Goal: Information Seeking & Learning: Learn about a topic

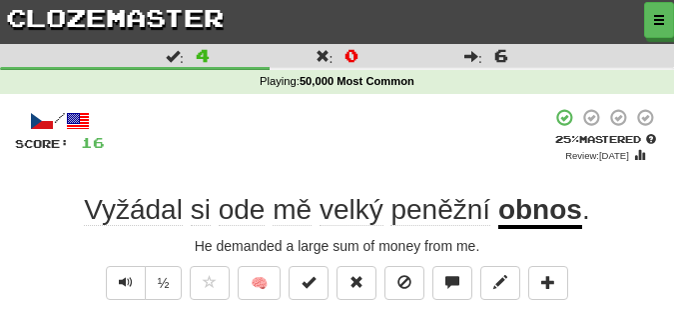
scroll to position [100, 0]
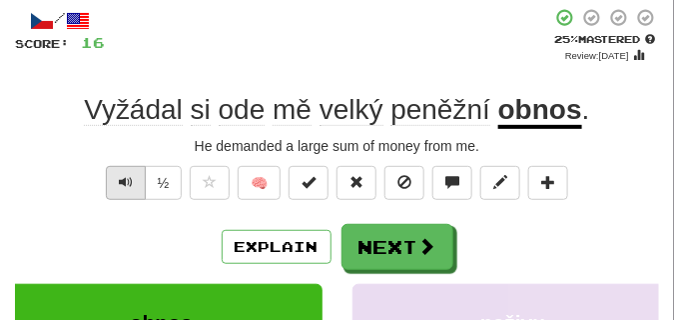
click at [139, 175] on button "Text-to-speech controls" at bounding box center [126, 183] width 40 height 34
click at [132, 175] on button "Text-to-speech controls" at bounding box center [126, 183] width 40 height 34
click at [125, 179] on span "Text-to-speech controls" at bounding box center [126, 182] width 14 height 14
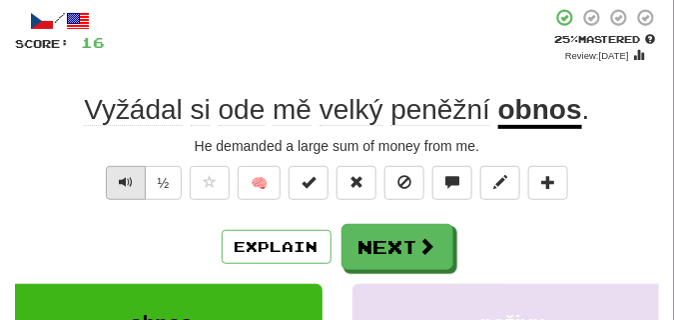
click at [125, 179] on span "Text-to-speech controls" at bounding box center [126, 182] width 14 height 14
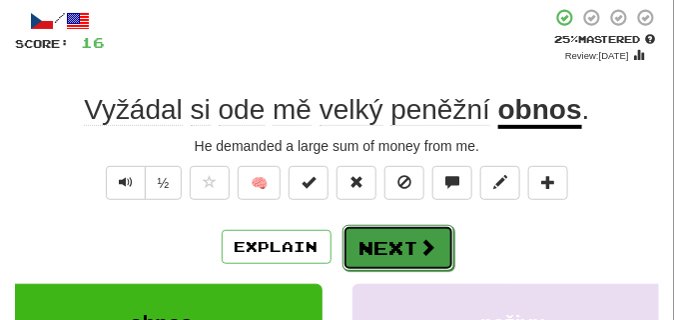
click at [385, 237] on button "Next" at bounding box center [399, 248] width 112 height 46
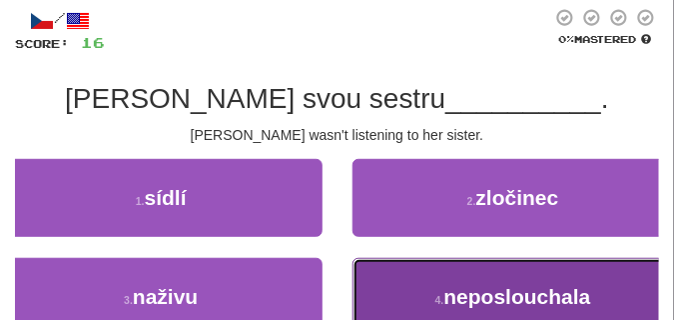
click at [436, 272] on button "4 . neposlouchala" at bounding box center [514, 297] width 323 height 78
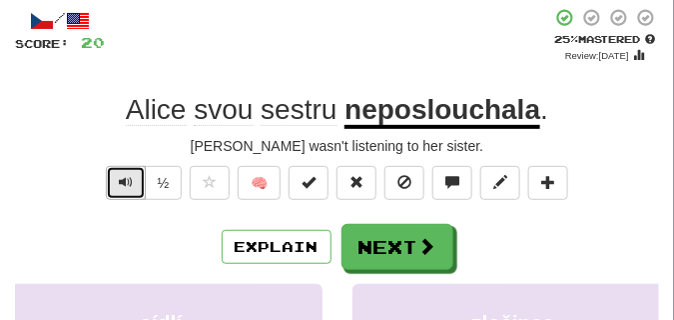
click at [126, 186] on span "Text-to-speech controls" at bounding box center [126, 182] width 14 height 14
click at [141, 185] on button "Text-to-speech controls" at bounding box center [126, 183] width 40 height 34
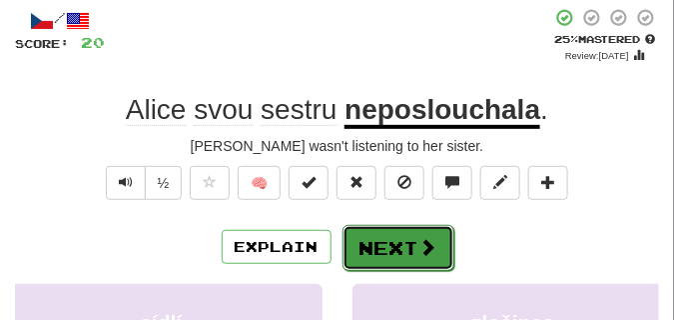
click at [402, 247] on button "Next" at bounding box center [399, 248] width 112 height 46
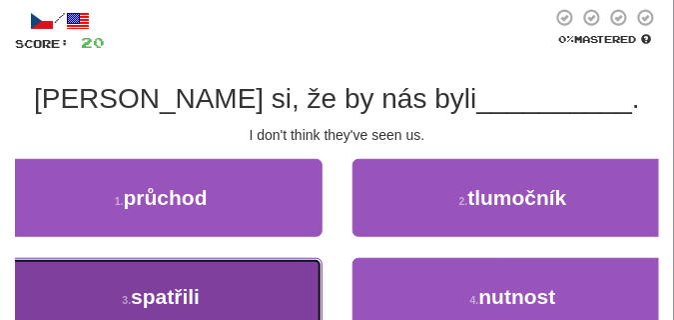
click at [263, 270] on button "3 . spatřili" at bounding box center [161, 297] width 323 height 78
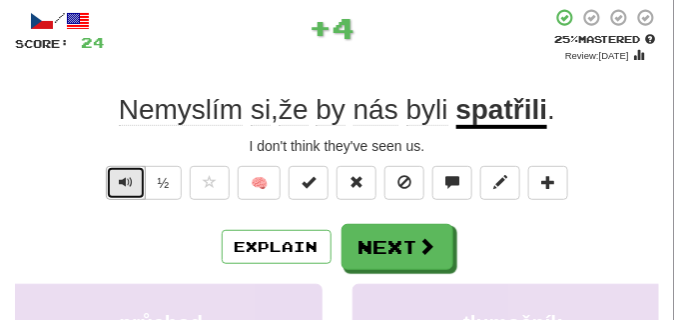
click at [130, 184] on span "Text-to-speech controls" at bounding box center [126, 182] width 14 height 14
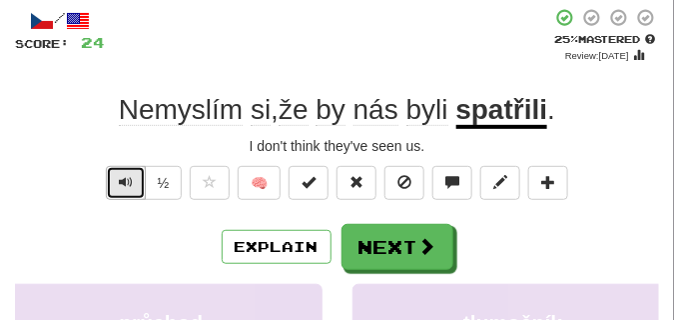
click at [130, 184] on span "Text-to-speech controls" at bounding box center [126, 182] width 14 height 14
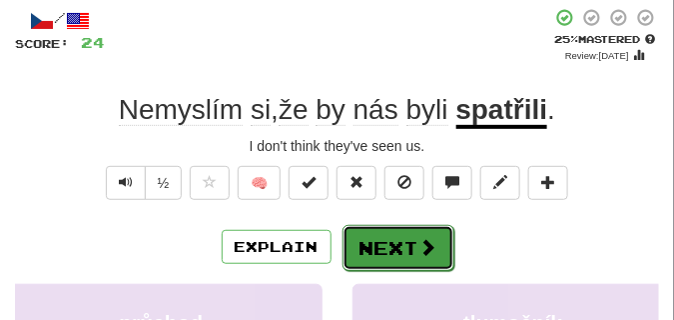
click at [364, 236] on button "Next" at bounding box center [399, 248] width 112 height 46
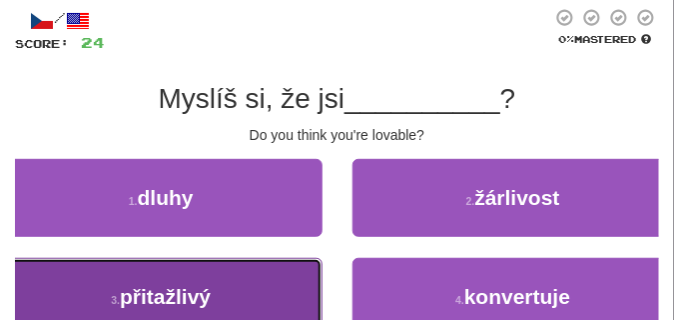
click at [224, 285] on button "3 . přitažlivý" at bounding box center [161, 297] width 323 height 78
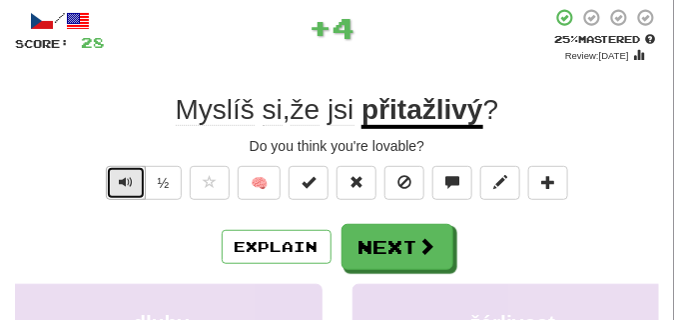
click at [128, 185] on span "Text-to-speech controls" at bounding box center [126, 182] width 14 height 14
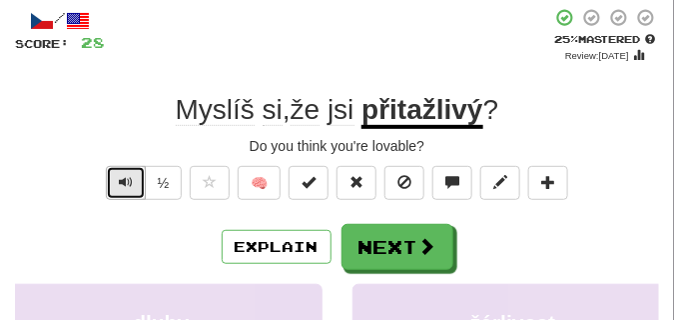
click at [128, 185] on span "Text-to-speech controls" at bounding box center [126, 182] width 14 height 14
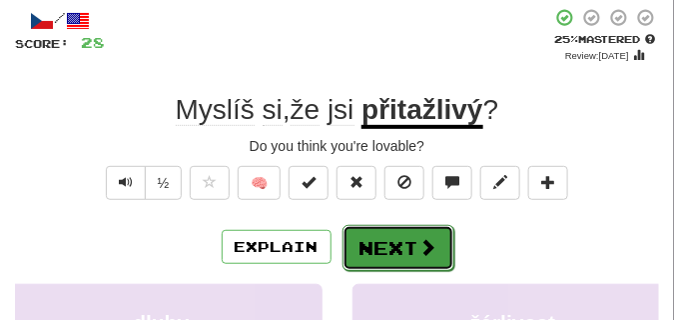
click at [404, 249] on button "Next" at bounding box center [399, 248] width 112 height 46
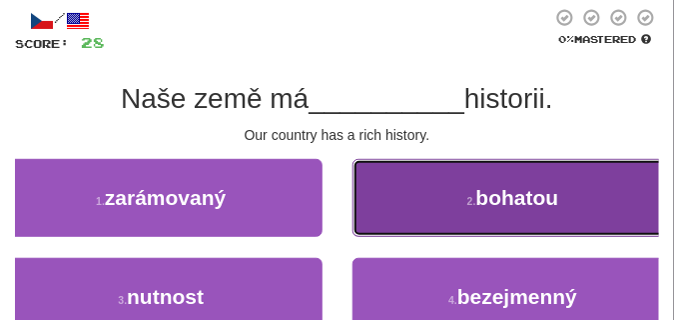
click at [470, 208] on button "2 . bohatou" at bounding box center [514, 198] width 323 height 78
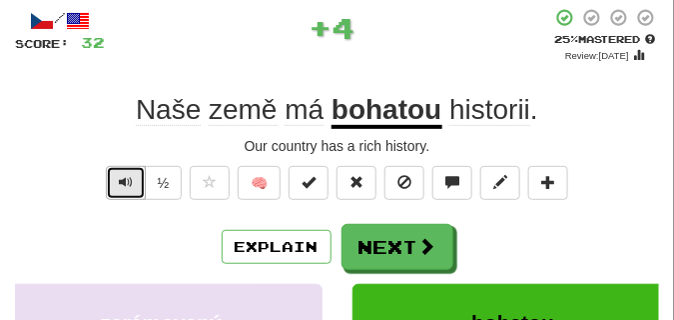
click at [129, 183] on span "Text-to-speech controls" at bounding box center [126, 182] width 14 height 14
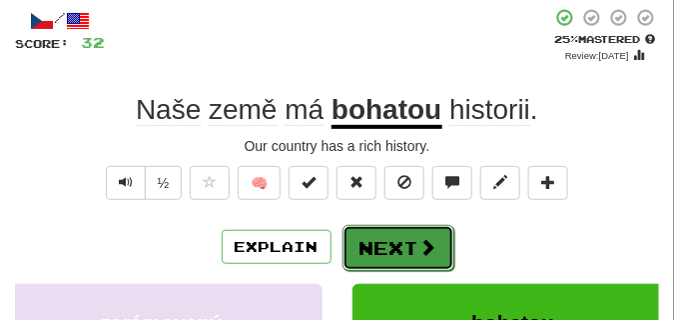
click at [403, 238] on button "Next" at bounding box center [399, 248] width 112 height 46
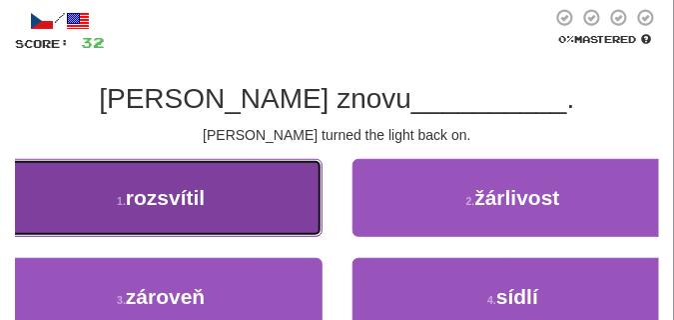
click at [188, 218] on button "1 . rozsvítil" at bounding box center [161, 198] width 323 height 78
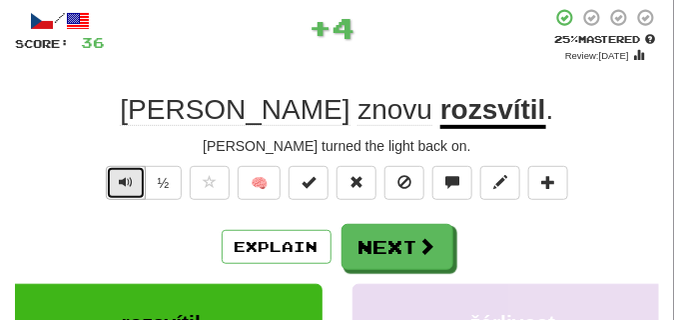
click at [128, 181] on span "Text-to-speech controls" at bounding box center [126, 182] width 14 height 14
click at [128, 180] on span "Text-to-speech controls" at bounding box center [126, 182] width 14 height 14
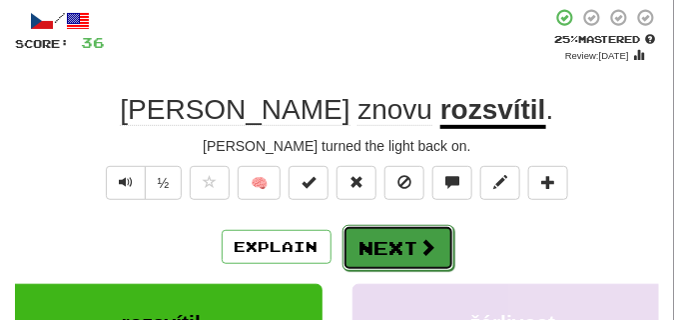
click at [365, 236] on button "Next" at bounding box center [399, 248] width 112 height 46
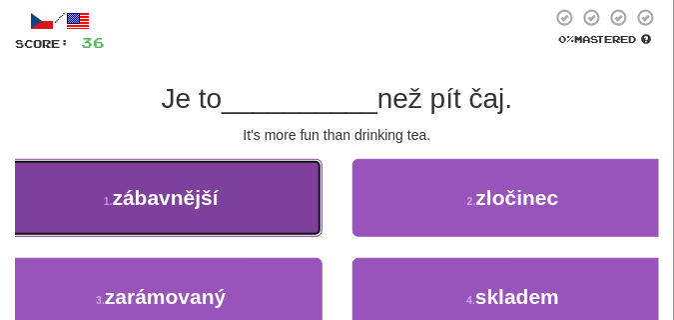
click at [247, 179] on button "1 . zábavnější" at bounding box center [161, 198] width 323 height 78
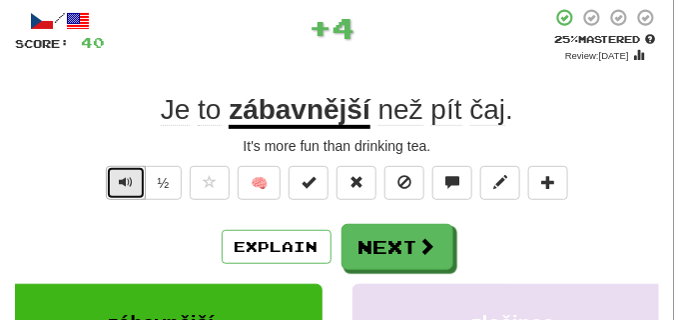
click at [123, 176] on span "Text-to-speech controls" at bounding box center [126, 182] width 14 height 14
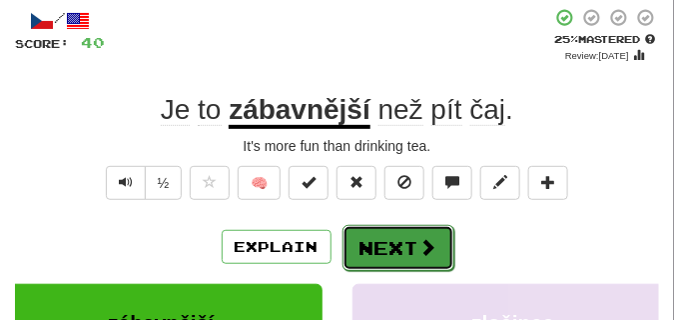
click at [409, 238] on button "Next" at bounding box center [399, 248] width 112 height 46
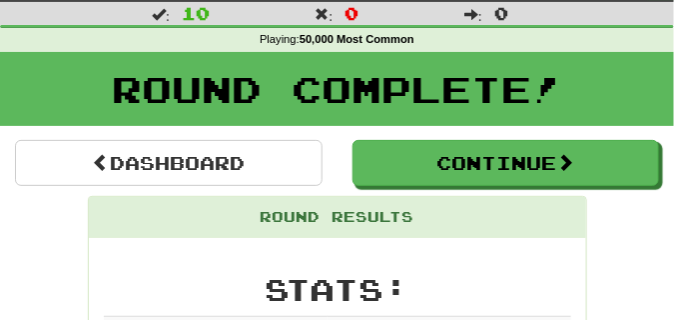
scroll to position [38, 0]
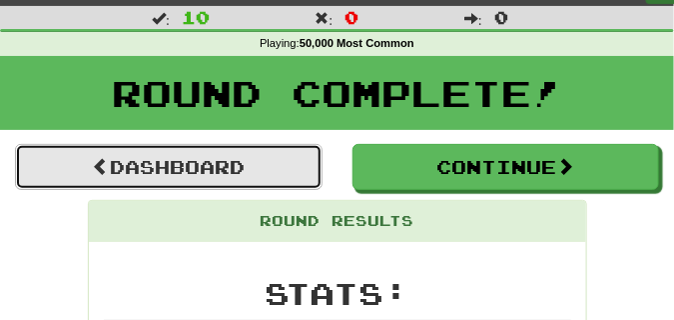
click at [308, 166] on link "Dashboard" at bounding box center [169, 167] width 308 height 46
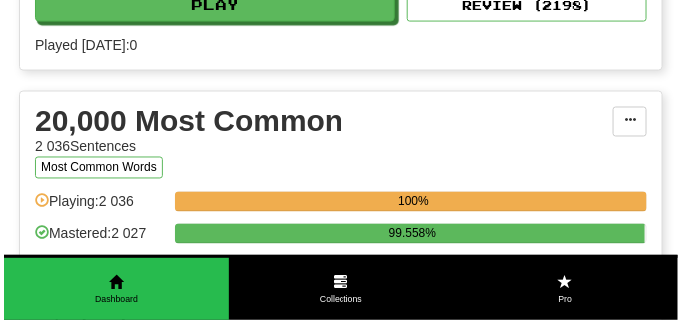
scroll to position [1948, 0]
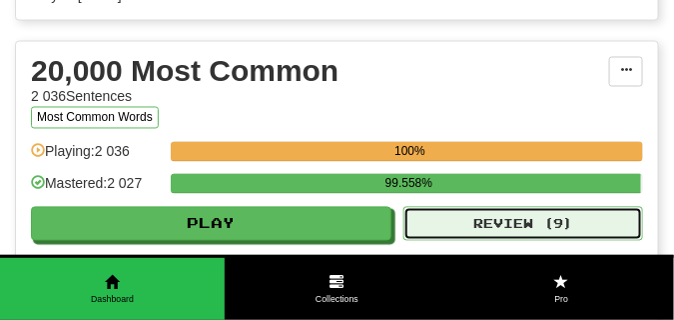
click at [449, 230] on button "Review ( 9 )" at bounding box center [524, 224] width 240 height 34
select select "**"
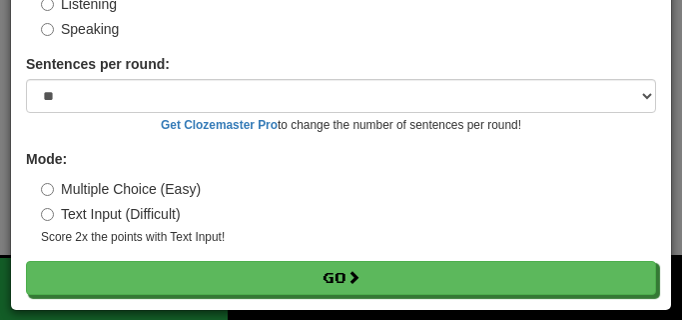
scroll to position [186, 0]
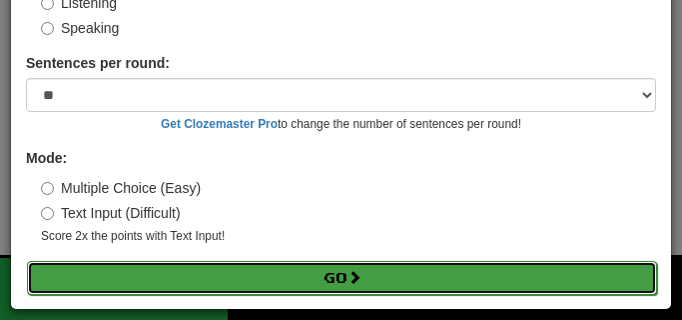
click at [203, 278] on button "Go" at bounding box center [342, 278] width 630 height 34
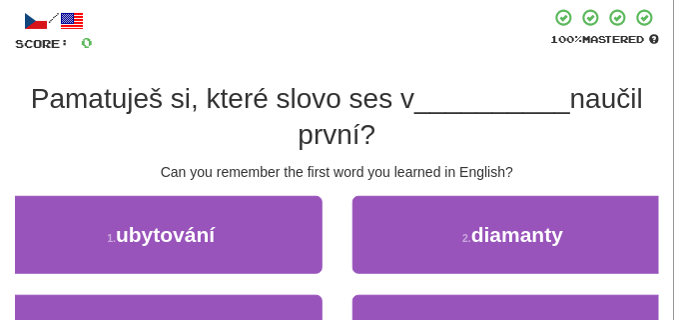
scroll to position [150, 0]
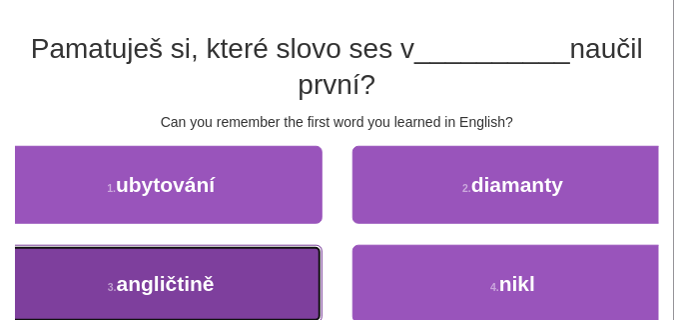
click at [202, 267] on button "3 . angličtině" at bounding box center [161, 284] width 323 height 78
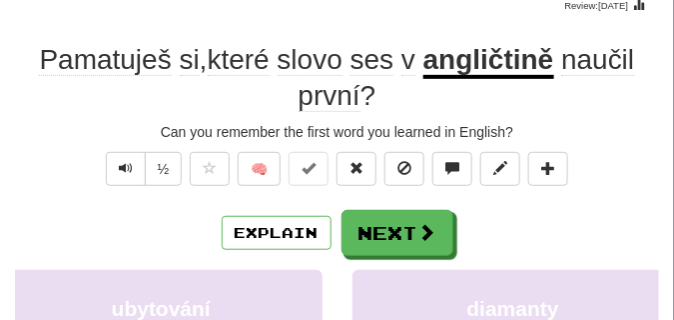
scroll to position [100, 0]
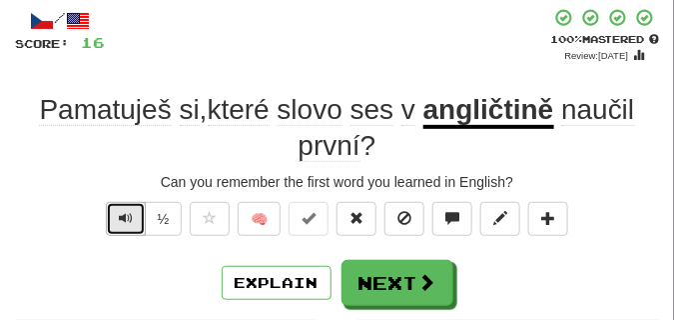
click at [126, 211] on span "Text-to-speech controls" at bounding box center [126, 218] width 14 height 14
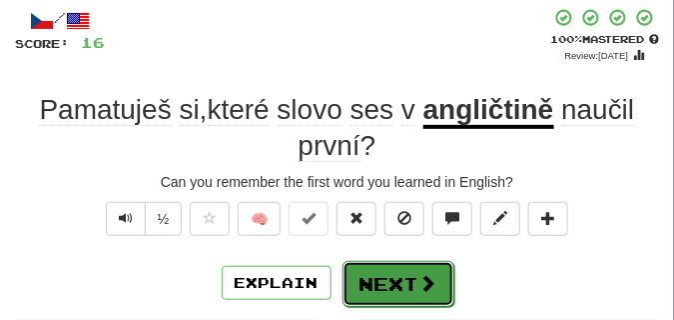
click at [368, 276] on button "Next" at bounding box center [399, 284] width 112 height 46
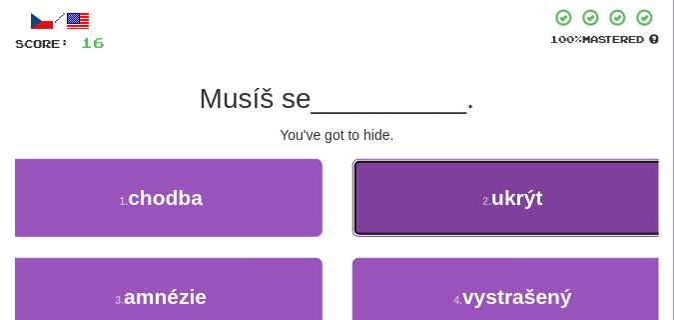
click at [450, 222] on button "2 . ukrýt" at bounding box center [514, 198] width 323 height 78
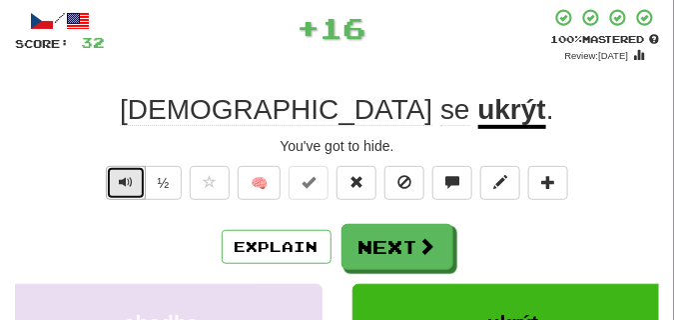
click at [124, 182] on span "Text-to-speech controls" at bounding box center [126, 182] width 14 height 14
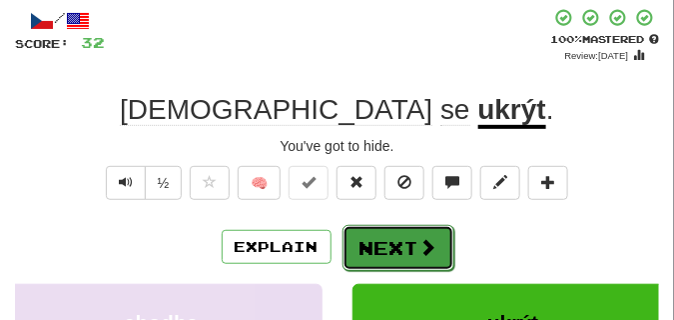
click at [394, 230] on button "Next" at bounding box center [399, 248] width 112 height 46
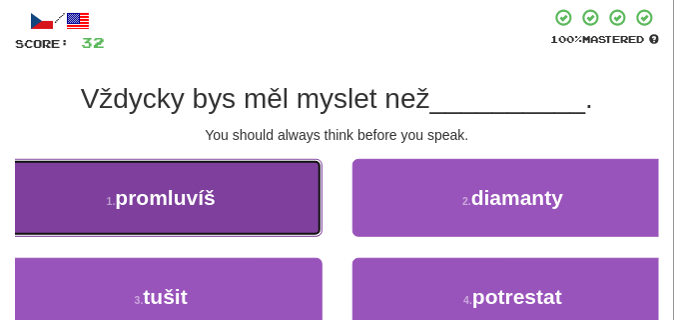
click at [271, 194] on button "1 . promluvíš" at bounding box center [161, 198] width 323 height 78
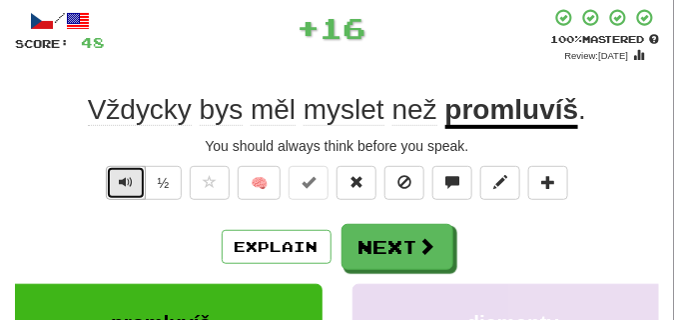
click at [130, 177] on span "Text-to-speech controls" at bounding box center [126, 182] width 14 height 14
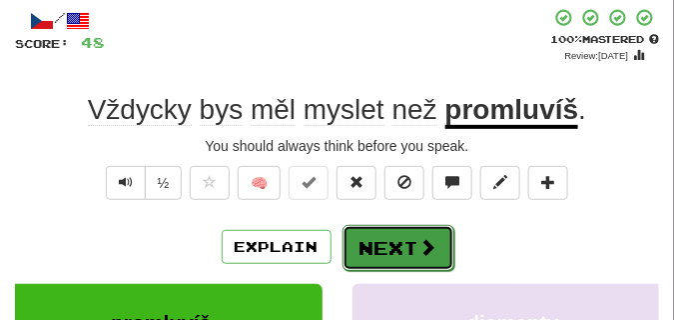
click at [389, 228] on button "Next" at bounding box center [399, 248] width 112 height 46
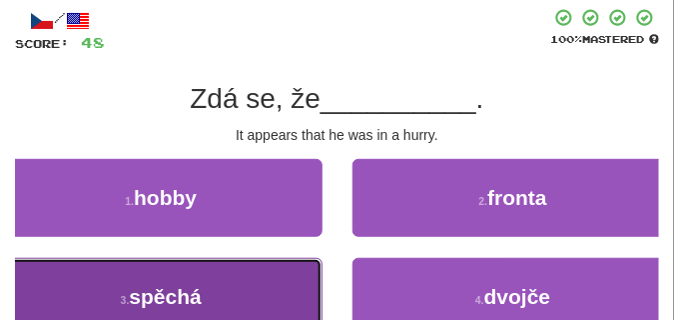
click at [117, 274] on button "3 . spěchá" at bounding box center [161, 297] width 323 height 78
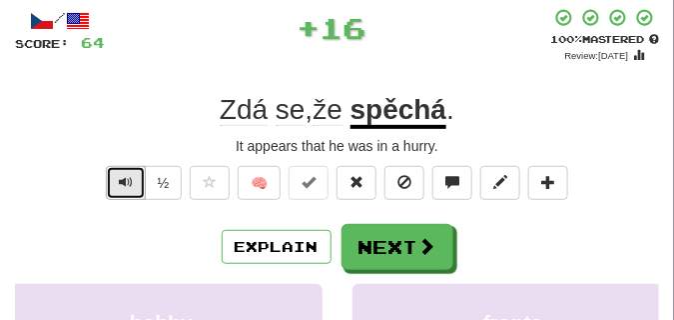
click at [121, 182] on span "Text-to-speech controls" at bounding box center [126, 182] width 14 height 14
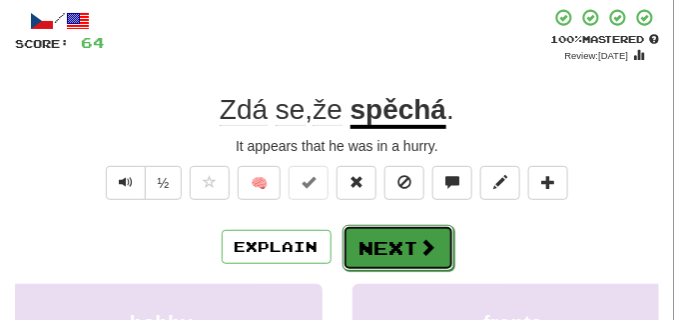
click at [402, 229] on button "Next" at bounding box center [399, 248] width 112 height 46
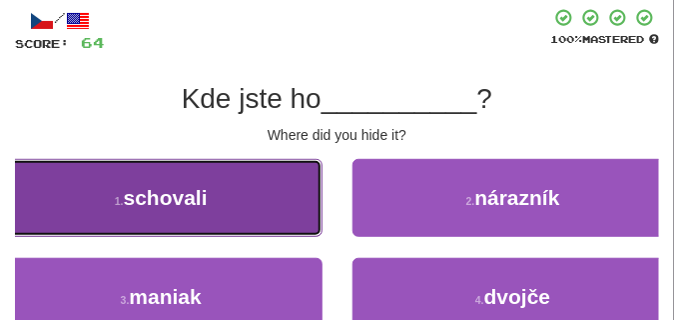
click at [142, 207] on span "schovali" at bounding box center [166, 197] width 84 height 23
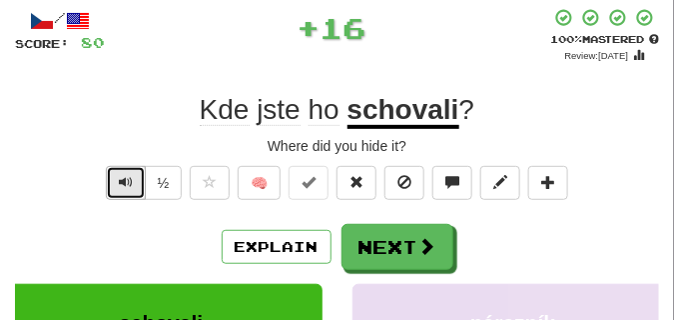
click at [125, 180] on span "Text-to-speech controls" at bounding box center [126, 182] width 14 height 14
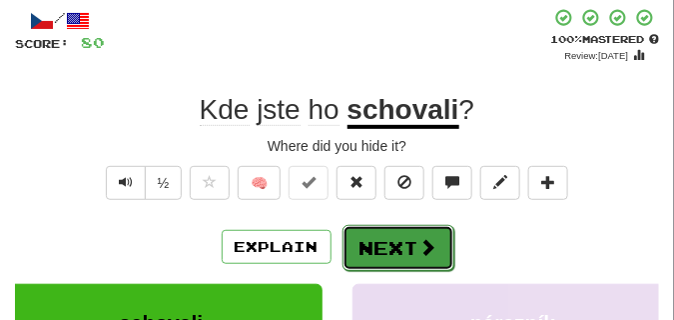
click at [417, 236] on button "Next" at bounding box center [399, 248] width 112 height 46
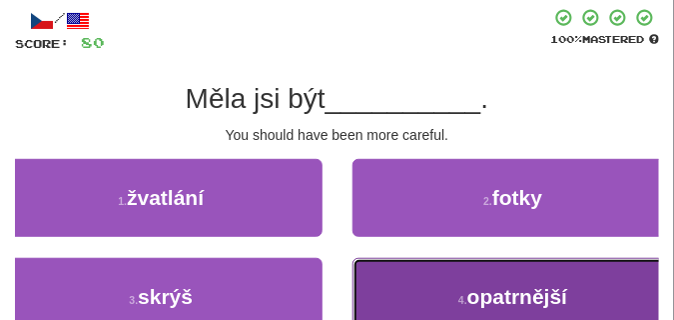
click at [407, 272] on button "4 . opatrnější" at bounding box center [514, 297] width 323 height 78
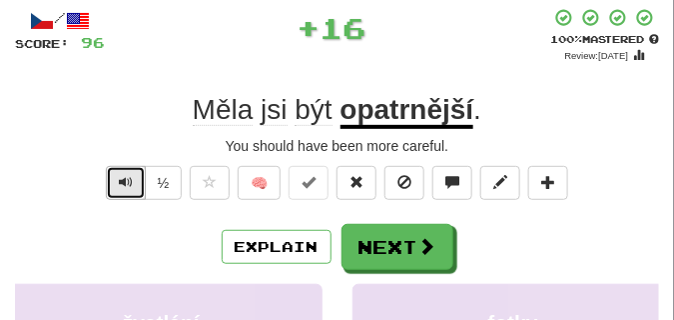
click at [122, 171] on button "Text-to-speech controls" at bounding box center [126, 183] width 40 height 34
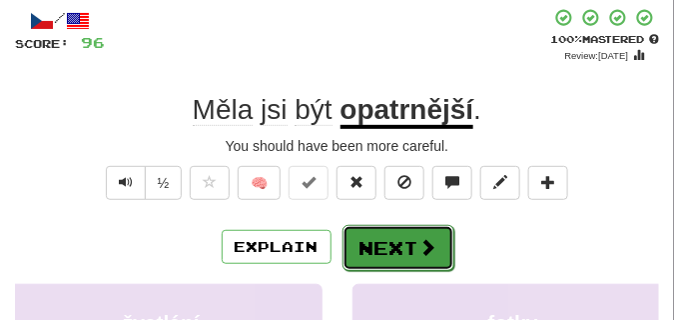
click at [422, 230] on button "Next" at bounding box center [399, 248] width 112 height 46
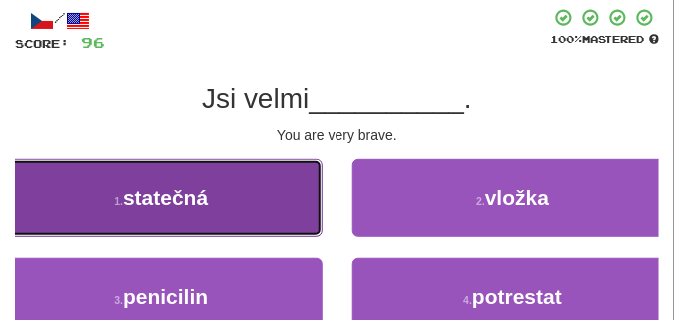
click at [282, 180] on button "1 . statečná" at bounding box center [161, 198] width 323 height 78
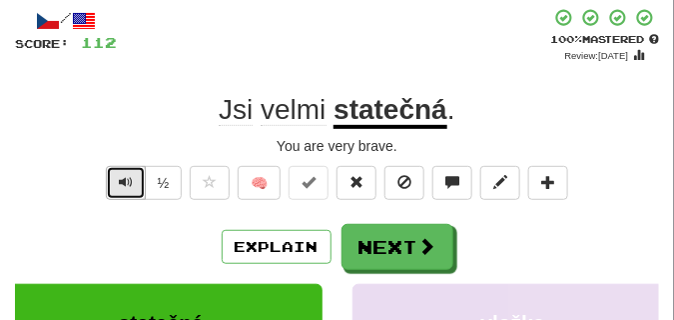
click at [140, 179] on button "Text-to-speech controls" at bounding box center [126, 183] width 40 height 34
click at [127, 180] on span "Text-to-speech controls" at bounding box center [126, 182] width 14 height 14
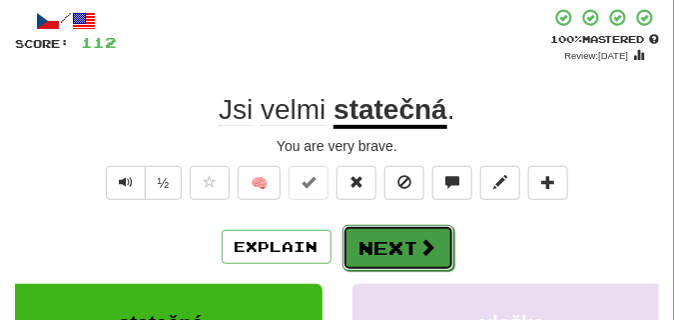
click at [404, 238] on button "Next" at bounding box center [399, 248] width 112 height 46
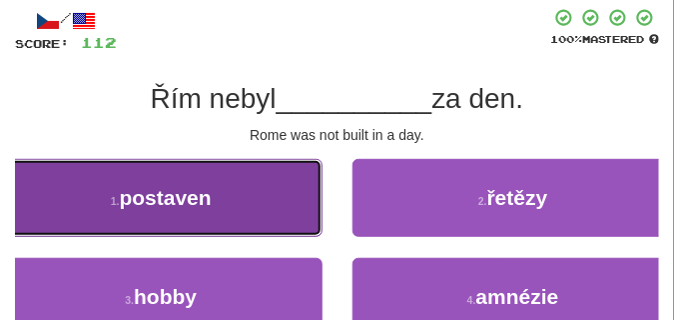
click at [148, 176] on button "1 . postaven" at bounding box center [161, 198] width 323 height 78
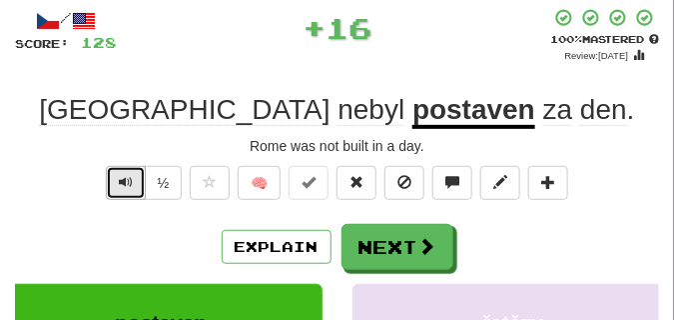
click at [123, 176] on span "Text-to-speech controls" at bounding box center [126, 182] width 14 height 14
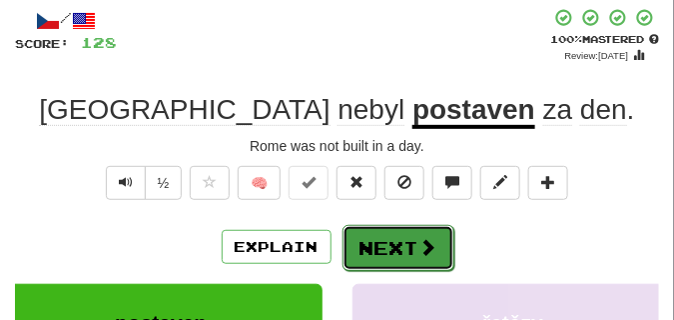
click at [402, 231] on button "Next" at bounding box center [399, 248] width 112 height 46
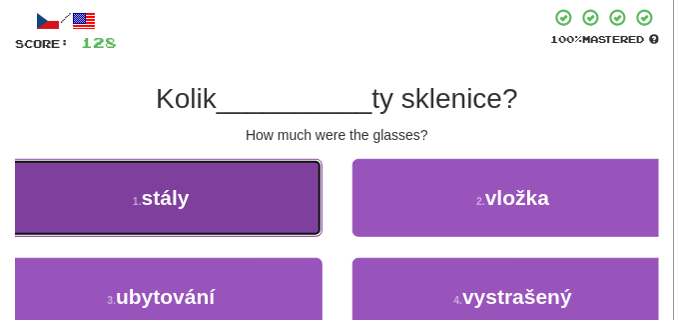
click at [244, 219] on button "1 . stály" at bounding box center [161, 198] width 323 height 78
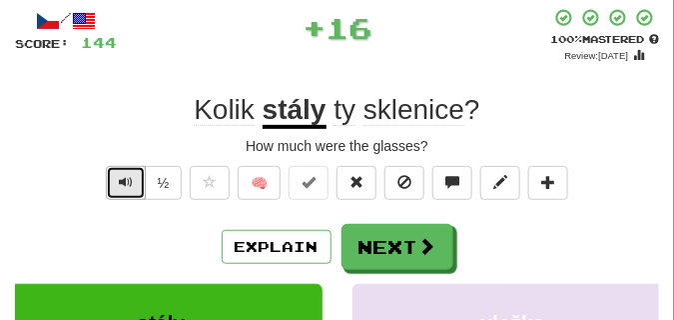
click at [133, 176] on button "Text-to-speech controls" at bounding box center [126, 183] width 40 height 34
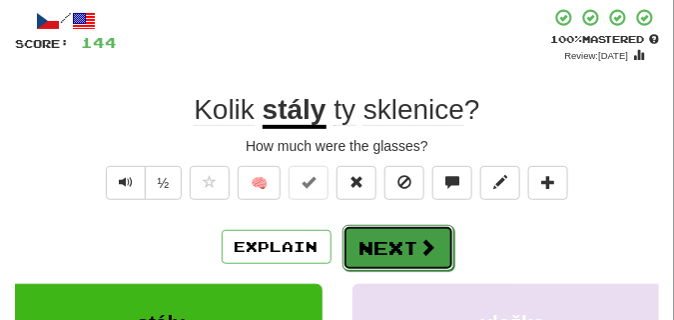
click at [399, 234] on button "Next" at bounding box center [399, 248] width 112 height 46
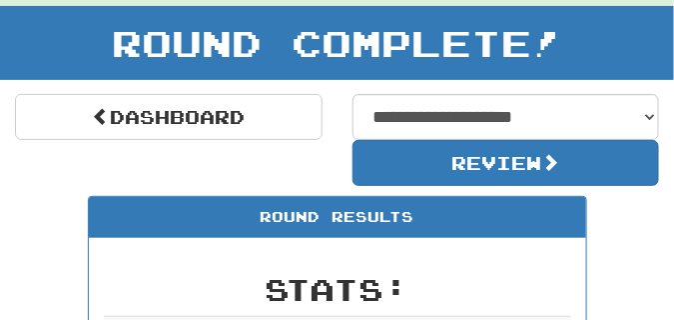
scroll to position [188, 0]
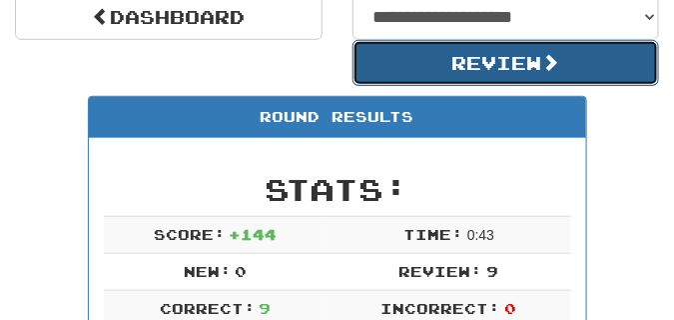
click at [542, 74] on button "Review" at bounding box center [507, 63] width 308 height 46
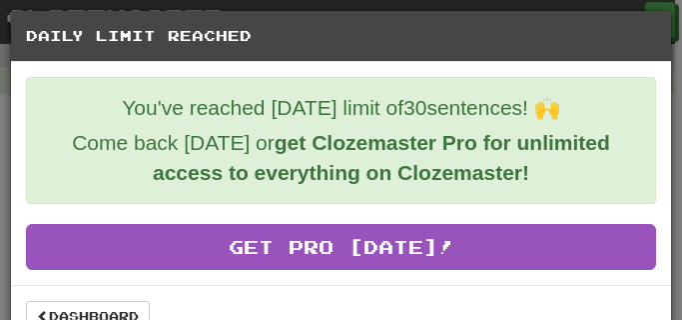
scroll to position [36, 0]
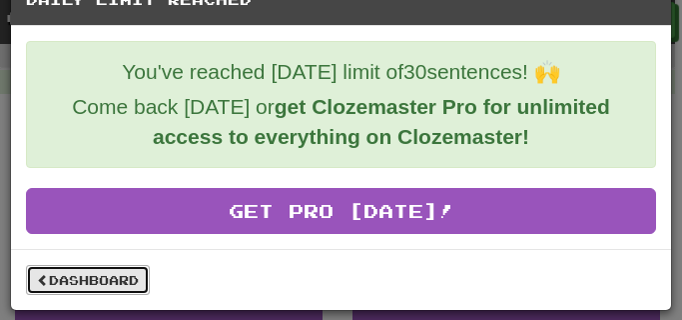
click at [131, 270] on link "Dashboard" at bounding box center [88, 280] width 124 height 30
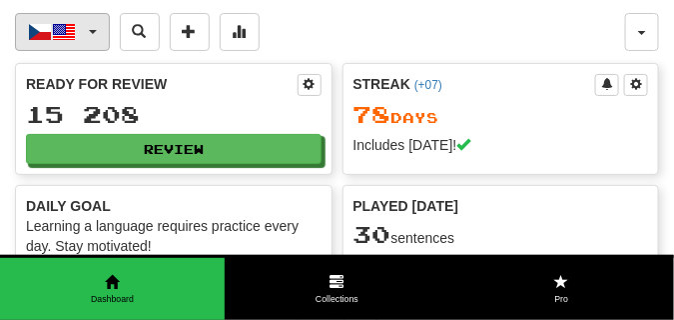
click at [92, 30] on span "button" at bounding box center [93, 32] width 8 height 4
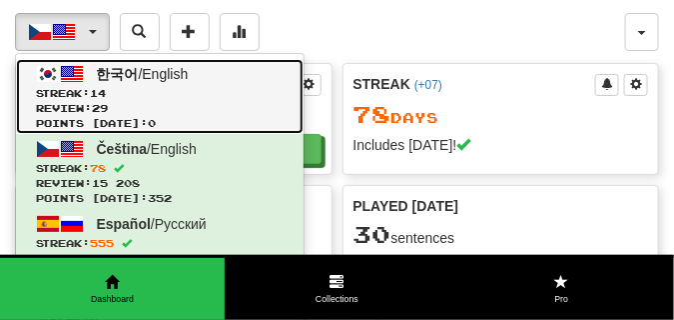
click at [106, 92] on span "14" at bounding box center [98, 93] width 16 height 12
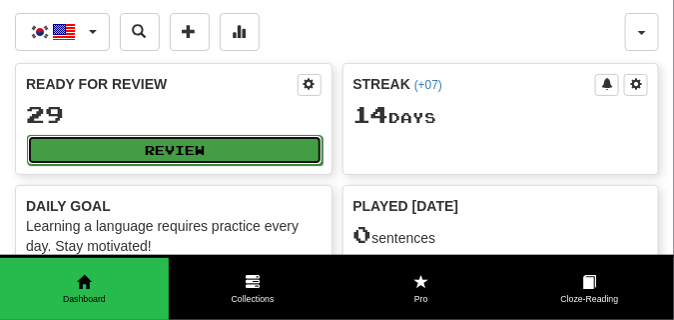
click at [232, 148] on button "Review" at bounding box center [175, 150] width 296 height 30
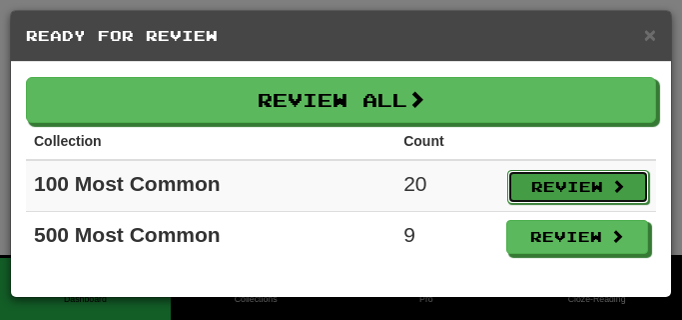
click at [568, 182] on button "Review" at bounding box center [578, 187] width 142 height 34
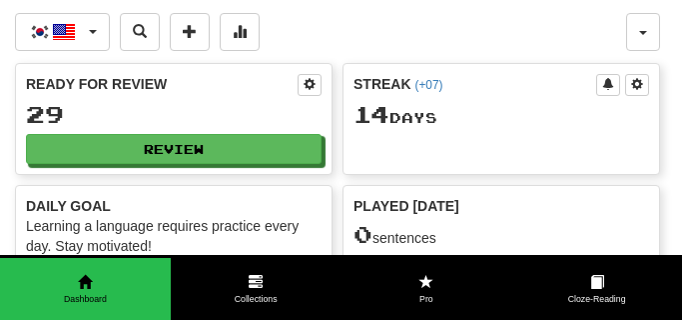
select select "**"
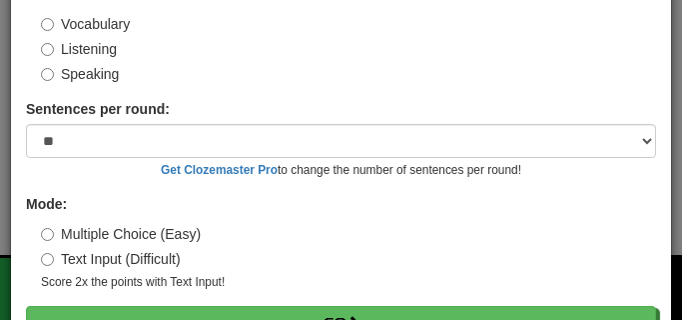
scroll to position [186, 0]
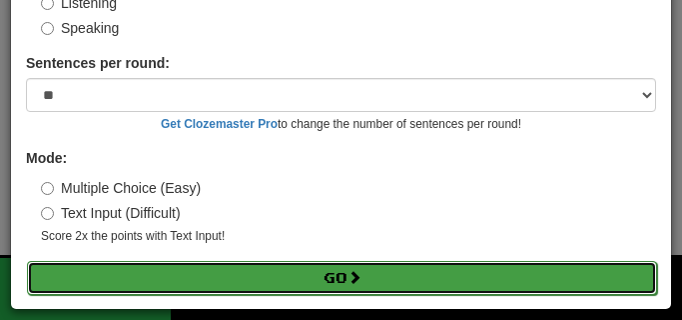
click at [295, 271] on button "Go" at bounding box center [342, 278] width 630 height 34
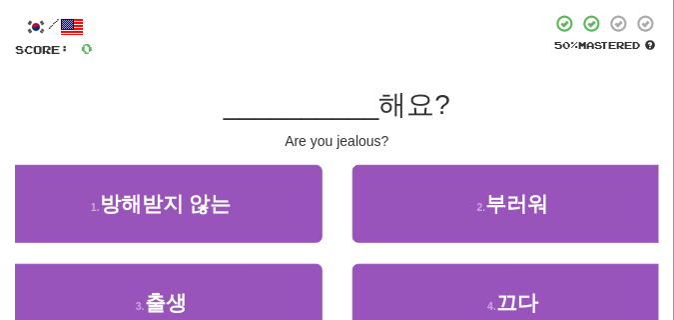
scroll to position [100, 0]
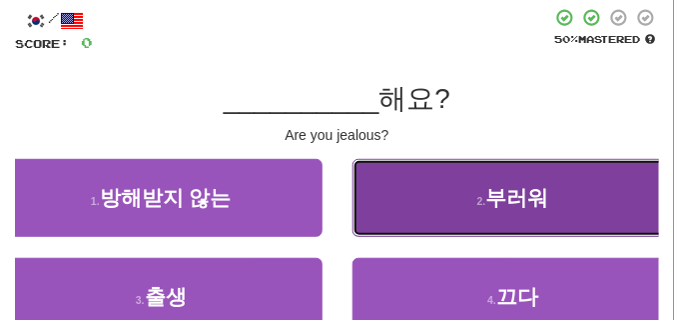
click at [482, 205] on small "2 ." at bounding box center [481, 201] width 9 height 12
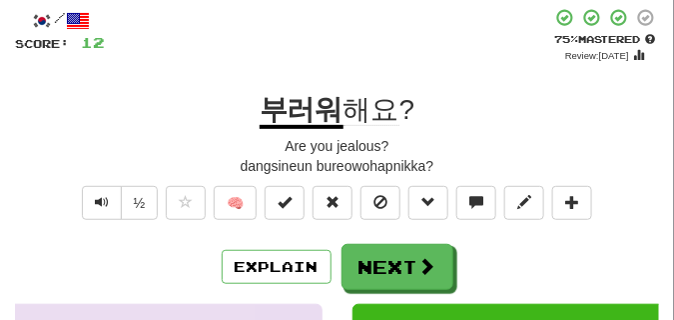
click at [111, 161] on div "dangsineun bureowohapnikka?" at bounding box center [337, 166] width 644 height 20
click at [108, 207] on button "Text-to-speech controls" at bounding box center [102, 203] width 40 height 34
click at [120, 154] on div "Are you jealous?" at bounding box center [337, 146] width 644 height 20
click at [105, 195] on span "Text-to-speech controls" at bounding box center [102, 202] width 14 height 14
click at [111, 155] on div "Are you jealous?" at bounding box center [337, 146] width 644 height 20
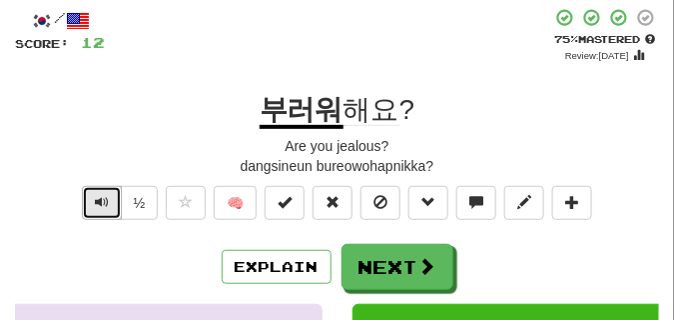
click at [109, 202] on button "Text-to-speech controls" at bounding box center [102, 203] width 40 height 34
click at [108, 163] on div "dangsineun bureowohapnikka?" at bounding box center [337, 166] width 644 height 20
click at [103, 202] on span "Text-to-speech controls" at bounding box center [102, 202] width 14 height 14
click at [108, 156] on div "dangsineun bureowohapnikka?" at bounding box center [337, 166] width 644 height 20
click at [102, 198] on span "Text-to-speech controls" at bounding box center [102, 202] width 14 height 14
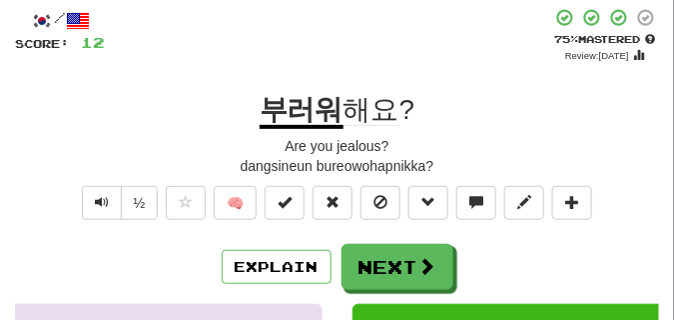
click at [106, 160] on div "dangsineun bureowohapnikka?" at bounding box center [337, 166] width 644 height 20
click at [89, 204] on button "Text-to-speech controls" at bounding box center [102, 203] width 40 height 34
click at [97, 203] on span "Text-to-speech controls" at bounding box center [102, 202] width 14 height 14
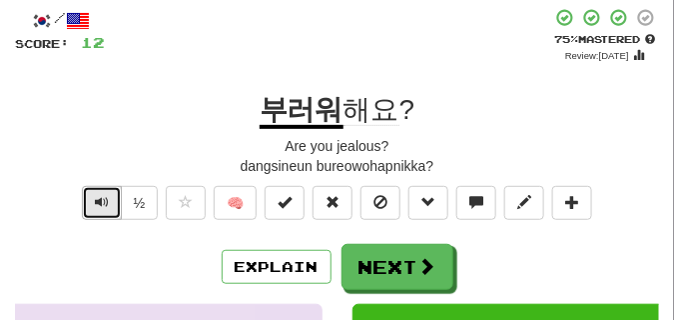
click at [97, 203] on span "Text-to-speech controls" at bounding box center [102, 202] width 14 height 14
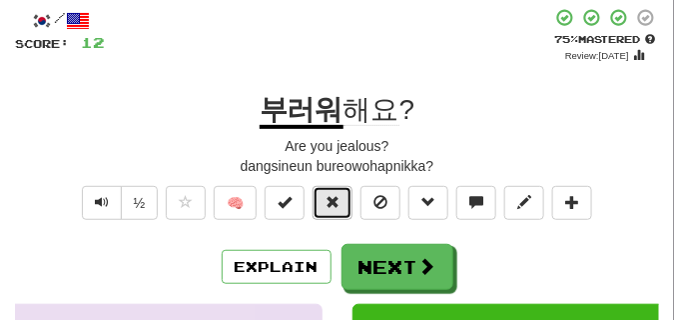
click at [340, 201] on span at bounding box center [333, 202] width 14 height 14
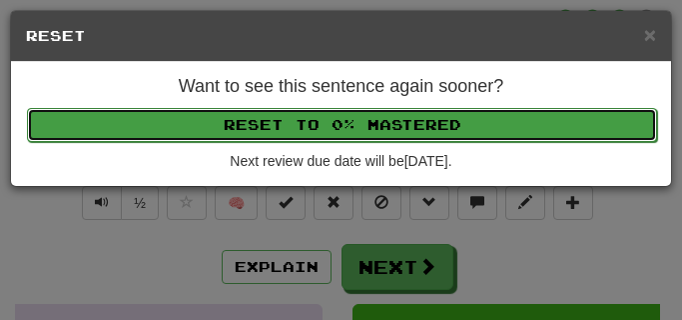
click at [336, 122] on button "Reset to 0% Mastered" at bounding box center [342, 125] width 630 height 34
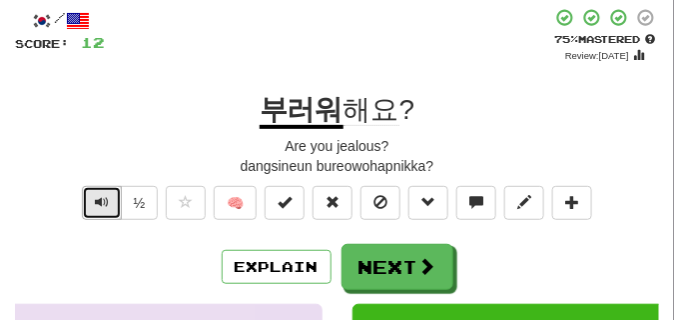
click at [112, 196] on button "Text-to-speech controls" at bounding box center [102, 203] width 40 height 34
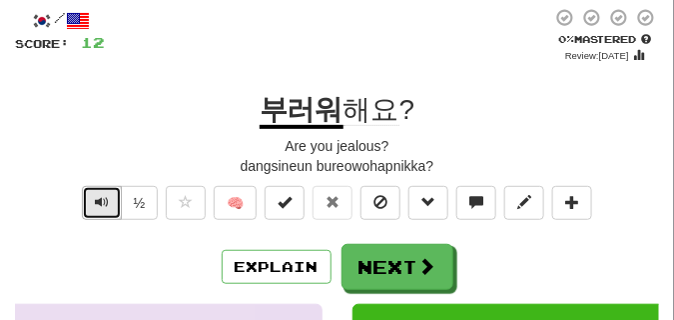
click at [112, 196] on button "Text-to-speech controls" at bounding box center [102, 203] width 40 height 34
click at [107, 204] on span "Text-to-speech controls" at bounding box center [102, 202] width 14 height 14
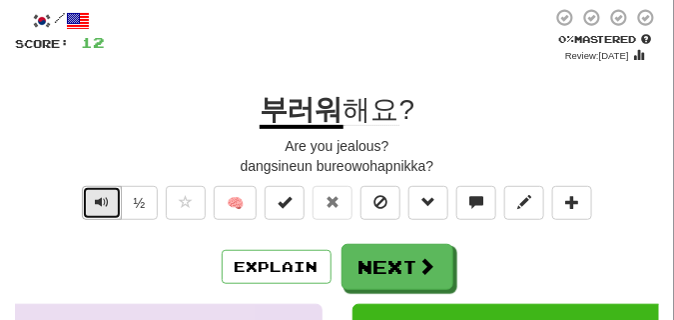
click at [107, 204] on span "Text-to-speech controls" at bounding box center [102, 202] width 14 height 14
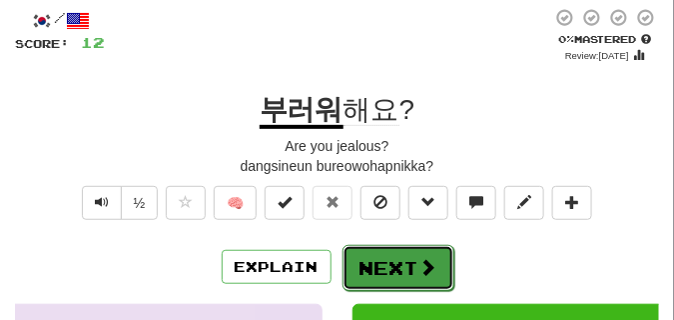
click at [413, 254] on button "Next" at bounding box center [399, 268] width 112 height 46
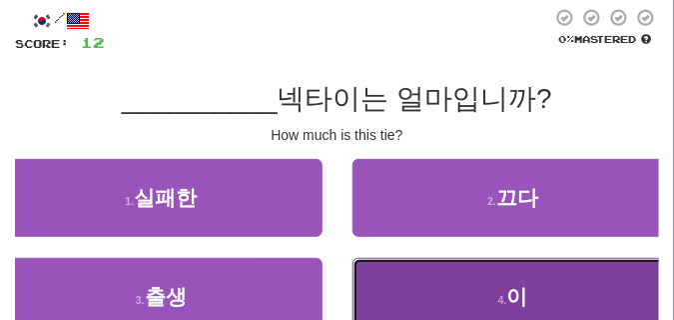
click at [437, 289] on button "4 . 이" at bounding box center [514, 297] width 323 height 78
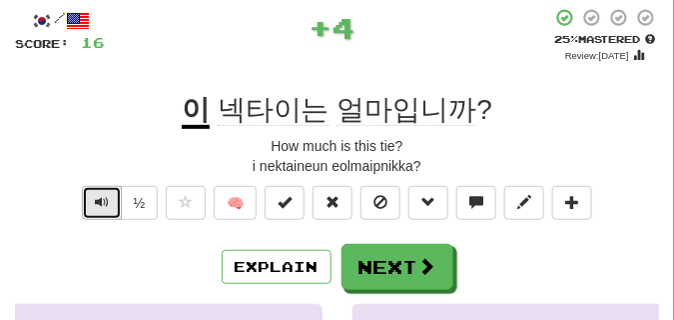
click at [102, 207] on span "Text-to-speech controls" at bounding box center [102, 202] width 14 height 14
click at [103, 206] on span "Text-to-speech controls" at bounding box center [102, 202] width 14 height 14
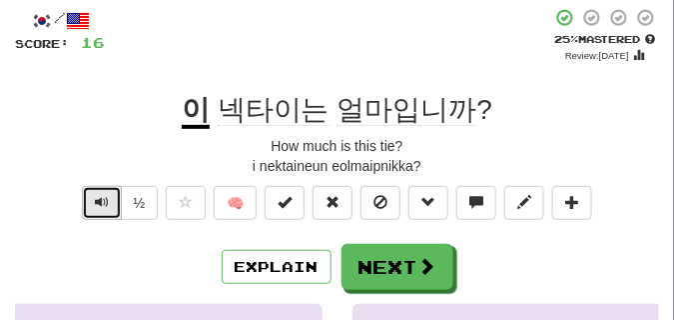
click at [92, 200] on button "Text-to-speech controls" at bounding box center [102, 203] width 40 height 34
click at [110, 198] on button "Text-to-speech controls" at bounding box center [102, 203] width 40 height 34
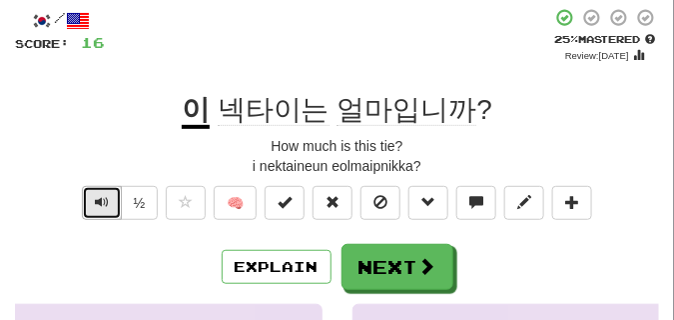
click at [110, 198] on button "Text-to-speech controls" at bounding box center [102, 203] width 40 height 34
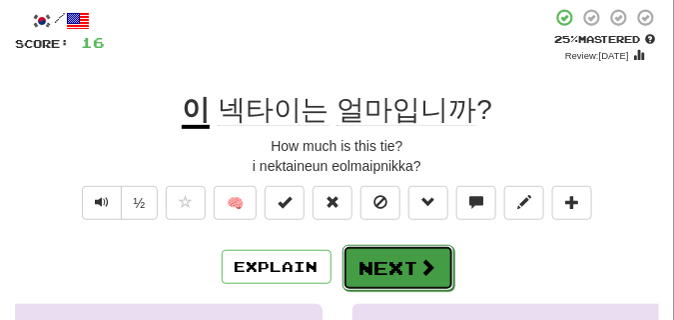
click at [370, 251] on button "Next" at bounding box center [399, 268] width 112 height 46
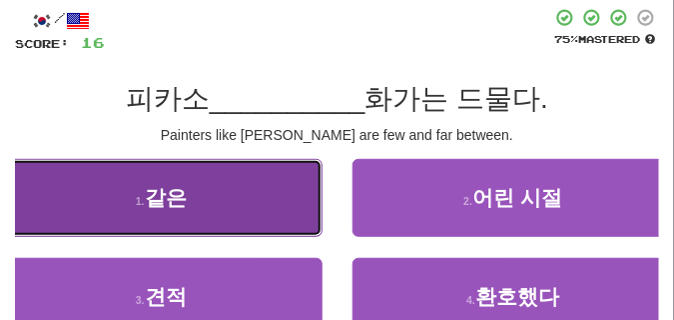
click at [264, 209] on button "1 . 같은" at bounding box center [161, 198] width 323 height 78
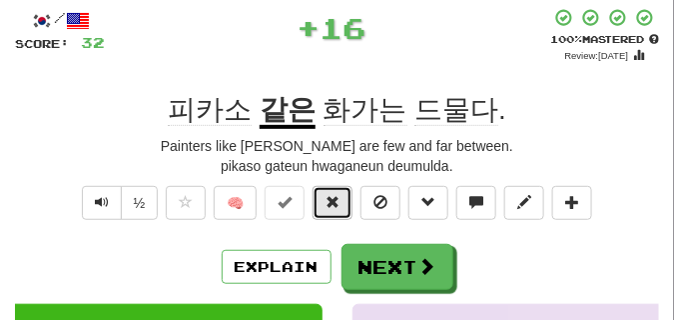
click at [341, 210] on button at bounding box center [333, 203] width 40 height 34
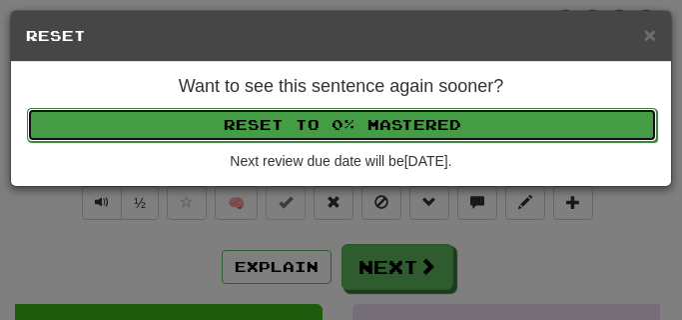
click at [350, 118] on button "Reset to 0% Mastered" at bounding box center [342, 125] width 630 height 34
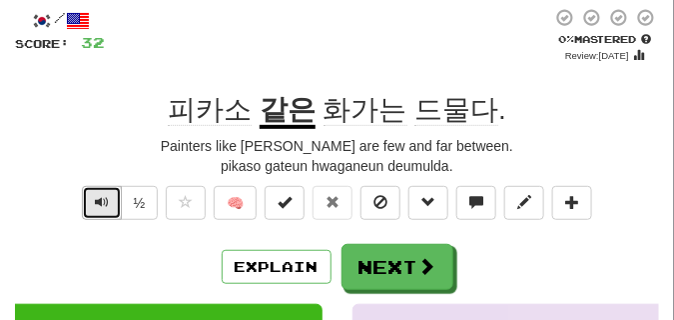
click at [115, 209] on button "Text-to-speech controls" at bounding box center [102, 203] width 40 height 34
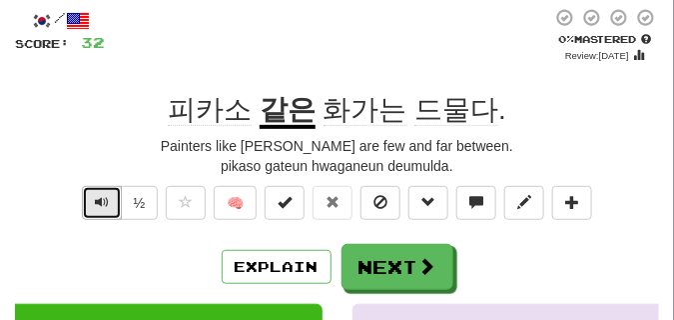
click at [115, 209] on button "Text-to-speech controls" at bounding box center [102, 203] width 40 height 34
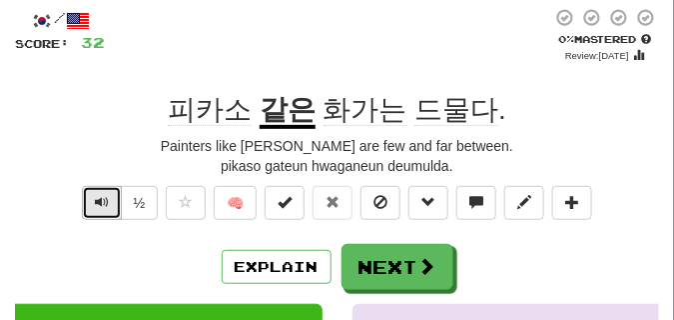
click at [115, 209] on button "Text-to-speech controls" at bounding box center [102, 203] width 40 height 34
click at [104, 196] on span "Text-to-speech controls" at bounding box center [102, 202] width 14 height 14
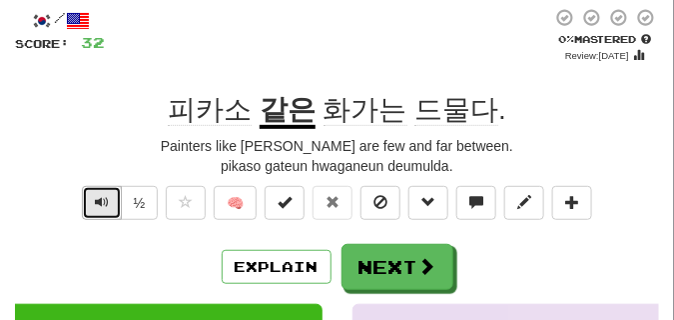
click at [104, 196] on span "Text-to-speech controls" at bounding box center [102, 202] width 14 height 14
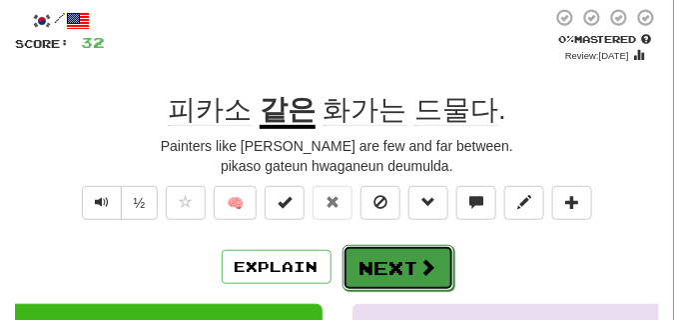
click at [400, 249] on button "Next" at bounding box center [399, 268] width 112 height 46
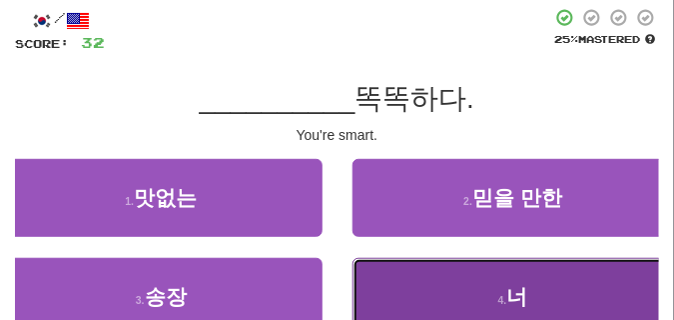
click at [429, 281] on button "4 . 너" at bounding box center [514, 297] width 323 height 78
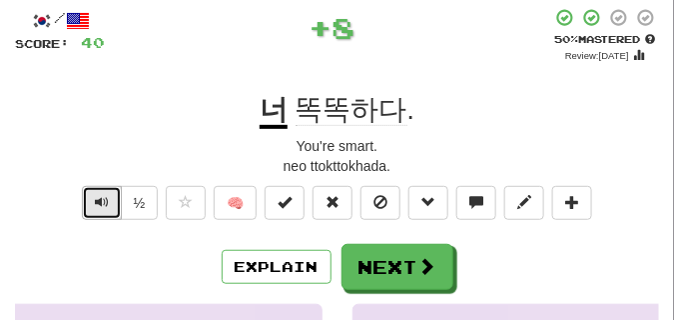
click at [102, 198] on span "Text-to-speech controls" at bounding box center [102, 202] width 14 height 14
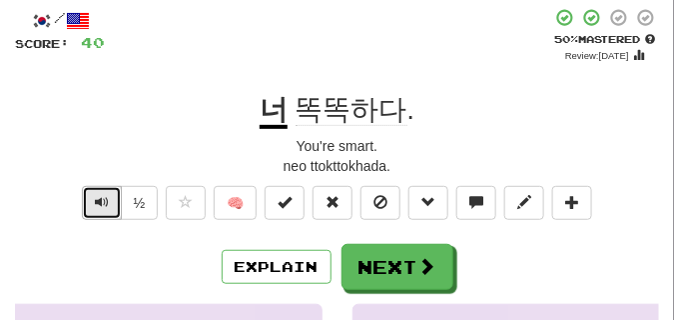
click at [102, 198] on span "Text-to-speech controls" at bounding box center [102, 202] width 14 height 14
click at [101, 201] on span "Text-to-speech controls" at bounding box center [102, 202] width 14 height 14
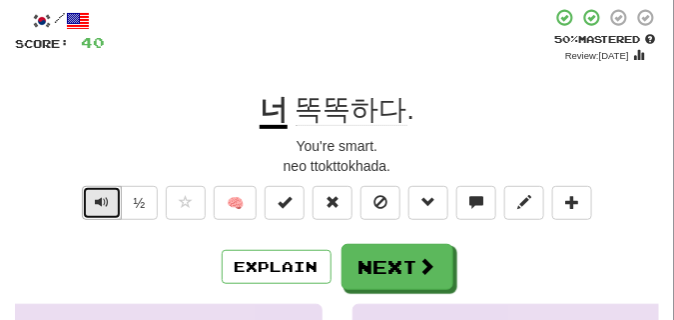
click at [101, 201] on span "Text-to-speech controls" at bounding box center [102, 202] width 14 height 14
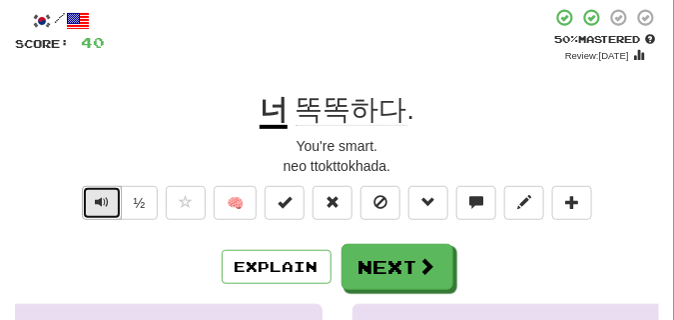
click at [101, 201] on span "Text-to-speech controls" at bounding box center [102, 202] width 14 height 14
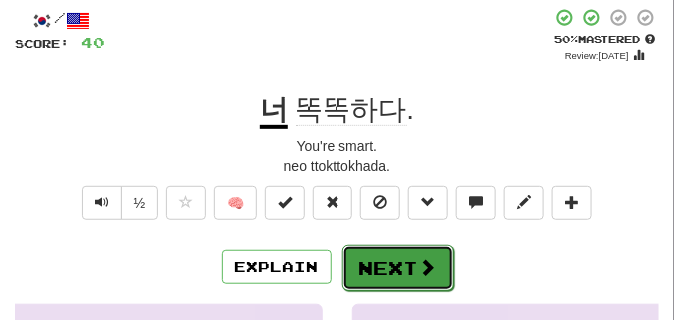
click at [363, 250] on button "Next" at bounding box center [399, 268] width 112 height 46
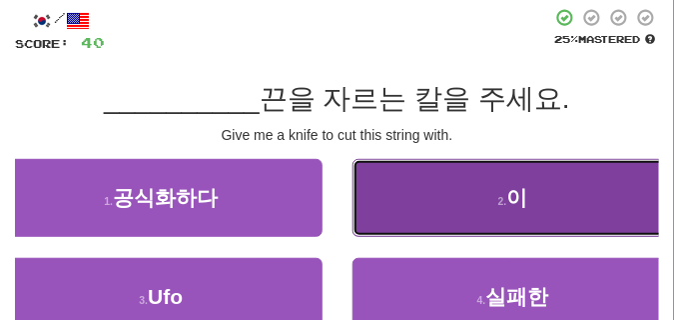
click at [474, 216] on button "2 . 이" at bounding box center [514, 198] width 323 height 78
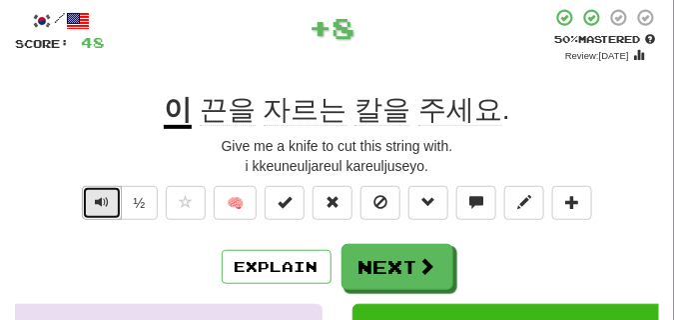
click at [109, 203] on button "Text-to-speech controls" at bounding box center [102, 203] width 40 height 34
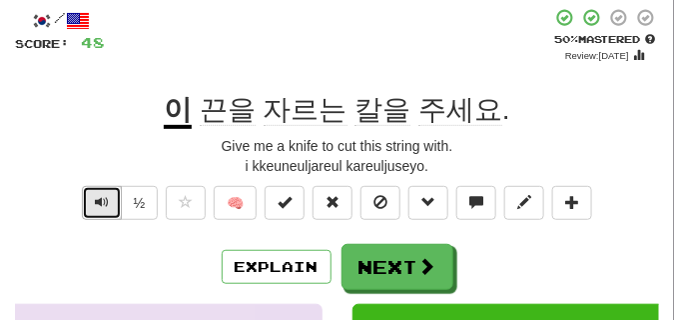
click at [109, 203] on button "Text-to-speech controls" at bounding box center [102, 203] width 40 height 34
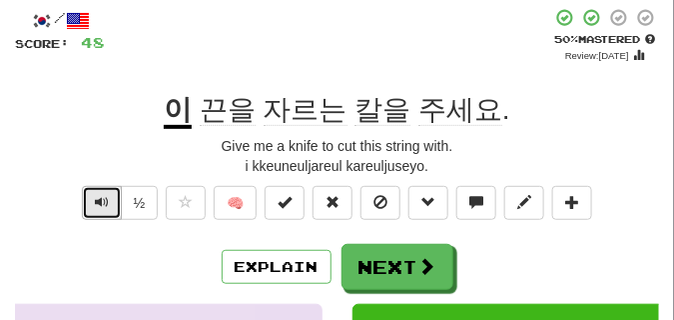
click at [101, 201] on span "Text-to-speech controls" at bounding box center [102, 202] width 14 height 14
click at [102, 201] on span "Text-to-speech controls" at bounding box center [102, 202] width 14 height 14
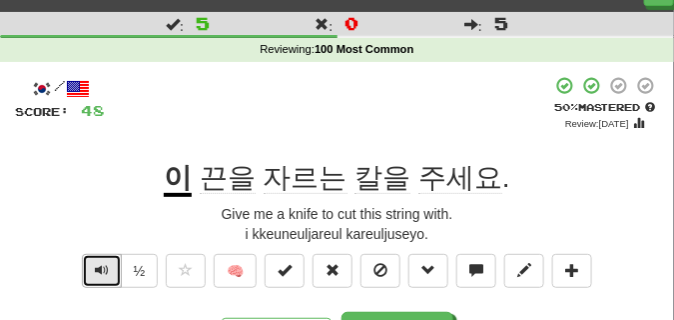
scroll to position [50, 0]
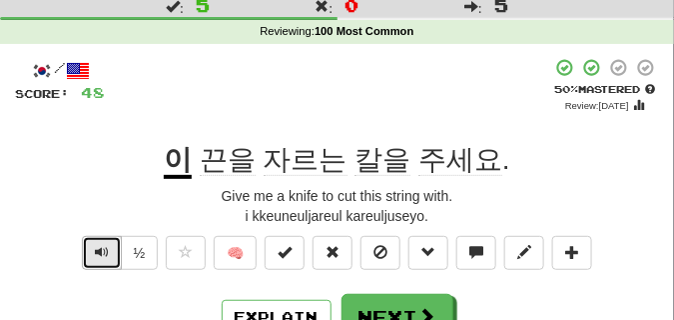
click at [100, 246] on span "Text-to-speech controls" at bounding box center [102, 252] width 14 height 14
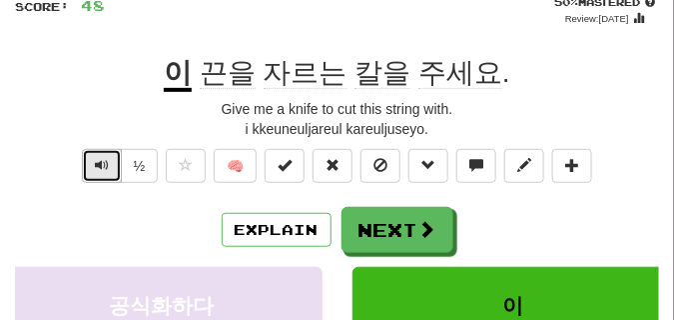
scroll to position [150, 0]
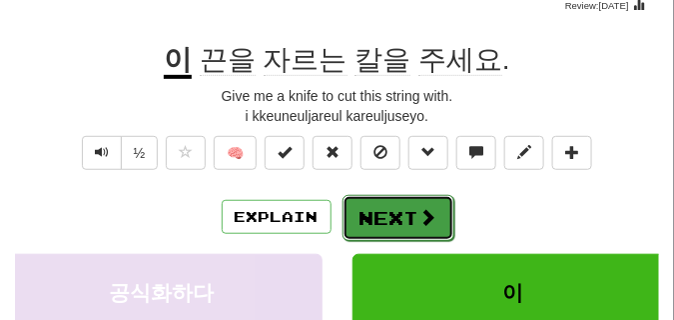
click at [376, 203] on button "Next" at bounding box center [399, 218] width 112 height 46
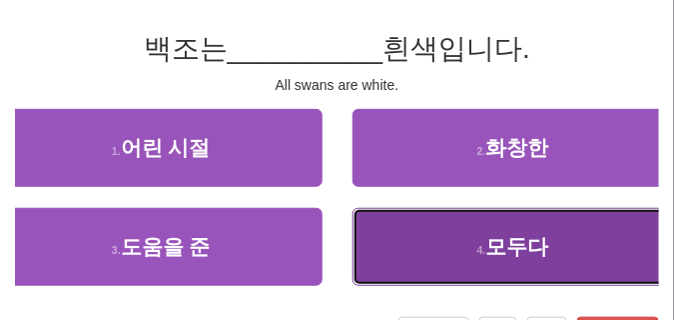
click at [467, 246] on button "4 . 모두다" at bounding box center [514, 247] width 323 height 78
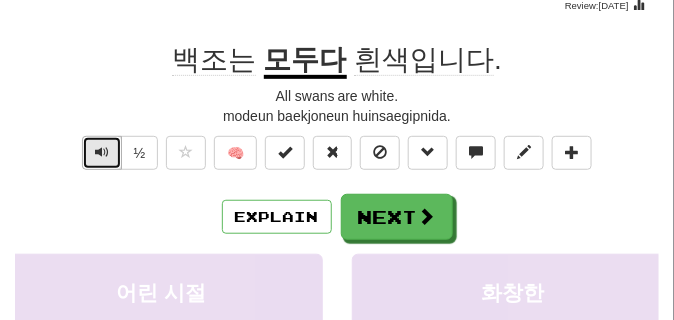
click at [105, 148] on span "Text-to-speech controls" at bounding box center [102, 152] width 14 height 14
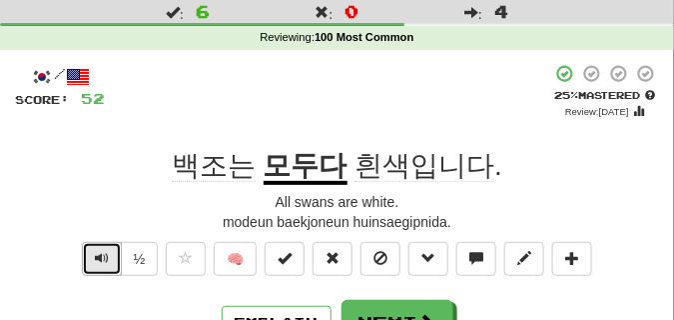
scroll to position [100, 0]
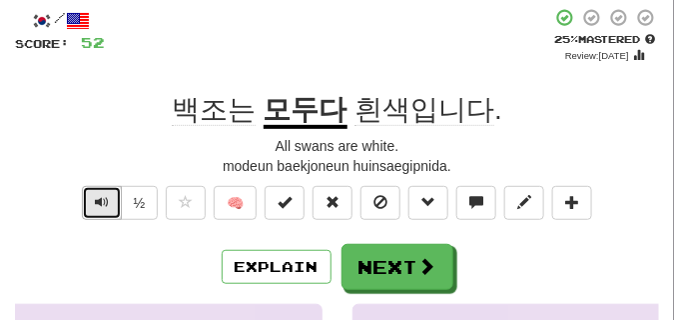
click at [95, 198] on span "Text-to-speech controls" at bounding box center [102, 202] width 14 height 14
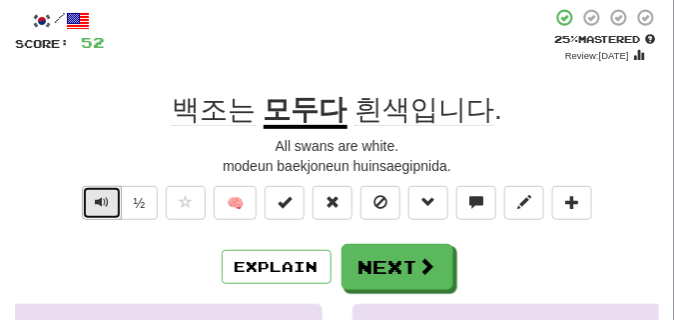
click at [95, 198] on span "Text-to-speech controls" at bounding box center [102, 202] width 14 height 14
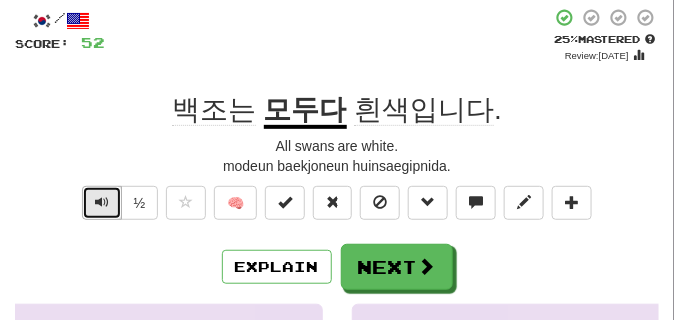
click at [95, 198] on span "Text-to-speech controls" at bounding box center [102, 202] width 14 height 14
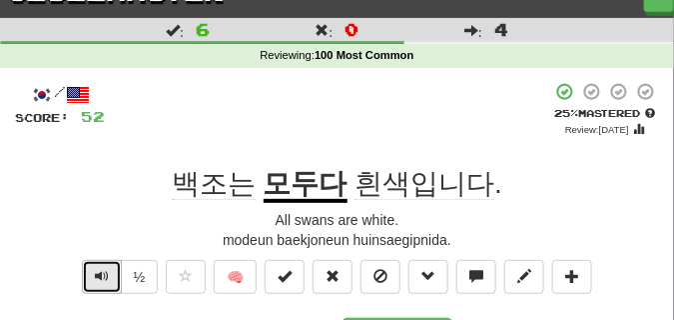
scroll to position [50, 0]
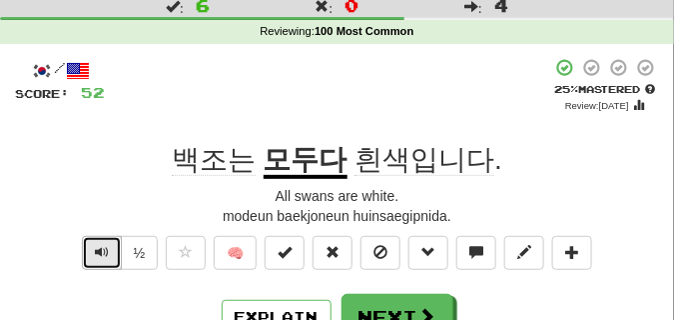
click at [101, 255] on span "Text-to-speech controls" at bounding box center [102, 252] width 14 height 14
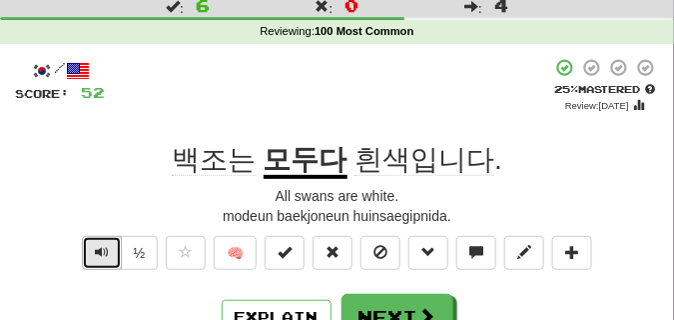
click at [101, 255] on span "Text-to-speech controls" at bounding box center [102, 252] width 14 height 14
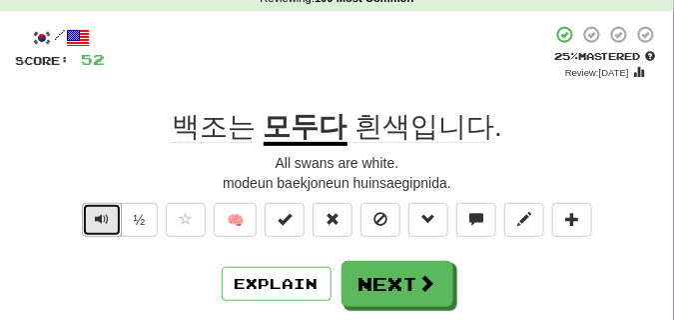
scroll to position [100, 0]
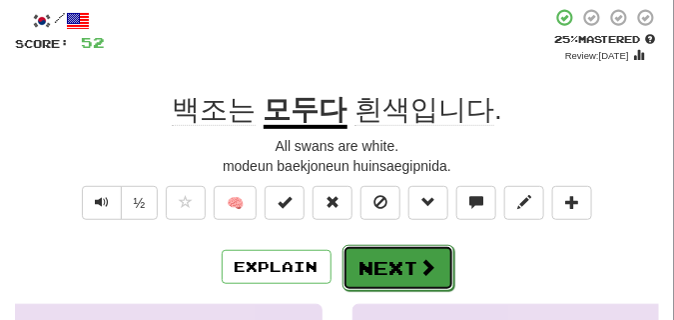
click at [415, 258] on button "Next" at bounding box center [399, 268] width 112 height 46
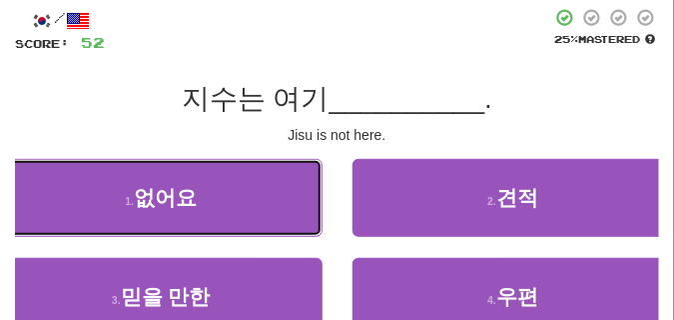
drag, startPoint x: 164, startPoint y: 193, endPoint x: 143, endPoint y: 139, distance: 57.9
click at [164, 192] on span "없어요" at bounding box center [165, 197] width 63 height 23
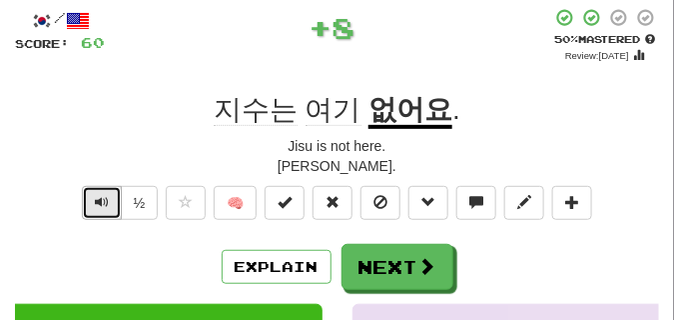
click at [108, 197] on button "Text-to-speech controls" at bounding box center [102, 203] width 40 height 34
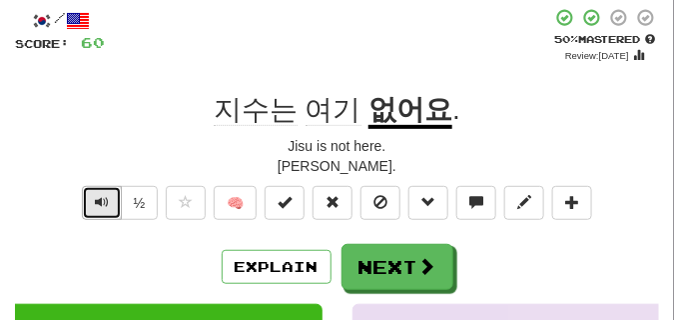
click at [108, 197] on button "Text-to-speech controls" at bounding box center [102, 203] width 40 height 34
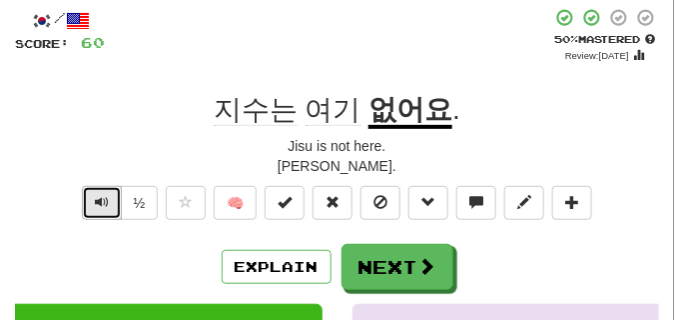
click at [108, 197] on button "Text-to-speech controls" at bounding box center [102, 203] width 40 height 34
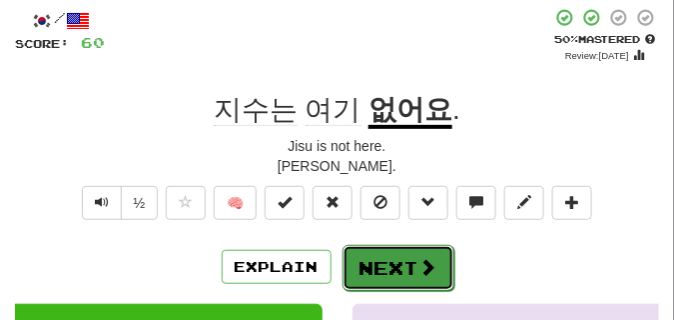
click at [387, 247] on button "Next" at bounding box center [399, 268] width 112 height 46
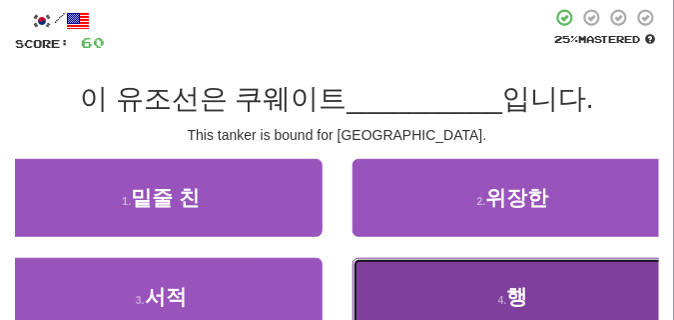
click at [422, 274] on button "4 . 행" at bounding box center [514, 297] width 323 height 78
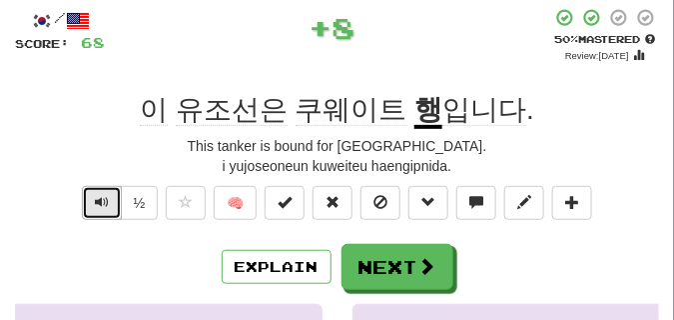
click at [108, 200] on button "Text-to-speech controls" at bounding box center [102, 203] width 40 height 34
click at [108, 201] on button "Text-to-speech controls" at bounding box center [102, 203] width 40 height 34
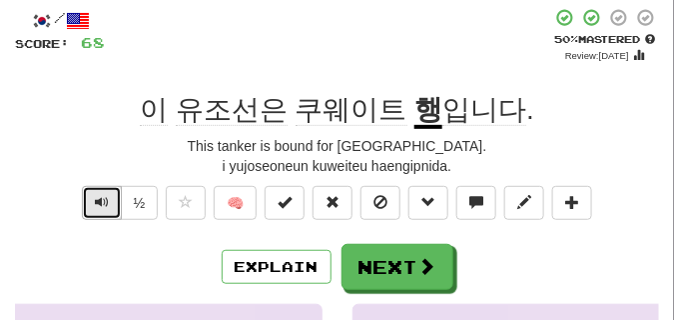
click at [108, 201] on button "Text-to-speech controls" at bounding box center [102, 203] width 40 height 34
click at [111, 202] on button "Text-to-speech controls" at bounding box center [102, 203] width 40 height 34
click at [99, 203] on span "Text-to-speech controls" at bounding box center [102, 202] width 14 height 14
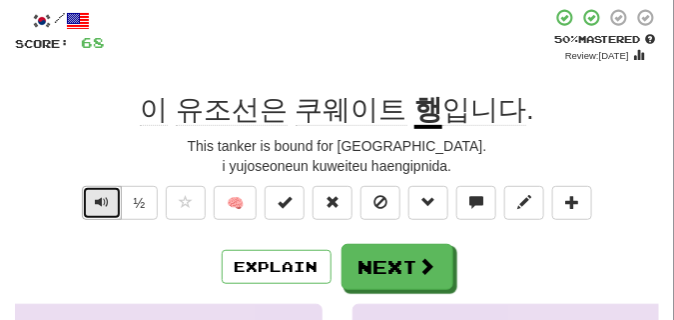
click at [99, 203] on span "Text-to-speech controls" at bounding box center [102, 202] width 14 height 14
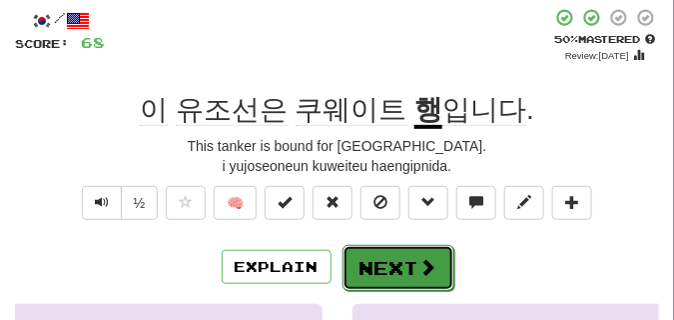
click at [370, 251] on button "Next" at bounding box center [399, 268] width 112 height 46
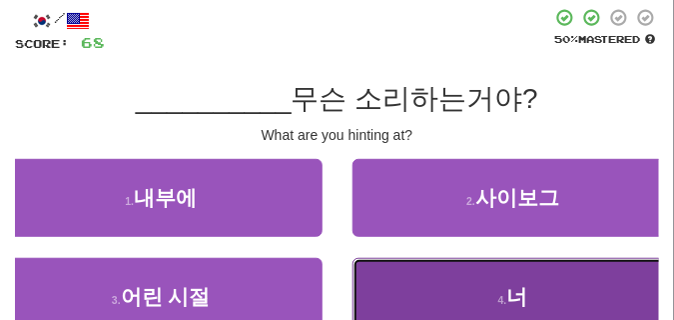
click at [433, 286] on button "4 . 너" at bounding box center [514, 297] width 323 height 78
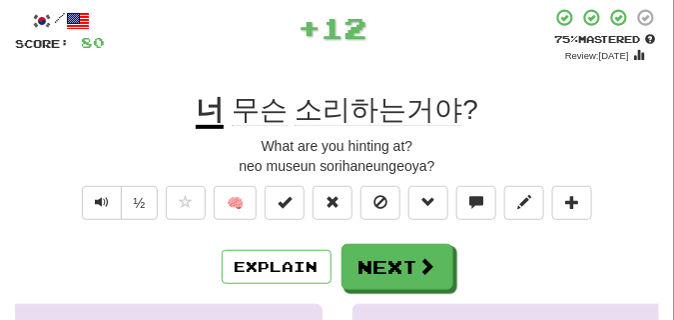
click at [123, 143] on div "What are you hinting at?" at bounding box center [337, 146] width 644 height 20
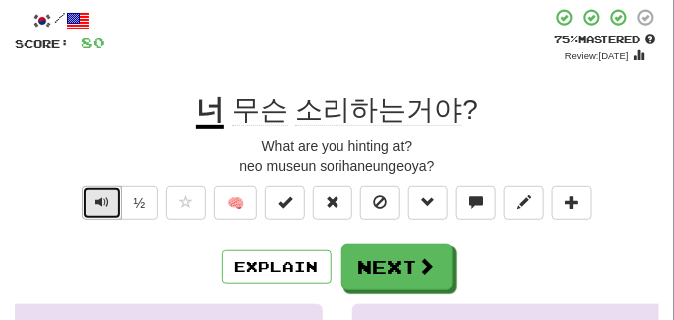
click at [104, 205] on span "Text-to-speech controls" at bounding box center [102, 202] width 14 height 14
click at [116, 159] on div "neo museun sorihaneungeoya?" at bounding box center [337, 166] width 644 height 20
click at [109, 209] on button "Text-to-speech controls" at bounding box center [102, 203] width 40 height 34
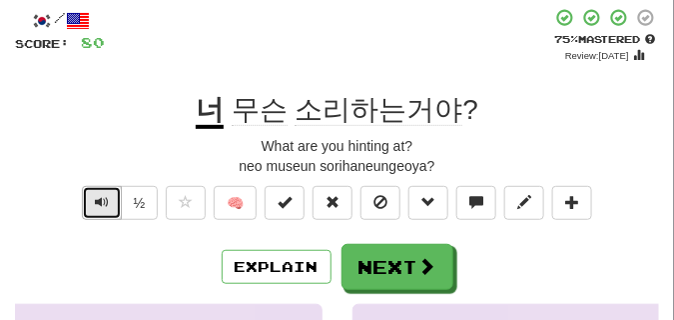
click at [109, 209] on button "Text-to-speech controls" at bounding box center [102, 203] width 40 height 34
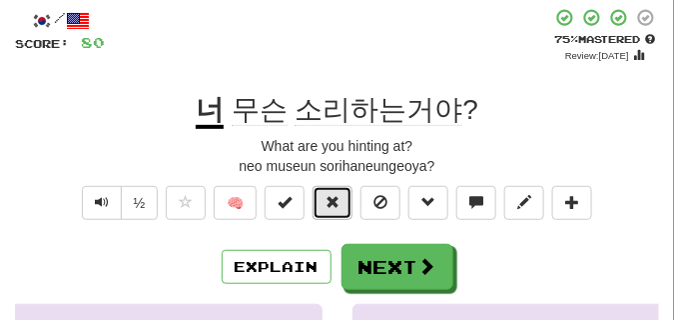
click at [335, 208] on span at bounding box center [333, 202] width 14 height 14
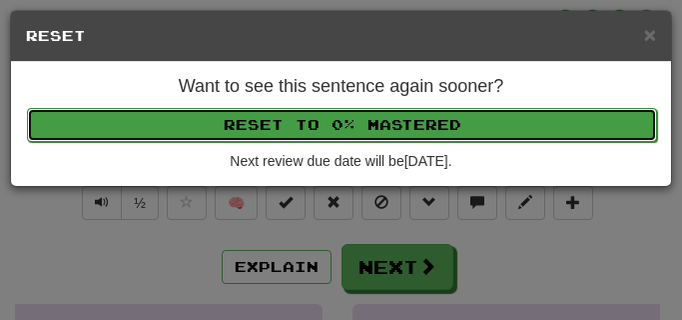
click at [333, 127] on button "Reset to 0% Mastered" at bounding box center [342, 125] width 630 height 34
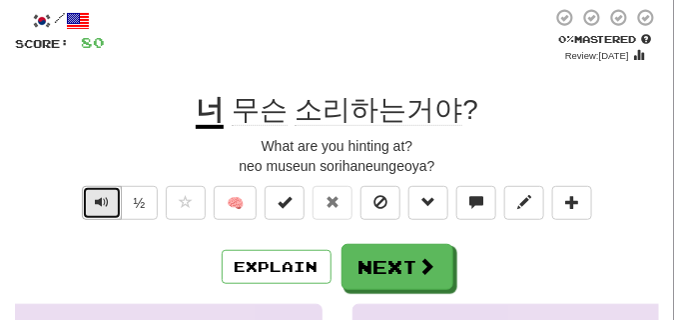
click at [99, 202] on span "Text-to-speech controls" at bounding box center [102, 202] width 14 height 14
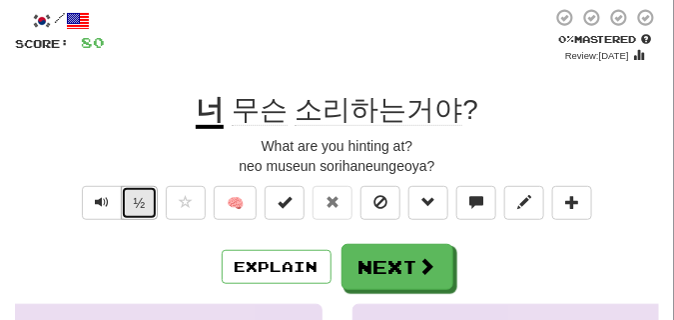
click at [122, 216] on button "½" at bounding box center [140, 203] width 38 height 34
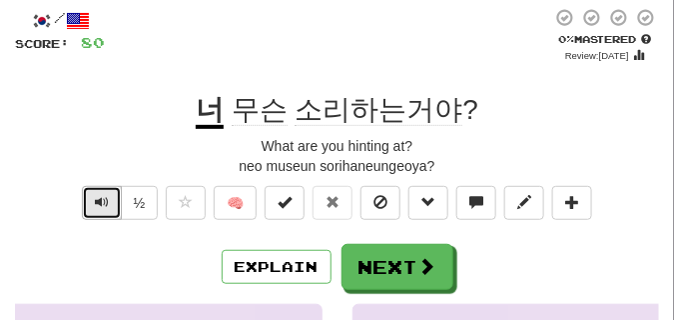
click at [107, 208] on span "Text-to-speech controls" at bounding box center [102, 202] width 14 height 14
click at [107, 199] on span "Text-to-speech controls" at bounding box center [102, 202] width 14 height 14
click at [108, 199] on button "Text-to-speech controls" at bounding box center [102, 203] width 40 height 34
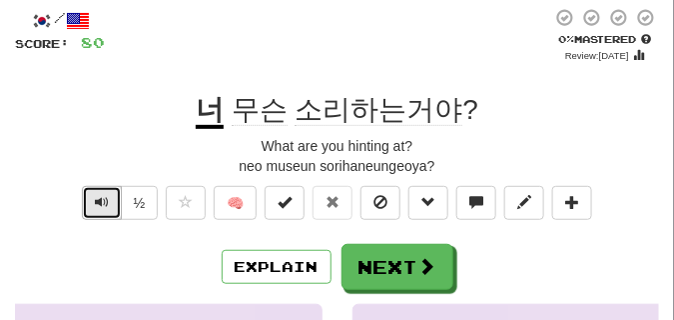
click at [108, 199] on button "Text-to-speech controls" at bounding box center [102, 203] width 40 height 34
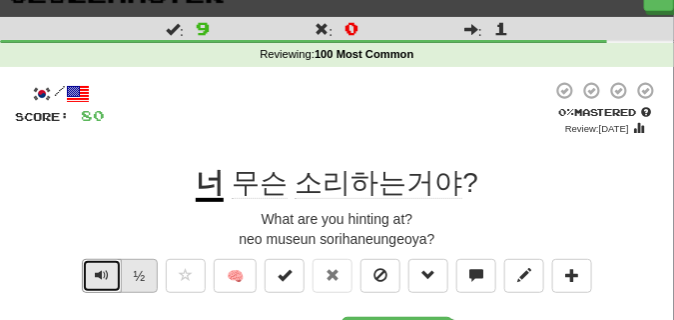
scroll to position [50, 0]
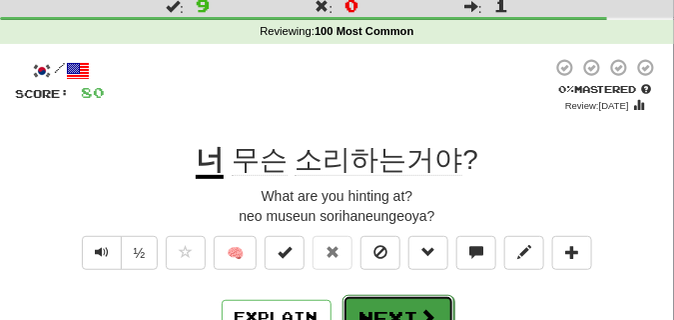
click at [363, 301] on button "Next" at bounding box center [399, 318] width 112 height 46
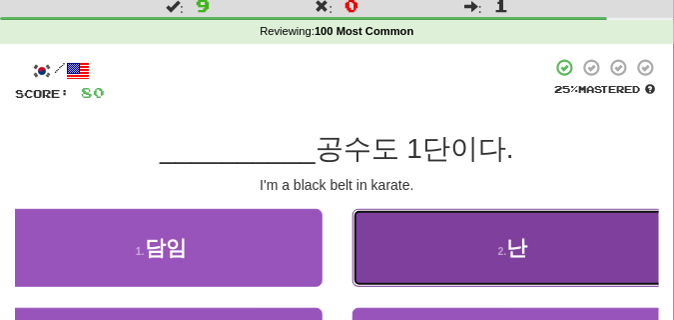
click at [432, 240] on button "2 . 난" at bounding box center [514, 248] width 323 height 78
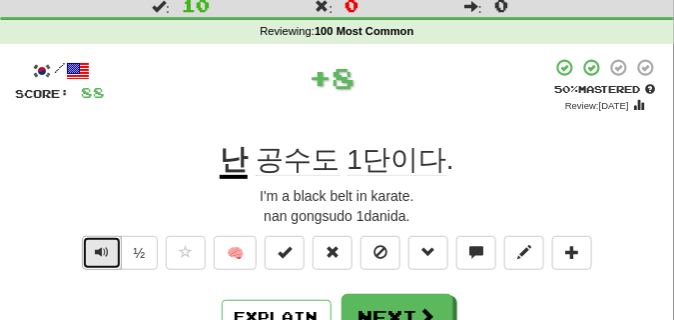
click at [105, 252] on span "Text-to-speech controls" at bounding box center [102, 252] width 14 height 14
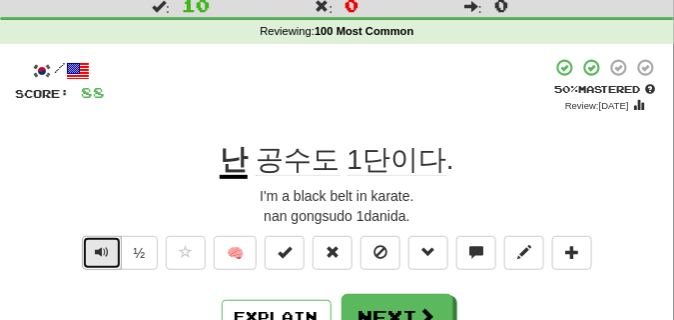
click at [105, 252] on span "Text-to-speech controls" at bounding box center [102, 252] width 14 height 14
click at [109, 256] on button "Text-to-speech controls" at bounding box center [102, 253] width 40 height 34
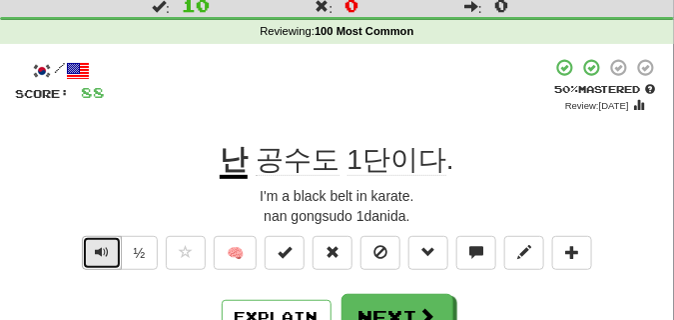
click at [109, 256] on button "Text-to-speech controls" at bounding box center [102, 253] width 40 height 34
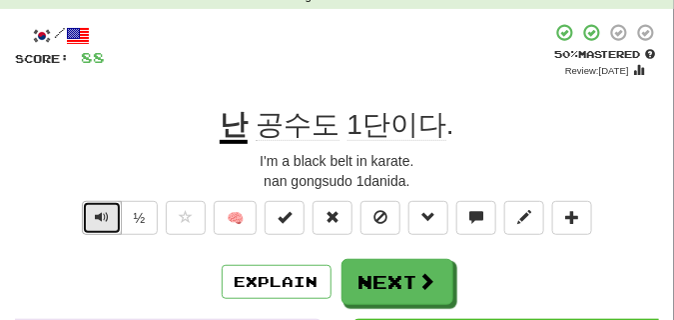
scroll to position [100, 0]
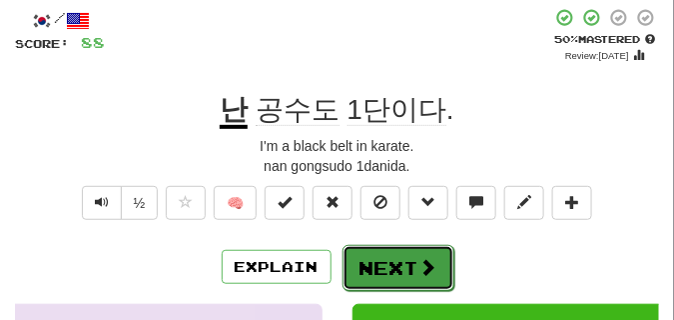
click at [393, 252] on button "Next" at bounding box center [399, 268] width 112 height 46
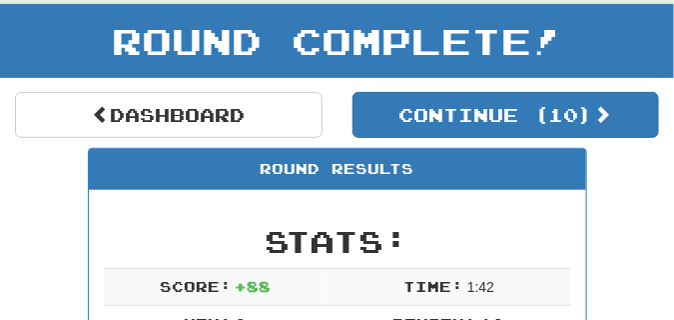
scroll to position [88, 0]
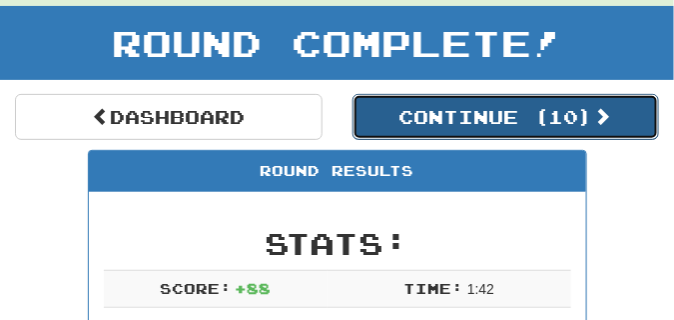
click at [438, 119] on button "Continue ( 10 )" at bounding box center [507, 117] width 308 height 46
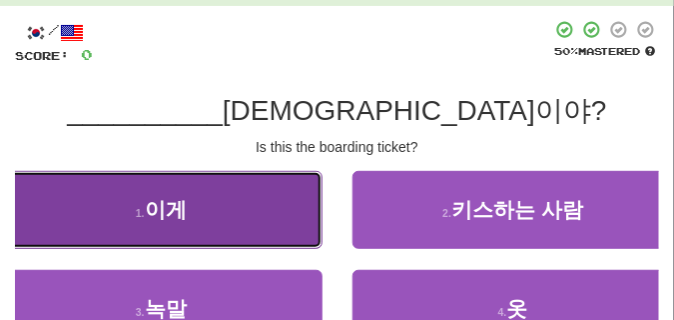
click at [107, 215] on button "1 . 이게" at bounding box center [161, 210] width 323 height 78
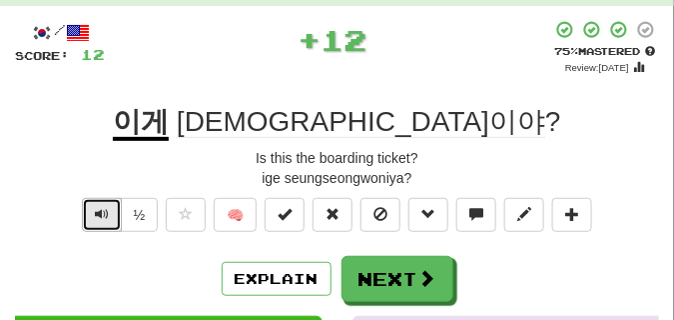
click at [100, 218] on span "Text-to-speech controls" at bounding box center [102, 214] width 14 height 14
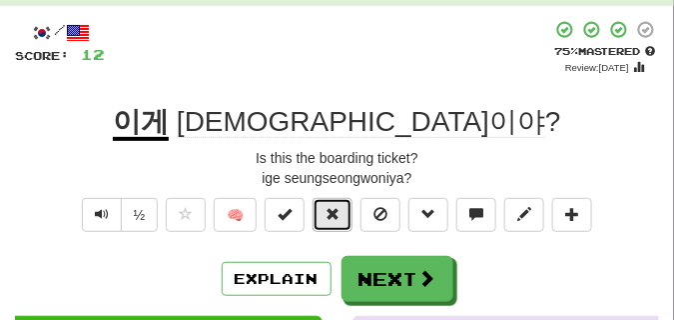
click at [322, 208] on button at bounding box center [333, 215] width 40 height 34
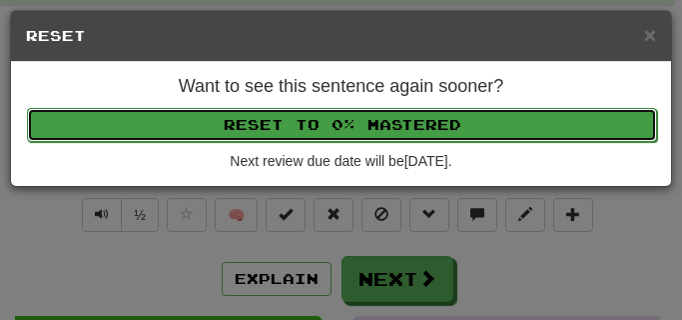
click at [294, 125] on button "Reset to 0% Mastered" at bounding box center [342, 125] width 630 height 34
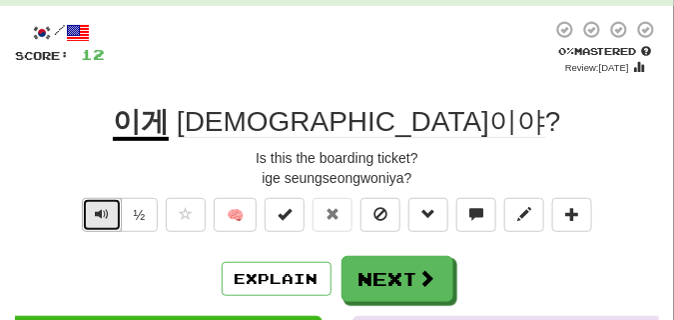
click at [93, 214] on button "Text-to-speech controls" at bounding box center [102, 215] width 40 height 34
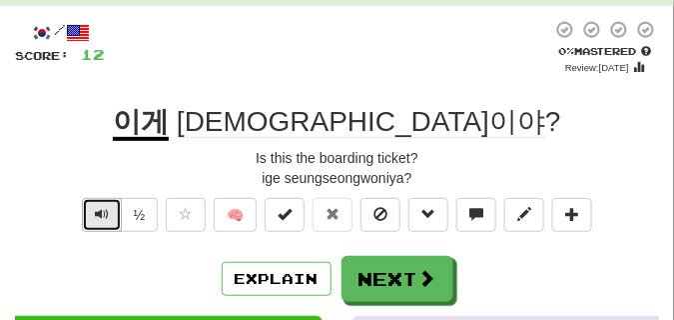
click at [93, 214] on button "Text-to-speech controls" at bounding box center [102, 215] width 40 height 34
click at [107, 208] on span "Text-to-speech controls" at bounding box center [102, 214] width 14 height 14
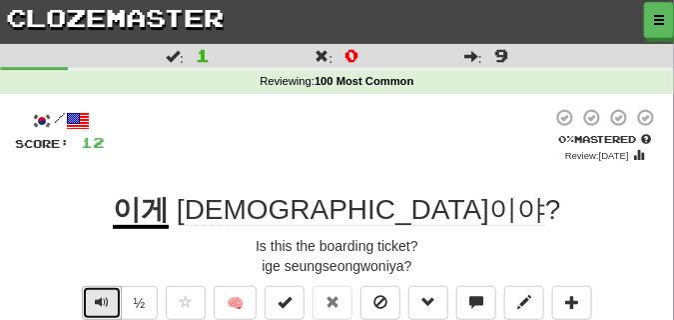
scroll to position [50, 0]
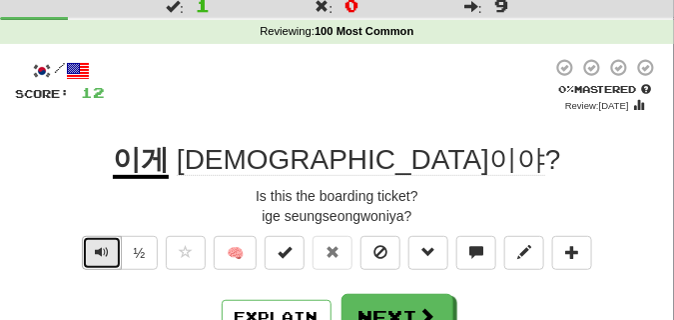
click at [97, 255] on span "Text-to-speech controls" at bounding box center [102, 252] width 14 height 14
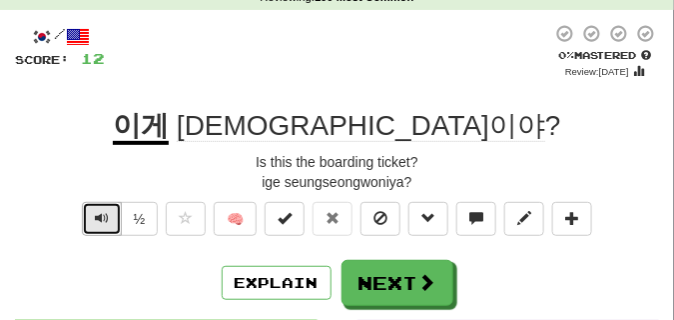
scroll to position [100, 0]
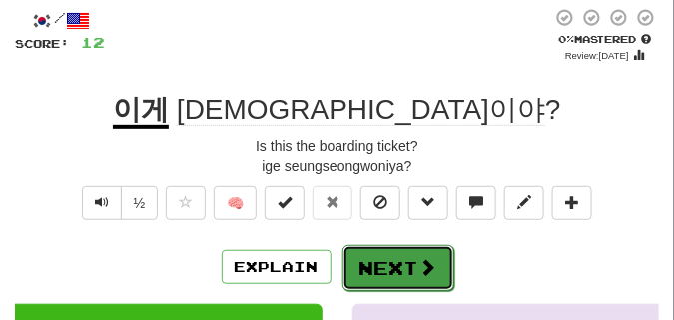
click at [391, 251] on button "Next" at bounding box center [399, 268] width 112 height 46
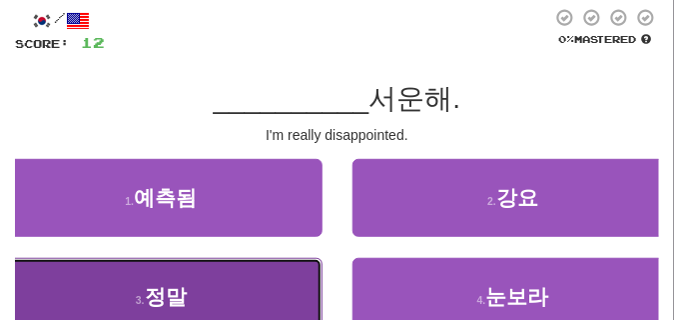
click at [210, 272] on button "3 . 정말" at bounding box center [161, 297] width 323 height 78
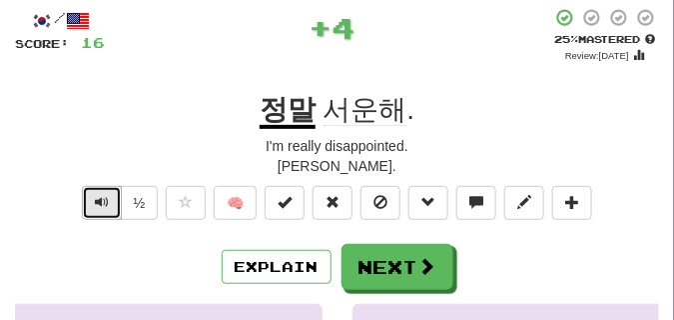
click at [100, 206] on span "Text-to-speech controls" at bounding box center [102, 202] width 14 height 14
click at [100, 204] on span "Text-to-speech controls" at bounding box center [102, 202] width 14 height 14
click at [100, 203] on span "Text-to-speech controls" at bounding box center [102, 202] width 14 height 14
click at [100, 202] on span "Text-to-speech controls" at bounding box center [102, 202] width 14 height 14
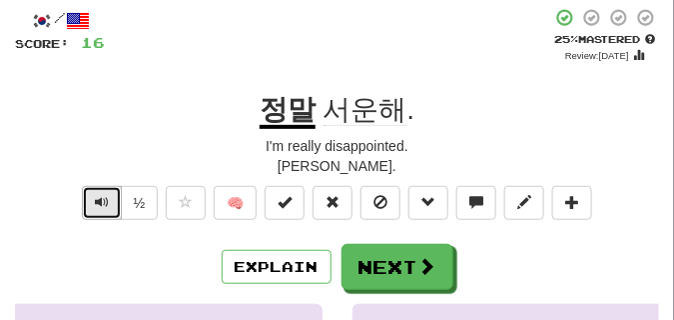
click at [100, 202] on span "Text-to-speech controls" at bounding box center [102, 202] width 14 height 14
click at [116, 198] on button "Text-to-speech controls" at bounding box center [102, 203] width 40 height 34
click at [102, 195] on span "Text-to-speech controls" at bounding box center [102, 202] width 14 height 14
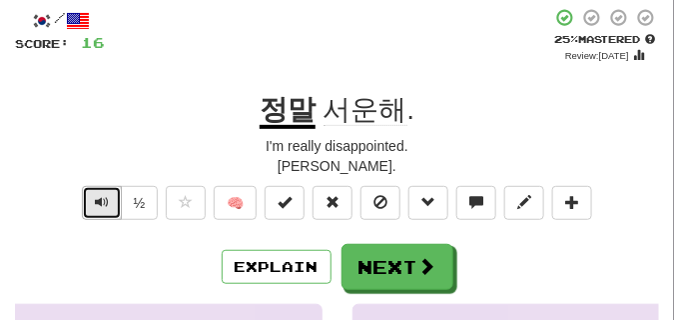
click at [102, 195] on span "Text-to-speech controls" at bounding box center [102, 202] width 14 height 14
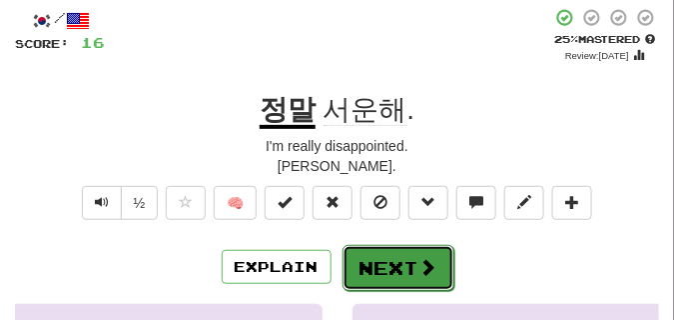
click at [372, 253] on button "Next" at bounding box center [399, 268] width 112 height 46
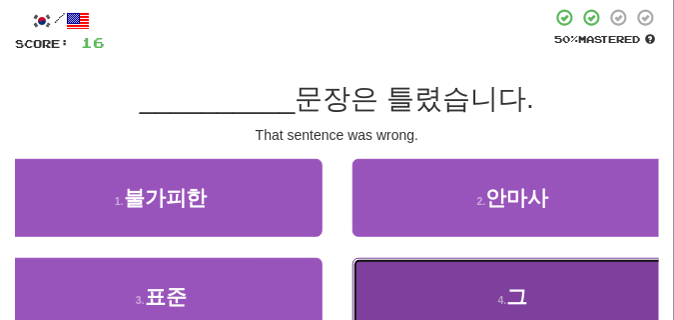
click at [422, 306] on button "4 . 그" at bounding box center [514, 297] width 323 height 78
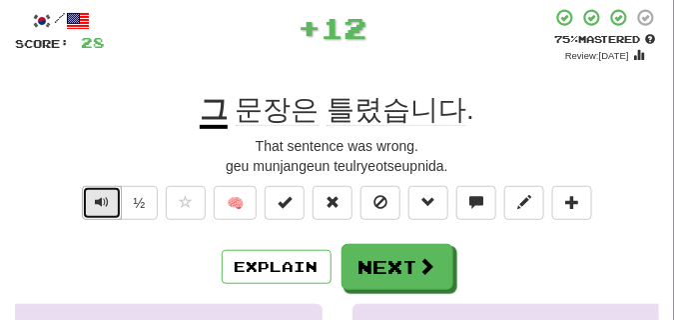
click at [112, 200] on button "Text-to-speech controls" at bounding box center [102, 203] width 40 height 34
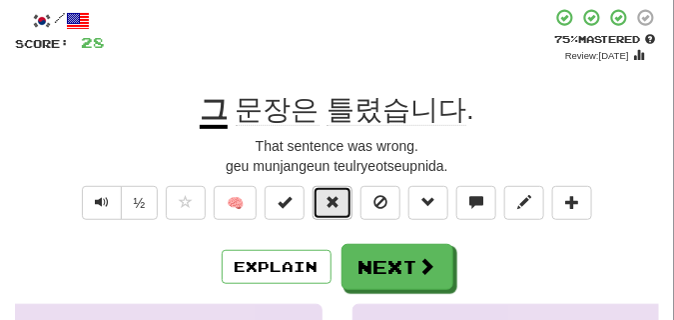
click at [327, 193] on button at bounding box center [333, 203] width 40 height 34
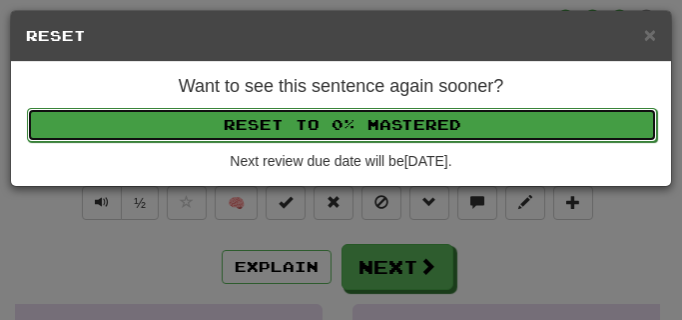
click at [301, 117] on button "Reset to 0% Mastered" at bounding box center [342, 125] width 630 height 34
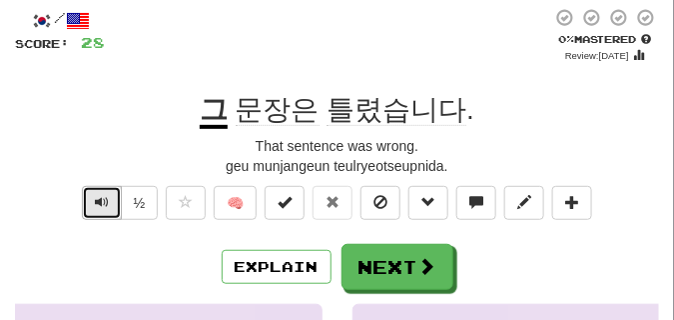
click at [107, 200] on span "Text-to-speech controls" at bounding box center [102, 202] width 14 height 14
click at [114, 207] on button "Text-to-speech controls" at bounding box center [102, 203] width 40 height 34
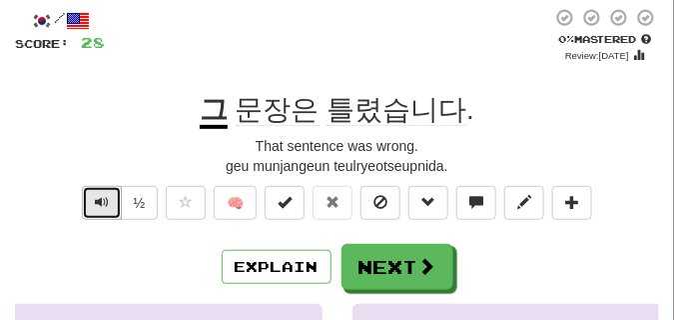
click at [114, 207] on button "Text-to-speech controls" at bounding box center [102, 203] width 40 height 34
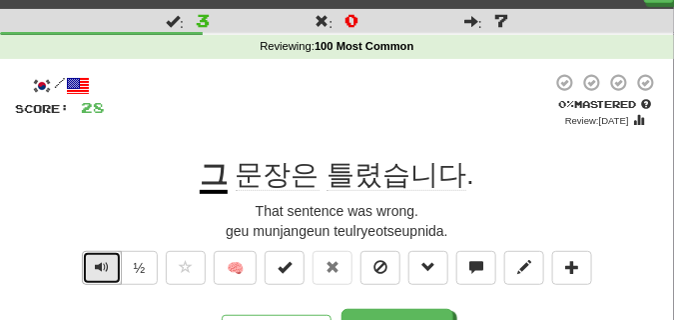
scroll to position [50, 0]
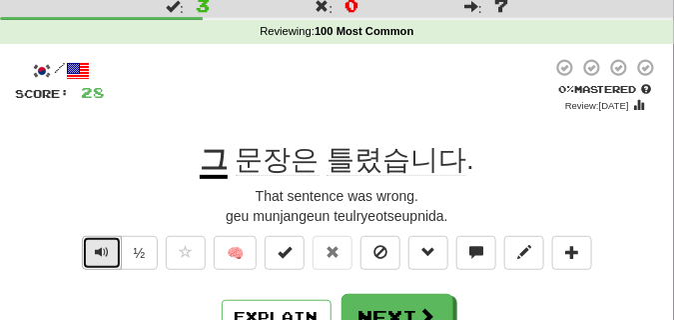
click at [99, 246] on span "Text-to-speech controls" at bounding box center [102, 252] width 14 height 14
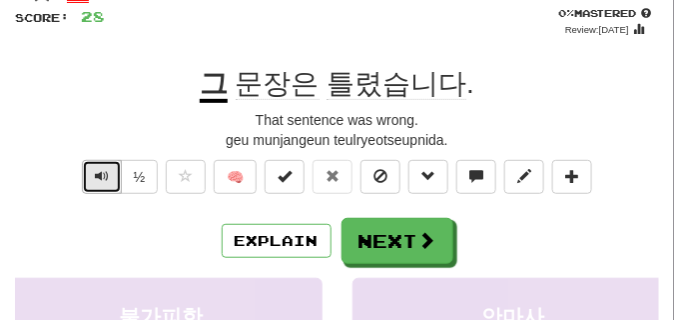
scroll to position [150, 0]
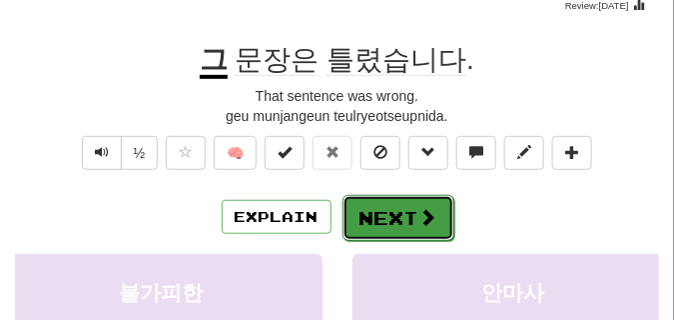
click at [376, 212] on button "Next" at bounding box center [399, 218] width 112 height 46
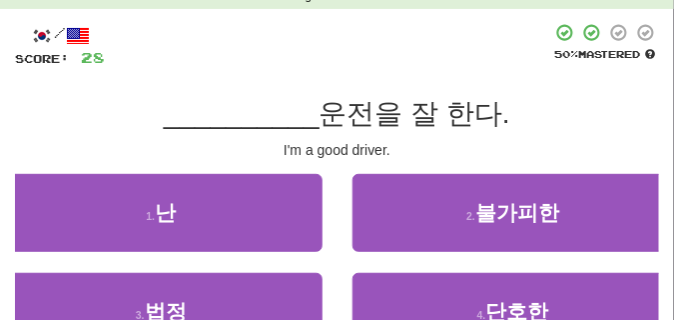
scroll to position [100, 0]
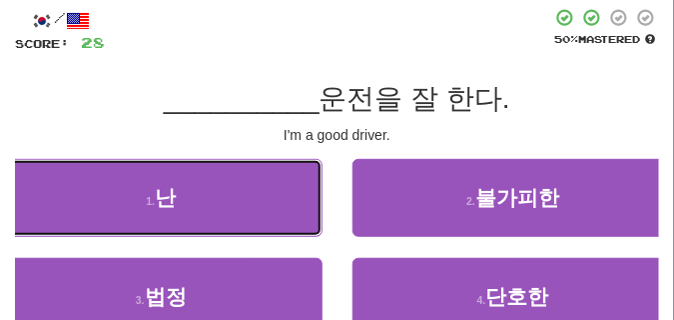
click at [277, 197] on button "1 . 난" at bounding box center [161, 198] width 323 height 78
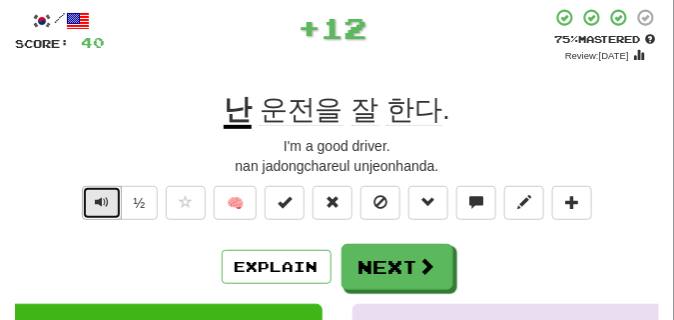
click at [100, 198] on span "Text-to-speech controls" at bounding box center [102, 202] width 14 height 14
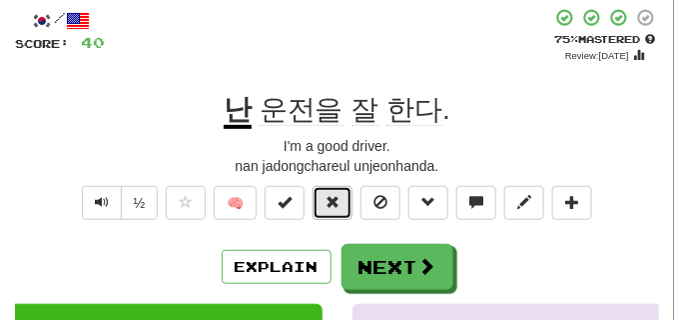
click at [331, 201] on span at bounding box center [333, 202] width 14 height 14
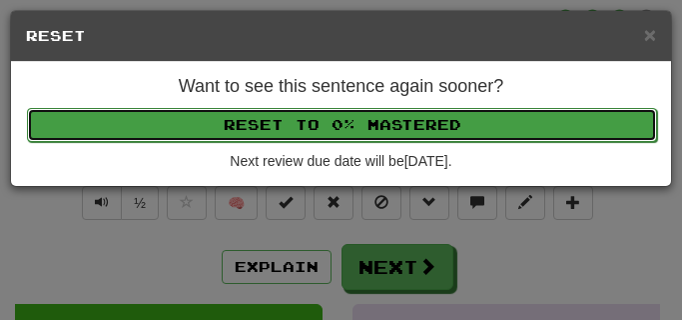
click at [316, 120] on button "Reset to 0% Mastered" at bounding box center [342, 125] width 630 height 34
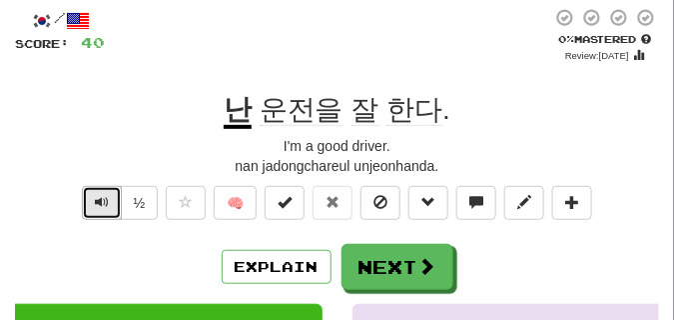
click at [99, 199] on span "Text-to-speech controls" at bounding box center [102, 202] width 14 height 14
click at [102, 202] on span "Text-to-speech controls" at bounding box center [102, 202] width 14 height 14
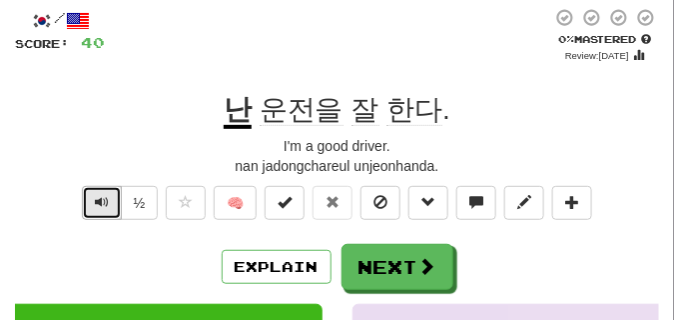
click at [102, 202] on span "Text-to-speech controls" at bounding box center [102, 202] width 14 height 14
click at [106, 205] on span "Text-to-speech controls" at bounding box center [102, 202] width 14 height 14
click at [106, 204] on span "Text-to-speech controls" at bounding box center [102, 202] width 14 height 14
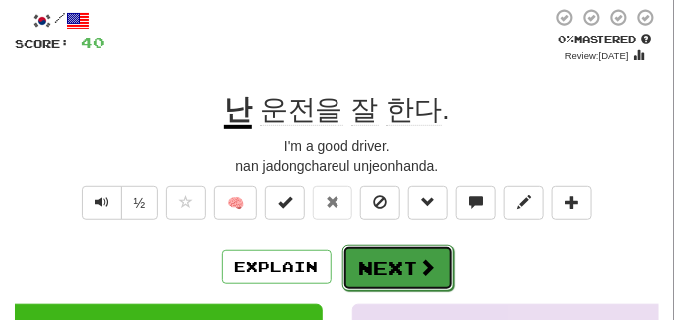
click at [388, 248] on button "Next" at bounding box center [399, 268] width 112 height 46
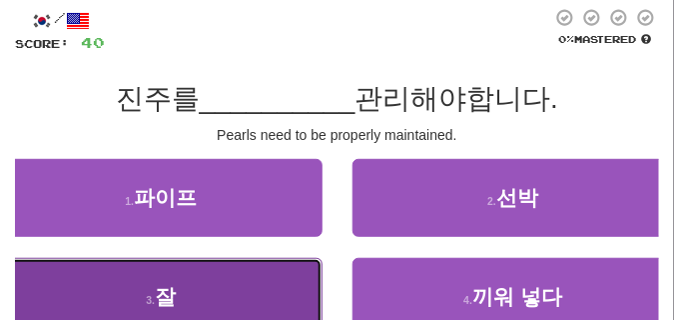
click at [67, 266] on button "3 . 잘" at bounding box center [161, 297] width 323 height 78
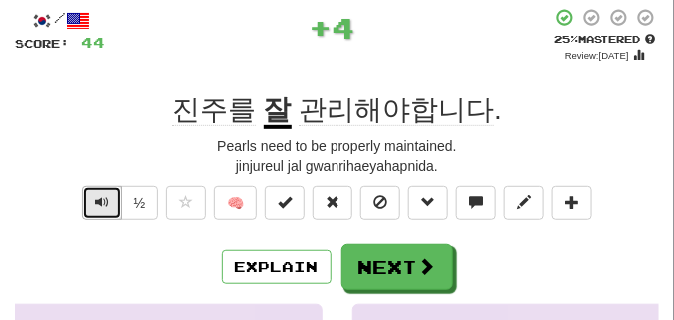
click at [98, 201] on span "Text-to-speech controls" at bounding box center [102, 202] width 14 height 14
click at [100, 200] on span "Text-to-speech controls" at bounding box center [102, 202] width 14 height 14
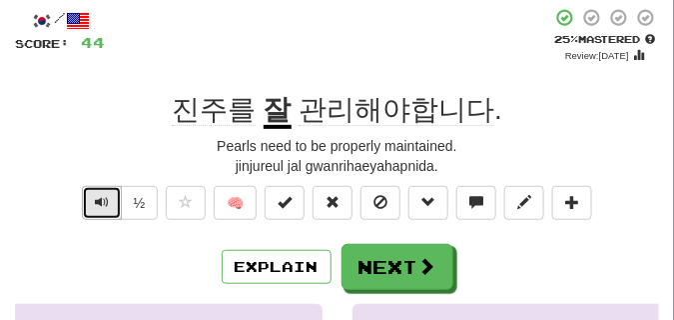
click at [110, 197] on button "Text-to-speech controls" at bounding box center [102, 203] width 40 height 34
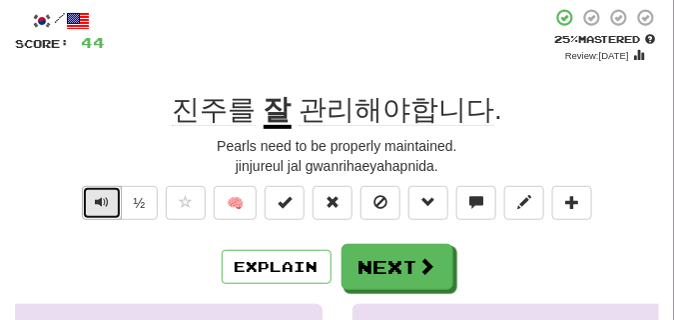
click at [110, 197] on button "Text-to-speech controls" at bounding box center [102, 203] width 40 height 34
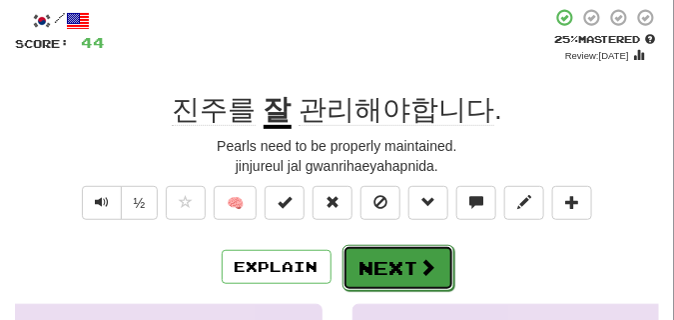
click at [422, 273] on span at bounding box center [429, 267] width 18 height 18
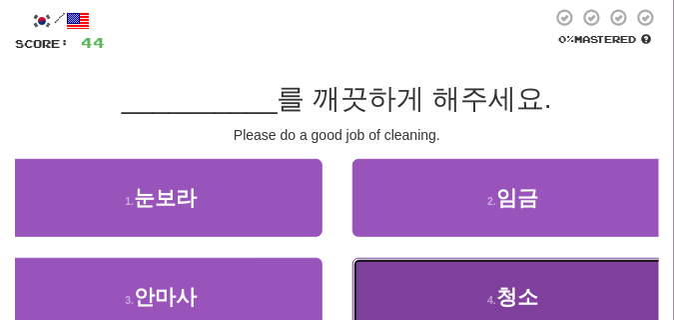
click at [449, 289] on button "4 . 청소" at bounding box center [514, 297] width 323 height 78
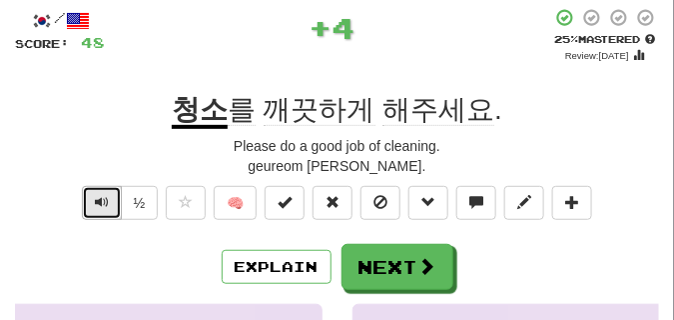
click at [100, 200] on span "Text-to-speech controls" at bounding box center [102, 202] width 14 height 14
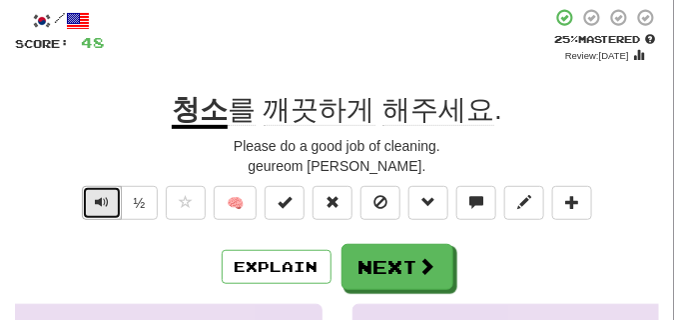
click at [100, 200] on span "Text-to-speech controls" at bounding box center [102, 202] width 14 height 14
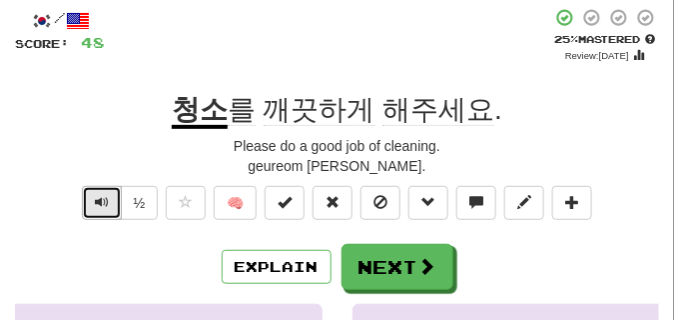
click at [116, 201] on button "Text-to-speech controls" at bounding box center [102, 203] width 40 height 34
click at [100, 197] on span "Text-to-speech controls" at bounding box center [102, 202] width 14 height 14
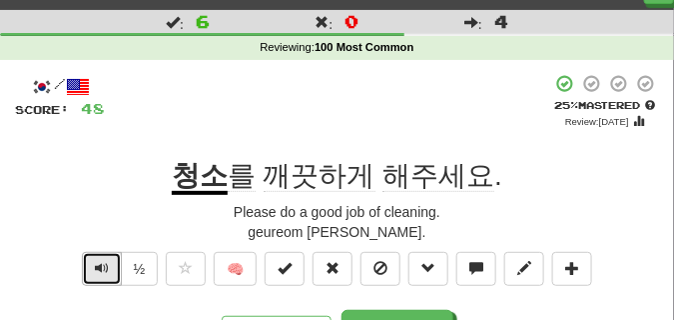
scroll to position [50, 0]
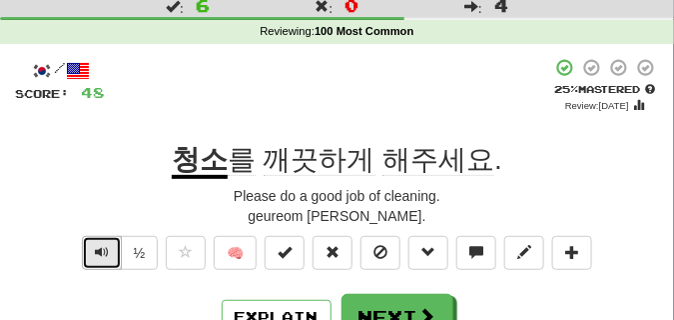
click at [96, 251] on span "Text-to-speech controls" at bounding box center [102, 252] width 14 height 14
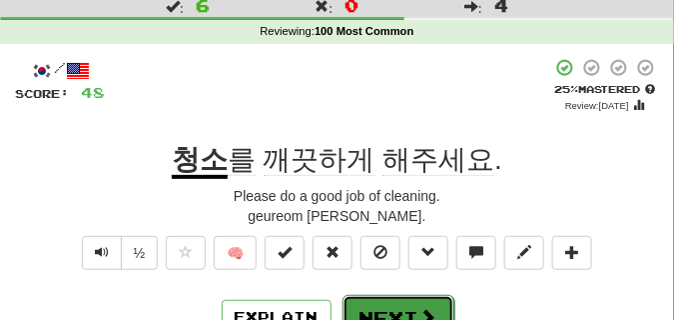
click at [392, 301] on button "Next" at bounding box center [399, 318] width 112 height 46
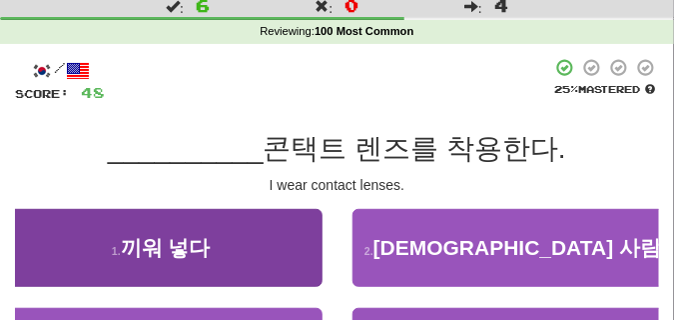
scroll to position [100, 0]
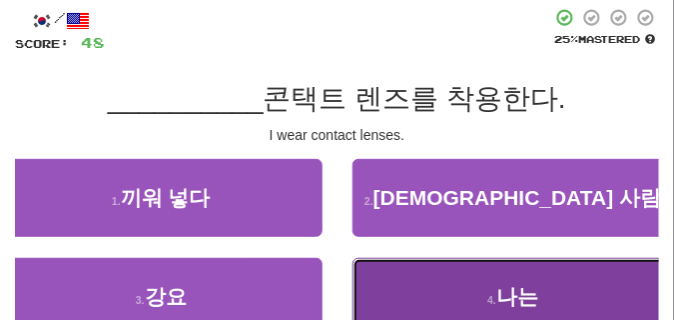
click at [447, 301] on button "4 . 나는" at bounding box center [514, 297] width 323 height 78
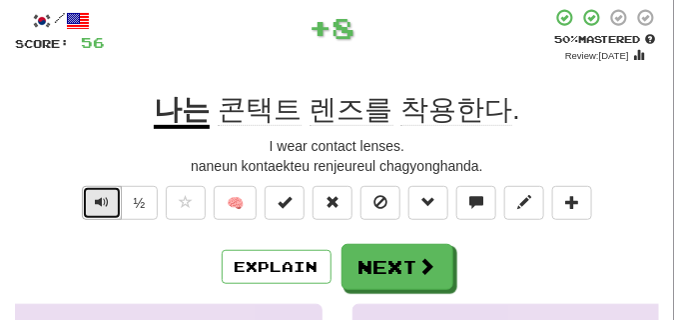
click at [101, 205] on span "Text-to-speech controls" at bounding box center [102, 202] width 14 height 14
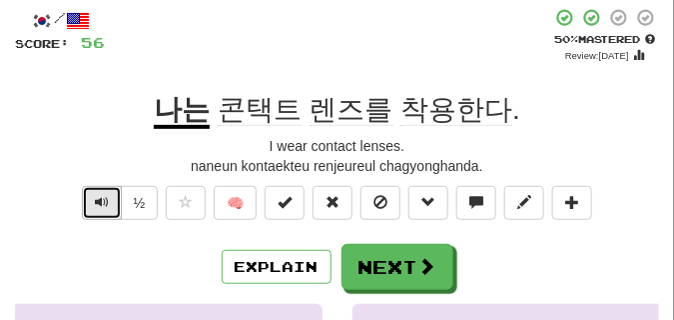
click at [101, 205] on span "Text-to-speech controls" at bounding box center [102, 202] width 14 height 14
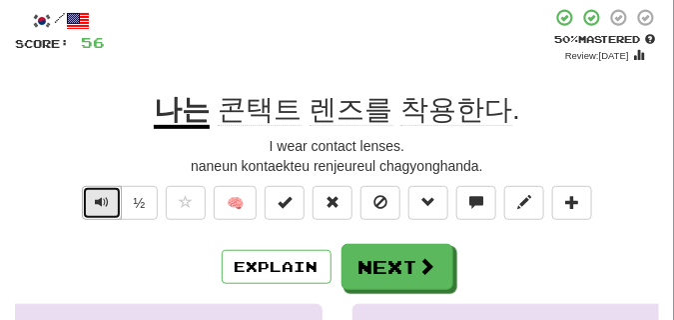
click at [101, 205] on span "Text-to-speech controls" at bounding box center [102, 202] width 14 height 14
click at [99, 202] on span "Text-to-speech controls" at bounding box center [102, 202] width 14 height 14
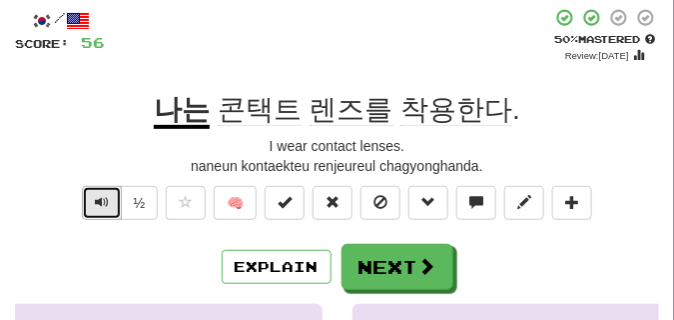
click at [99, 202] on span "Text-to-speech controls" at bounding box center [102, 202] width 14 height 14
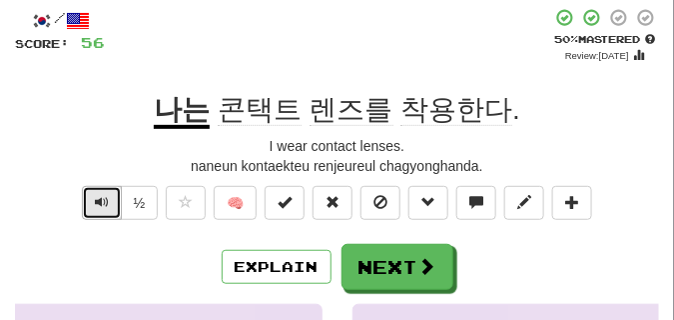
click at [99, 202] on span "Text-to-speech controls" at bounding box center [102, 202] width 14 height 14
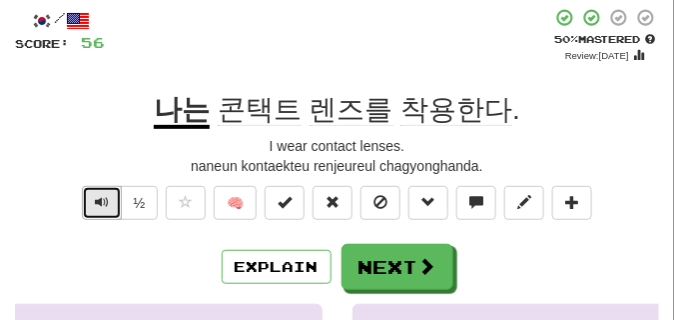
click at [99, 202] on span "Text-to-speech controls" at bounding box center [102, 202] width 14 height 14
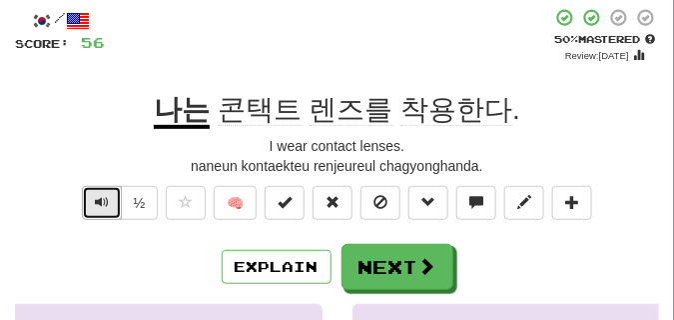
click at [99, 202] on span "Text-to-speech controls" at bounding box center [102, 202] width 14 height 14
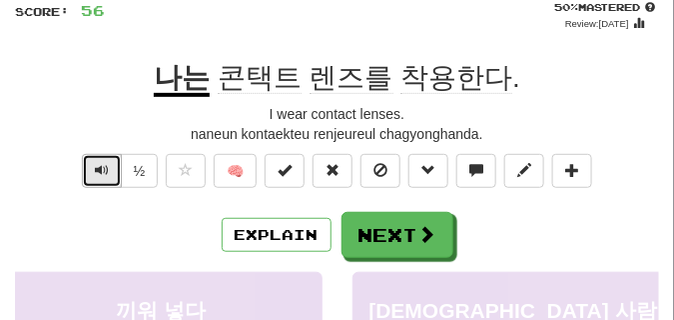
scroll to position [150, 0]
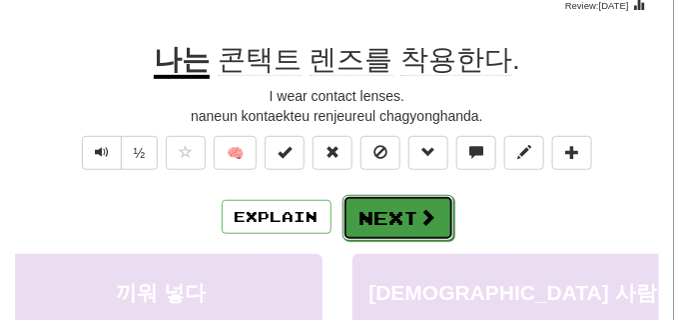
click at [361, 213] on button "Next" at bounding box center [399, 218] width 112 height 46
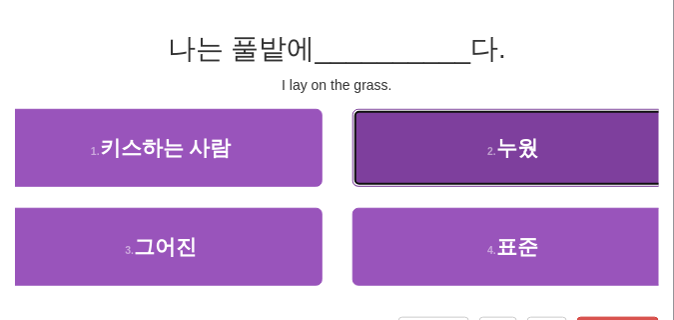
click at [515, 161] on button "2 . 누웠" at bounding box center [514, 148] width 323 height 78
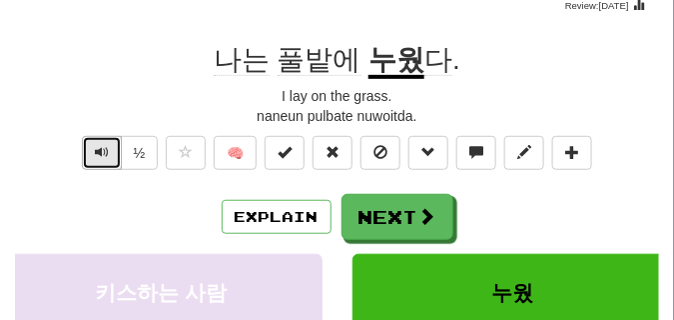
click at [98, 153] on span "Text-to-speech controls" at bounding box center [102, 152] width 14 height 14
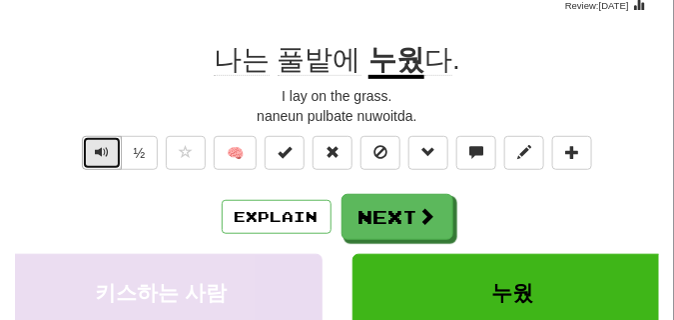
click at [98, 153] on span "Text-to-speech controls" at bounding box center [102, 152] width 14 height 14
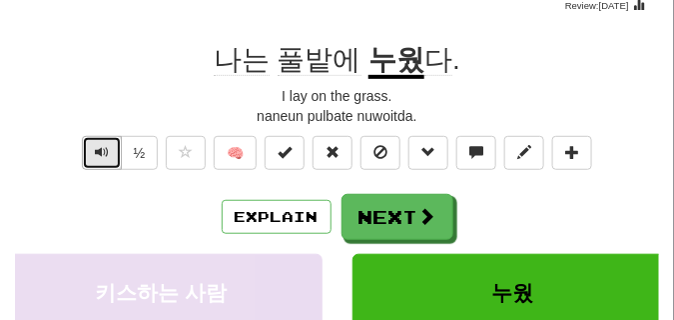
click at [98, 153] on span "Text-to-speech controls" at bounding box center [102, 152] width 14 height 14
click at [99, 155] on span "Text-to-speech controls" at bounding box center [102, 152] width 14 height 14
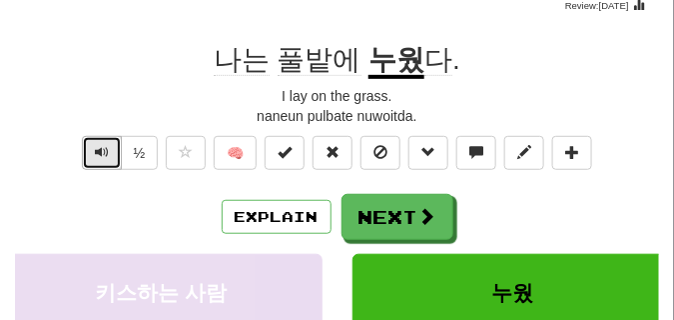
click at [99, 155] on span "Text-to-speech controls" at bounding box center [102, 152] width 14 height 14
click at [100, 154] on span "Text-to-speech controls" at bounding box center [102, 152] width 14 height 14
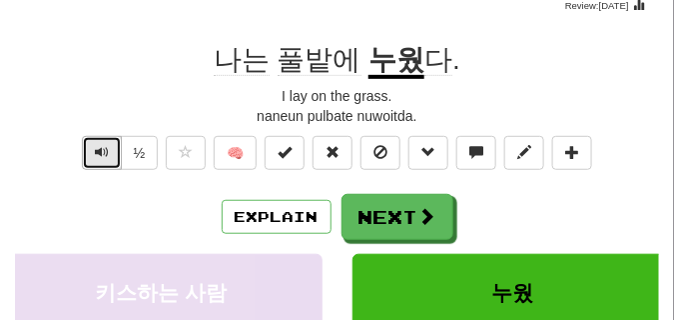
click at [100, 154] on span "Text-to-speech controls" at bounding box center [102, 152] width 14 height 14
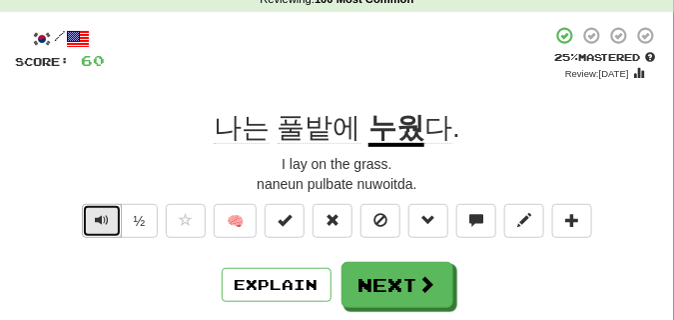
scroll to position [100, 0]
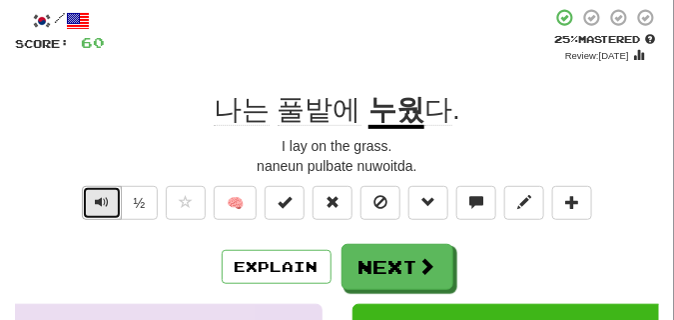
click at [103, 191] on button "Text-to-speech controls" at bounding box center [102, 203] width 40 height 34
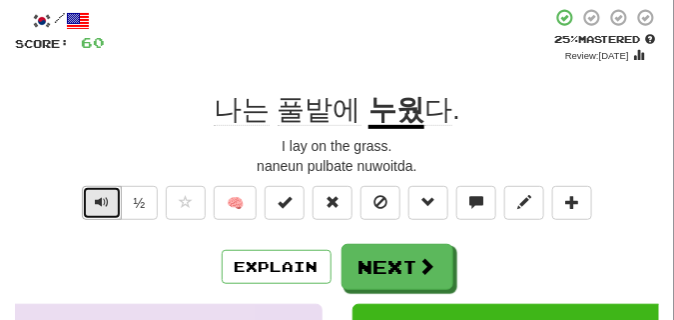
click at [103, 191] on button "Text-to-speech controls" at bounding box center [102, 203] width 40 height 34
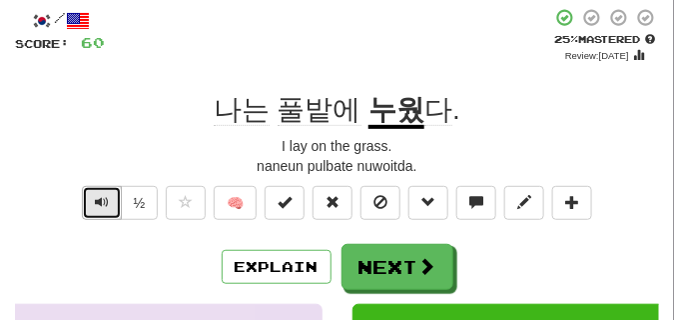
click at [103, 191] on button "Text-to-speech controls" at bounding box center [102, 203] width 40 height 34
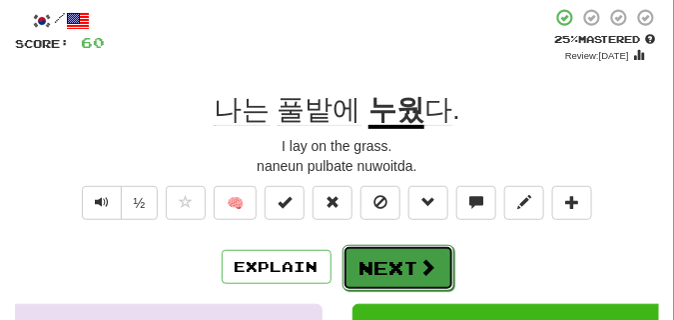
click at [391, 253] on button "Next" at bounding box center [399, 268] width 112 height 46
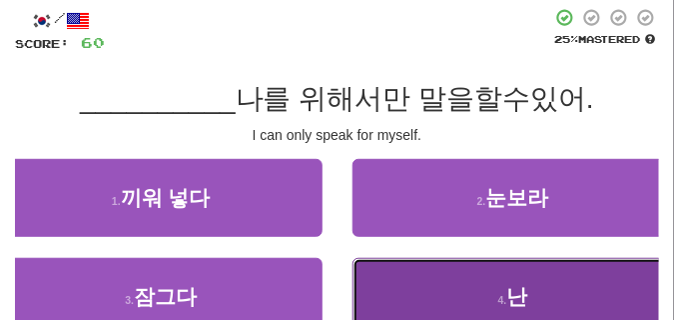
click at [494, 284] on button "4 . 난" at bounding box center [514, 297] width 323 height 78
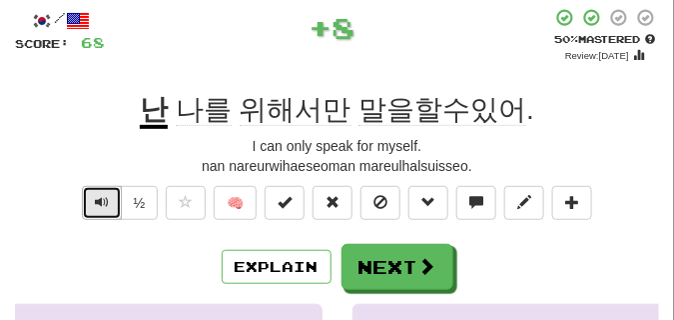
click at [108, 199] on button "Text-to-speech controls" at bounding box center [102, 203] width 40 height 34
click at [109, 199] on button "Text-to-speech controls" at bounding box center [102, 203] width 40 height 34
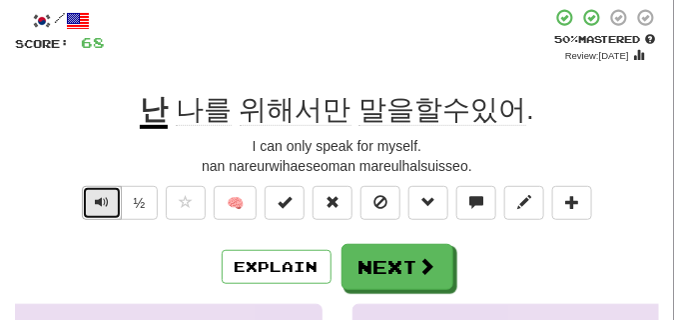
click at [109, 199] on button "Text-to-speech controls" at bounding box center [102, 203] width 40 height 34
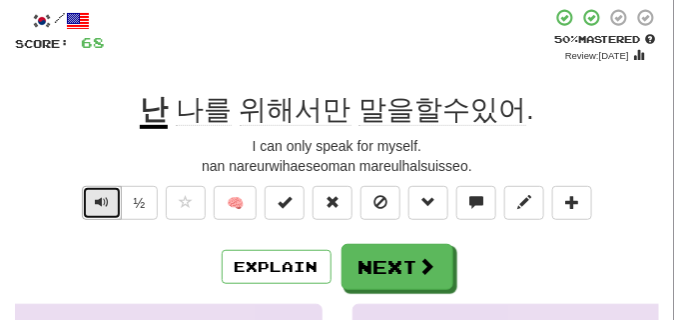
click at [109, 199] on button "Text-to-speech controls" at bounding box center [102, 203] width 40 height 34
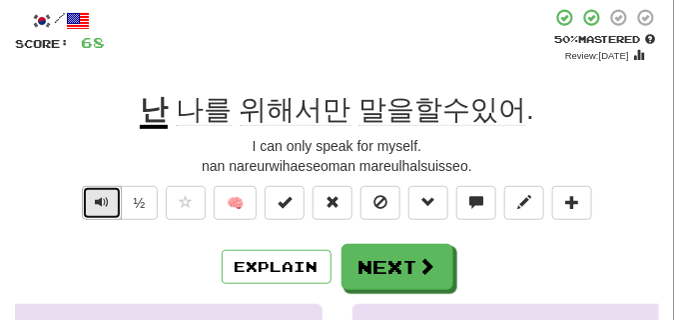
click at [109, 199] on button "Text-to-speech controls" at bounding box center [102, 203] width 40 height 34
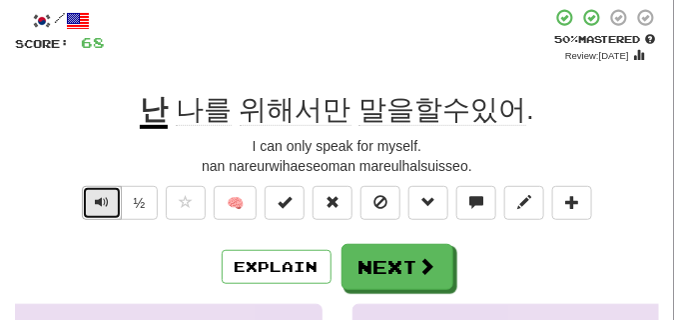
click at [109, 199] on button "Text-to-speech controls" at bounding box center [102, 203] width 40 height 34
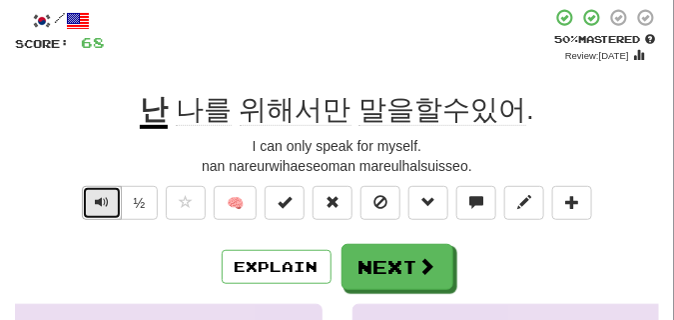
click at [109, 199] on button "Text-to-speech controls" at bounding box center [102, 203] width 40 height 34
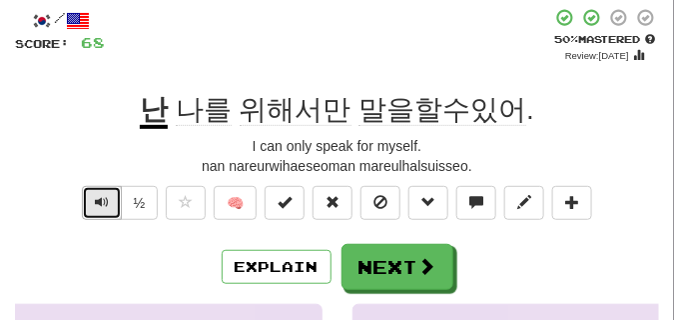
click at [109, 199] on button "Text-to-speech controls" at bounding box center [102, 203] width 40 height 34
click at [101, 196] on span "Text-to-speech controls" at bounding box center [102, 202] width 14 height 14
click at [102, 197] on span "Text-to-speech controls" at bounding box center [102, 202] width 14 height 14
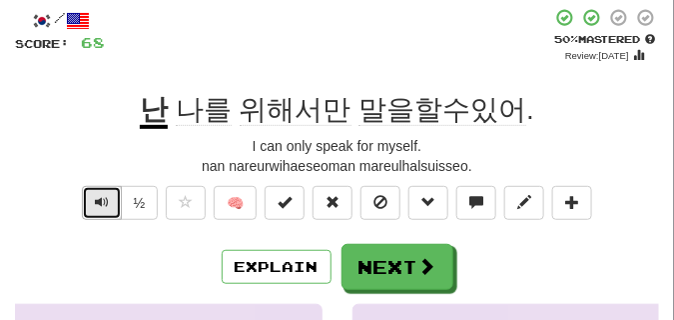
click at [102, 197] on span "Text-to-speech controls" at bounding box center [102, 202] width 14 height 14
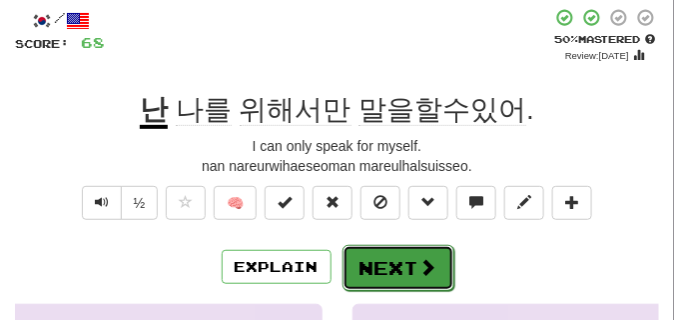
click at [384, 253] on button "Next" at bounding box center [399, 268] width 112 height 46
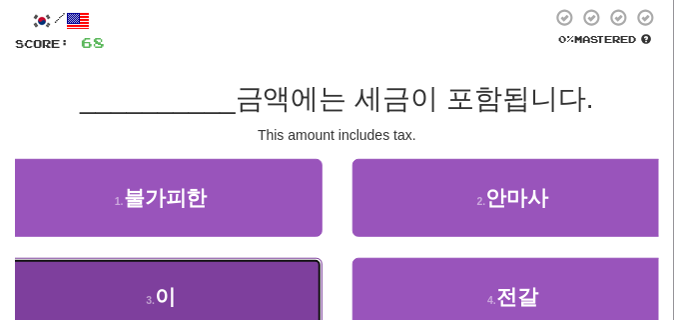
click at [197, 275] on button "3 . 이" at bounding box center [161, 297] width 323 height 78
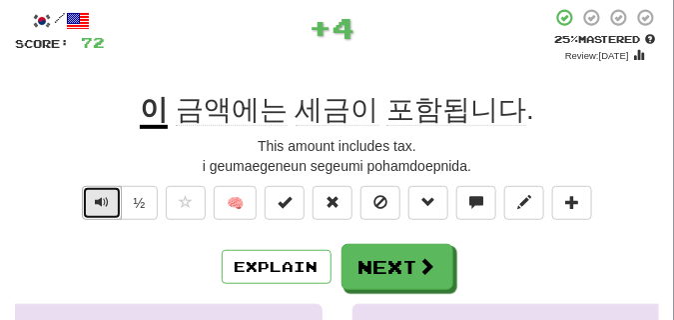
click at [102, 203] on span "Text-to-speech controls" at bounding box center [102, 202] width 14 height 14
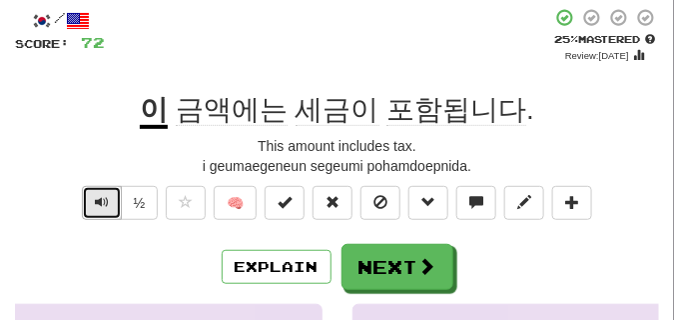
click at [100, 195] on span "Text-to-speech controls" at bounding box center [102, 202] width 14 height 14
click at [101, 208] on span "Text-to-speech controls" at bounding box center [102, 202] width 14 height 14
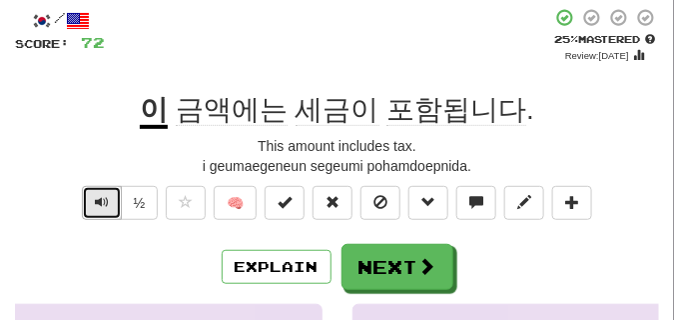
click at [101, 208] on span "Text-to-speech controls" at bounding box center [102, 202] width 14 height 14
click at [98, 201] on span "Text-to-speech controls" at bounding box center [102, 202] width 14 height 14
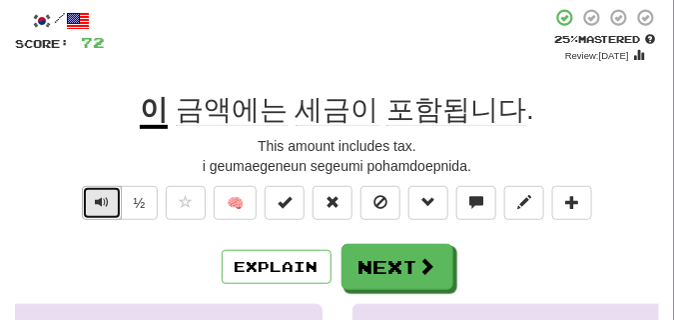
click at [98, 201] on span "Text-to-speech controls" at bounding box center [102, 202] width 14 height 14
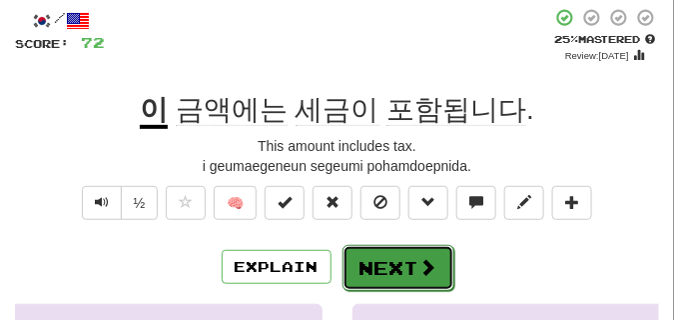
click at [403, 255] on button "Next" at bounding box center [399, 268] width 112 height 46
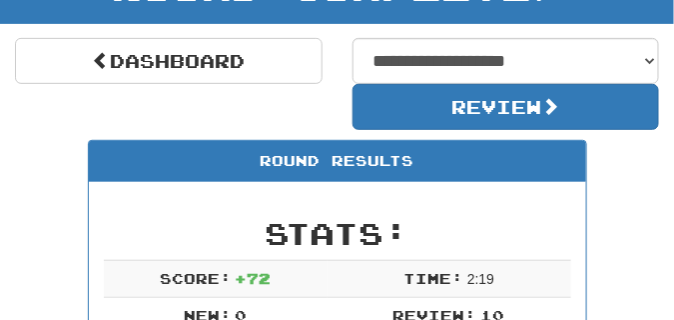
scroll to position [88, 0]
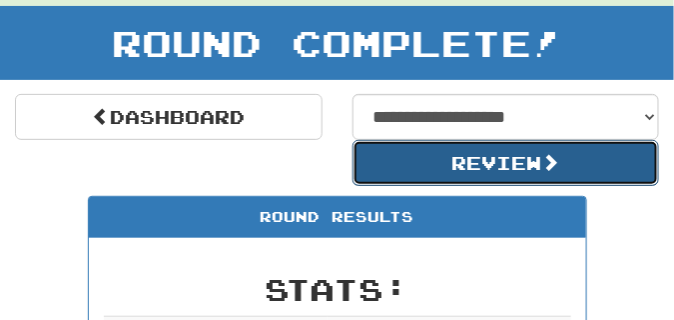
click at [454, 167] on button "Review" at bounding box center [507, 163] width 308 height 46
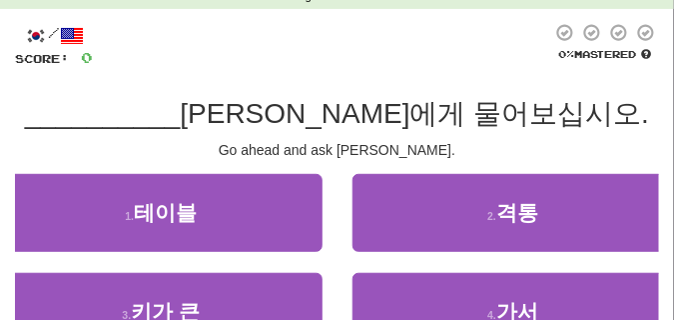
scroll to position [100, 0]
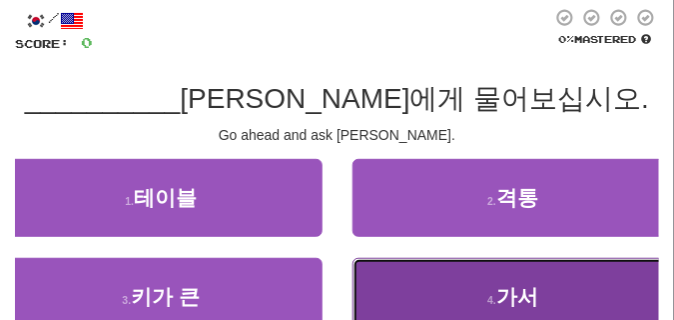
click at [434, 292] on button "4 . 가서" at bounding box center [514, 297] width 323 height 78
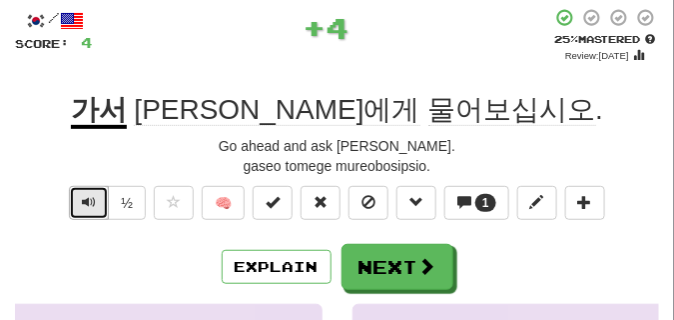
click at [77, 201] on button "Text-to-speech controls" at bounding box center [89, 203] width 40 height 34
click at [92, 202] on span "Text-to-speech controls" at bounding box center [89, 202] width 14 height 14
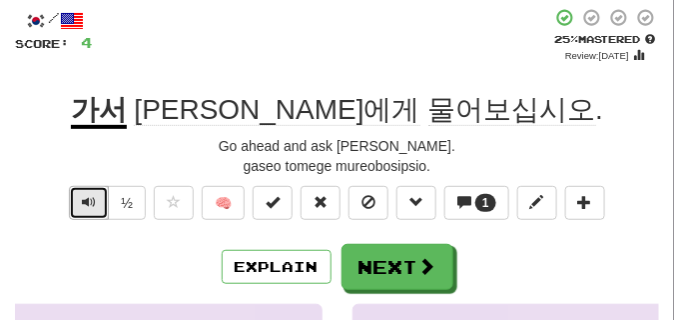
click at [95, 203] on span "Text-to-speech controls" at bounding box center [89, 202] width 14 height 14
click at [91, 195] on span "Text-to-speech controls" at bounding box center [89, 202] width 14 height 14
click at [82, 196] on span "Text-to-speech controls" at bounding box center [89, 202] width 14 height 14
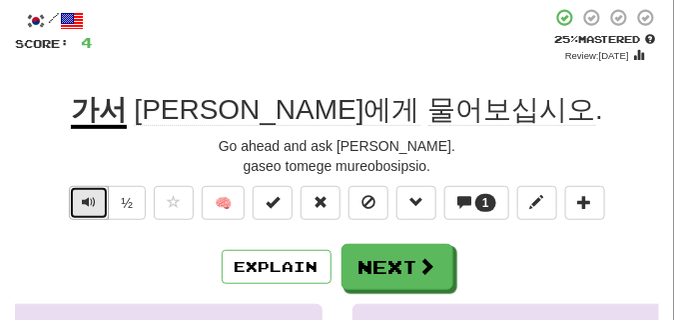
click at [82, 196] on span "Text-to-speech controls" at bounding box center [89, 202] width 14 height 14
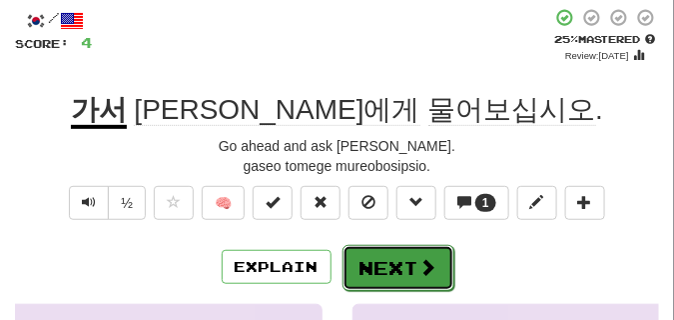
click at [360, 260] on button "Next" at bounding box center [399, 268] width 112 height 46
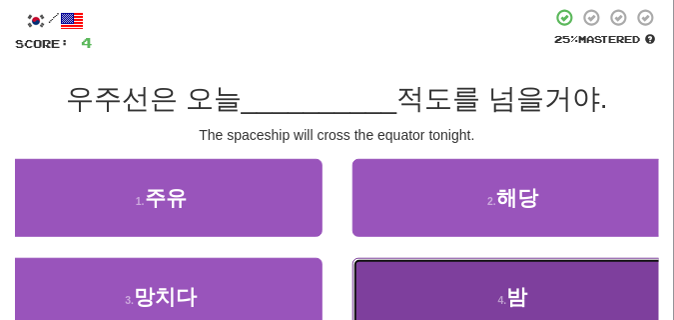
click at [388, 277] on button "4 . 밤" at bounding box center [514, 297] width 323 height 78
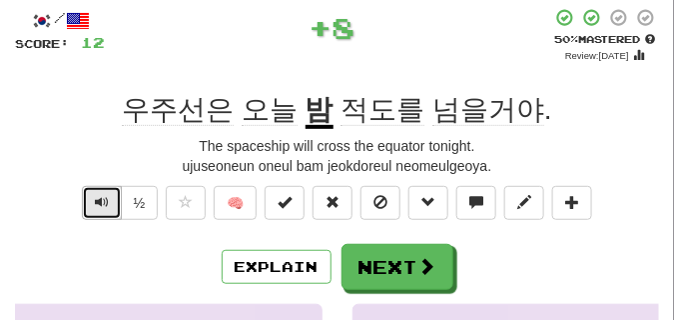
click at [105, 204] on span "Text-to-speech controls" at bounding box center [102, 202] width 14 height 14
click at [104, 204] on span "Text-to-speech controls" at bounding box center [102, 202] width 14 height 14
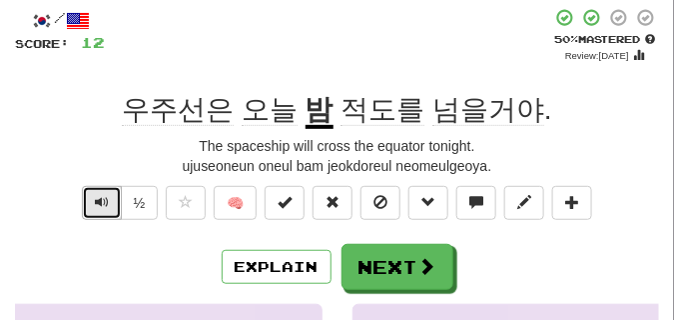
click at [112, 199] on button "Text-to-speech controls" at bounding box center [102, 203] width 40 height 34
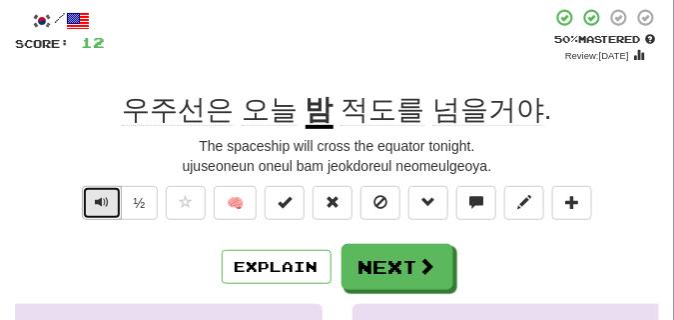
click at [112, 199] on button "Text-to-speech controls" at bounding box center [102, 203] width 40 height 34
click at [111, 199] on button "Text-to-speech controls" at bounding box center [102, 203] width 40 height 34
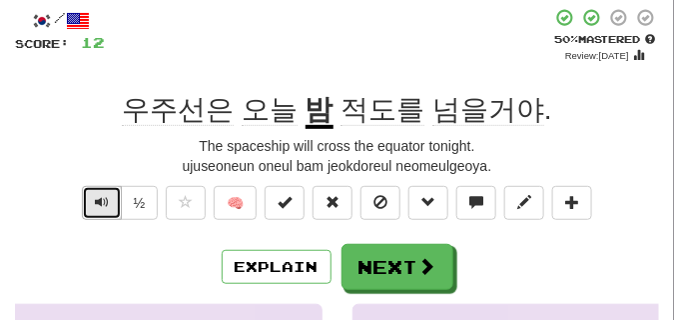
click at [111, 199] on button "Text-to-speech controls" at bounding box center [102, 203] width 40 height 34
click at [105, 198] on span "Text-to-speech controls" at bounding box center [102, 202] width 14 height 14
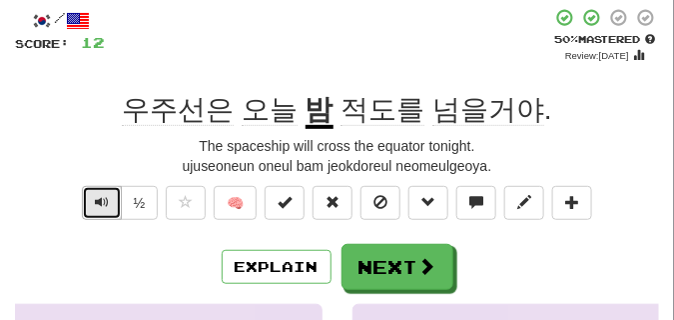
click at [105, 198] on span "Text-to-speech controls" at bounding box center [102, 202] width 14 height 14
click at [107, 203] on span "Text-to-speech controls" at bounding box center [102, 202] width 14 height 14
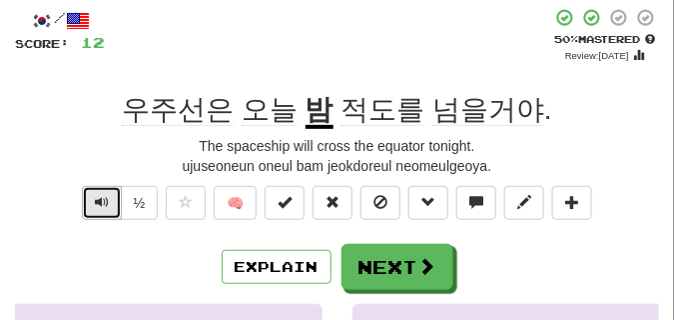
click at [107, 203] on span "Text-to-speech controls" at bounding box center [102, 202] width 14 height 14
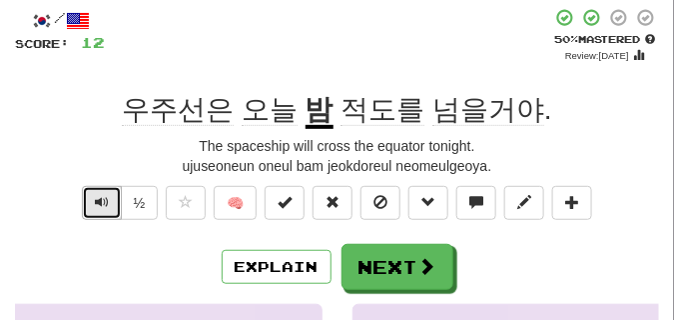
click at [107, 203] on span "Text-to-speech controls" at bounding box center [102, 202] width 14 height 14
click at [107, 198] on span "Text-to-speech controls" at bounding box center [102, 202] width 14 height 14
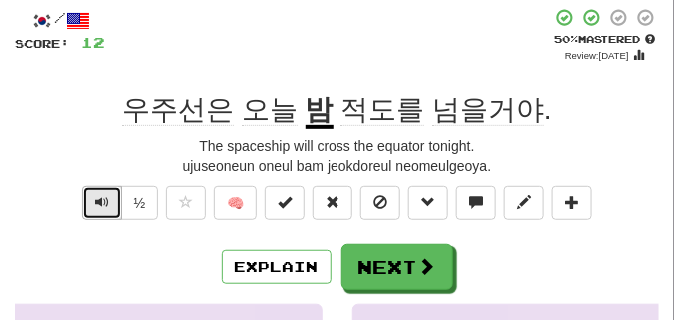
click at [107, 198] on span "Text-to-speech controls" at bounding box center [102, 202] width 14 height 14
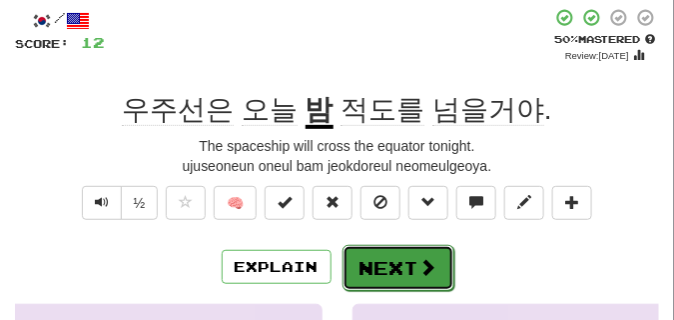
click at [384, 249] on button "Next" at bounding box center [399, 268] width 112 height 46
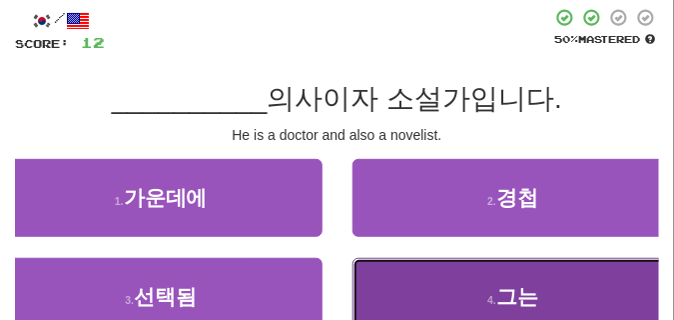
click at [525, 300] on span "그는" at bounding box center [517, 296] width 42 height 23
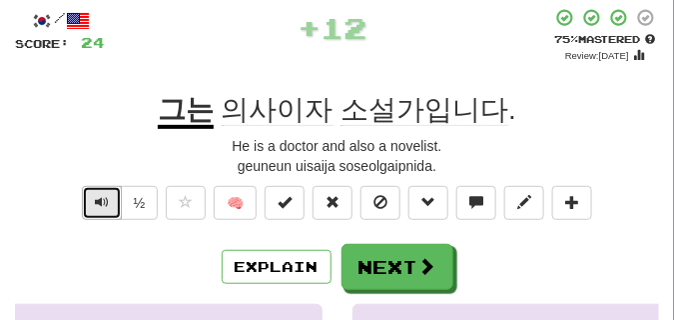
click at [101, 206] on span "Text-to-speech controls" at bounding box center [102, 202] width 14 height 14
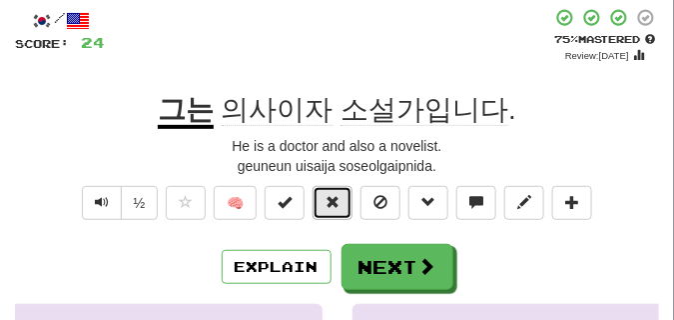
click at [336, 204] on span at bounding box center [333, 202] width 14 height 14
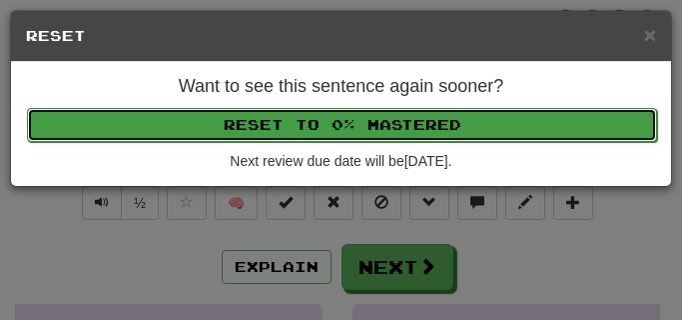
click at [325, 128] on button "Reset to 0% Mastered" at bounding box center [342, 125] width 630 height 34
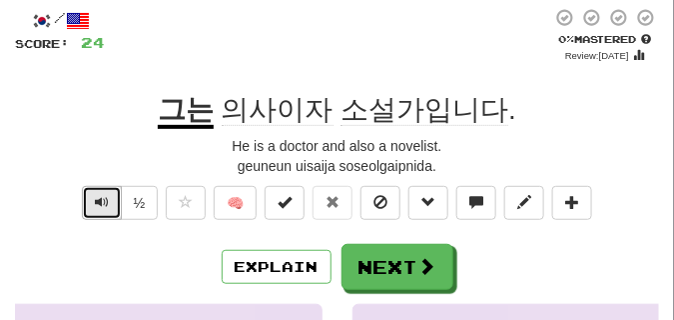
click at [104, 201] on span "Text-to-speech controls" at bounding box center [102, 202] width 14 height 14
click at [98, 200] on span "Text-to-speech controls" at bounding box center [102, 202] width 14 height 14
click at [237, 54] on div "+ 12" at bounding box center [328, 35] width 447 height 55
click at [106, 198] on span "Text-to-speech controls" at bounding box center [102, 202] width 14 height 14
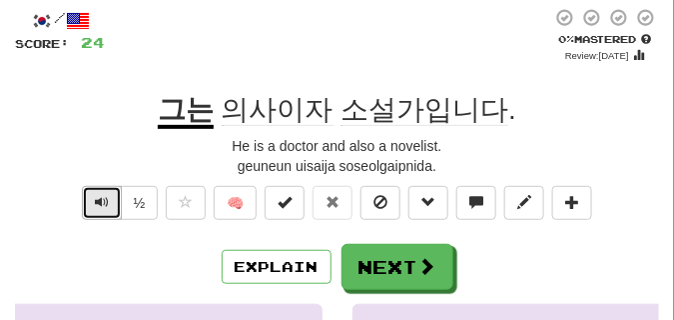
click at [107, 197] on span "Text-to-speech controls" at bounding box center [102, 202] width 14 height 14
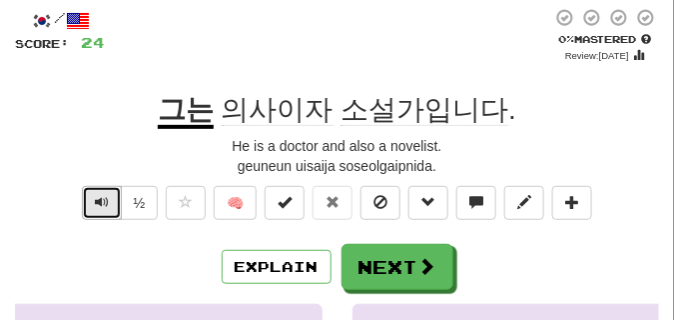
click at [107, 197] on span "Text-to-speech controls" at bounding box center [102, 202] width 14 height 14
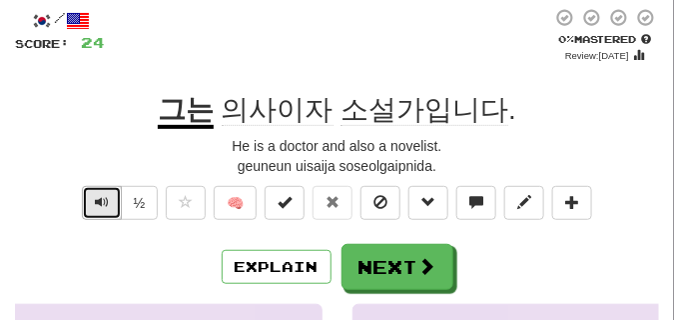
click at [107, 197] on span "Text-to-speech controls" at bounding box center [102, 202] width 14 height 14
click at [105, 201] on span "Text-to-speech controls" at bounding box center [102, 202] width 14 height 14
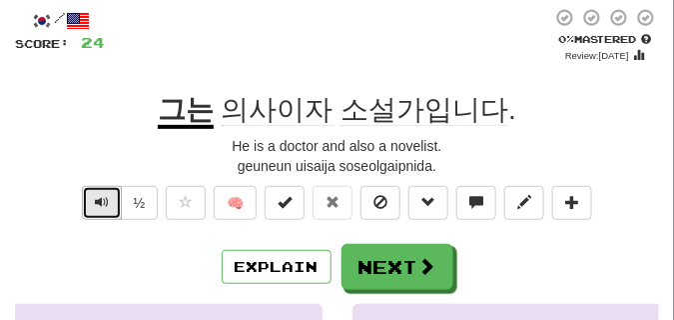
click at [105, 201] on span "Text-to-speech controls" at bounding box center [102, 202] width 14 height 14
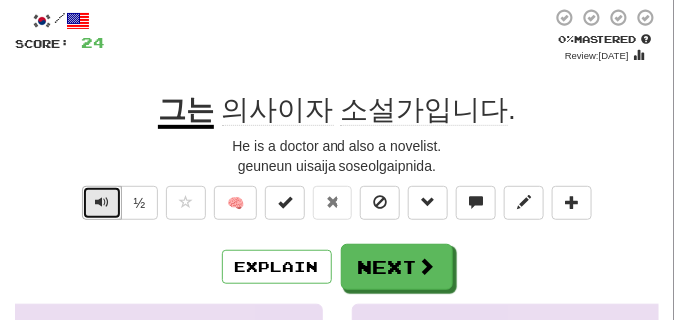
click at [105, 201] on span "Text-to-speech controls" at bounding box center [102, 202] width 14 height 14
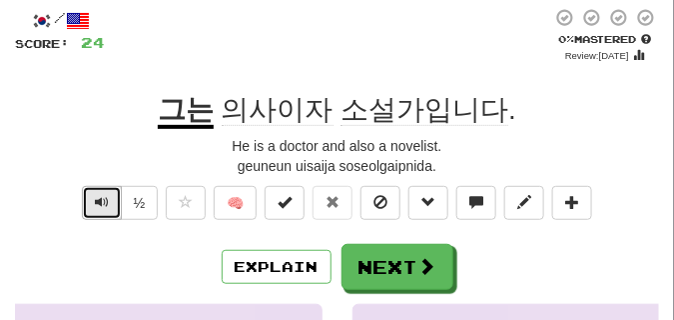
click at [105, 201] on span "Text-to-speech controls" at bounding box center [102, 202] width 14 height 14
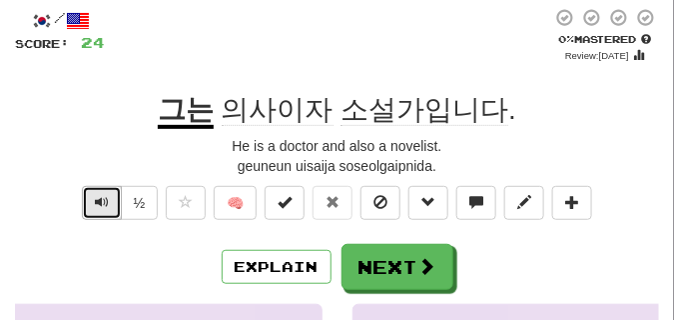
click at [105, 201] on span "Text-to-speech controls" at bounding box center [102, 202] width 14 height 14
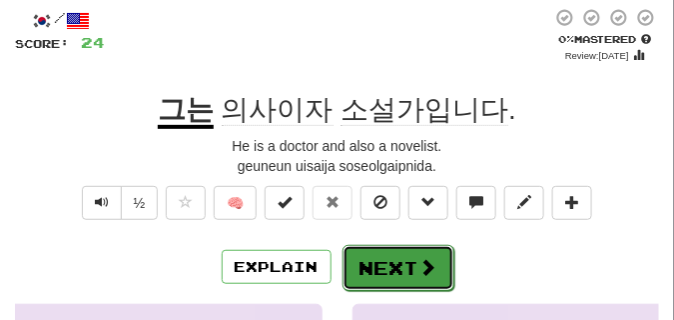
click at [374, 255] on button "Next" at bounding box center [399, 268] width 112 height 46
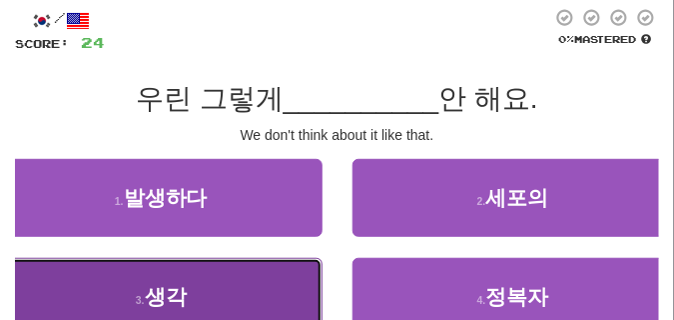
click at [152, 299] on span "생각" at bounding box center [166, 296] width 42 height 23
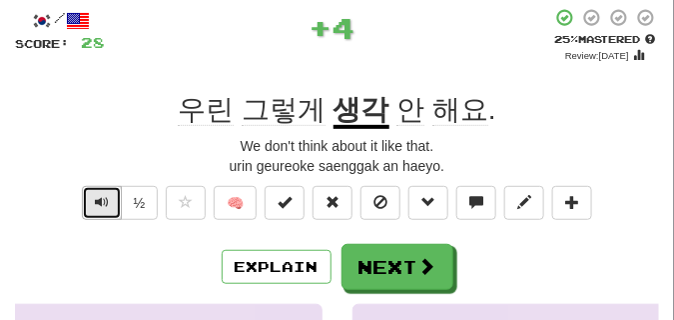
click at [104, 197] on span "Text-to-speech controls" at bounding box center [102, 202] width 14 height 14
click at [101, 203] on span "Text-to-speech controls" at bounding box center [102, 202] width 14 height 14
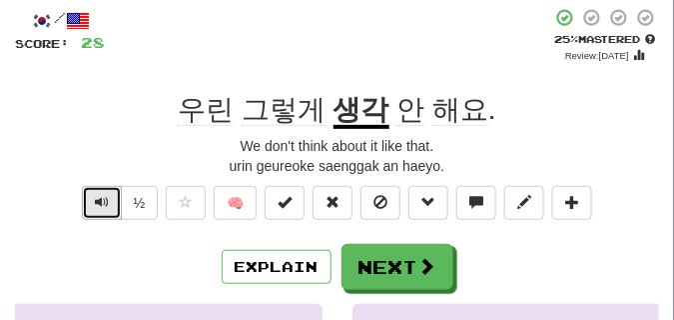
click at [101, 203] on span "Text-to-speech controls" at bounding box center [102, 202] width 14 height 14
click at [92, 200] on button "Text-to-speech controls" at bounding box center [102, 203] width 40 height 34
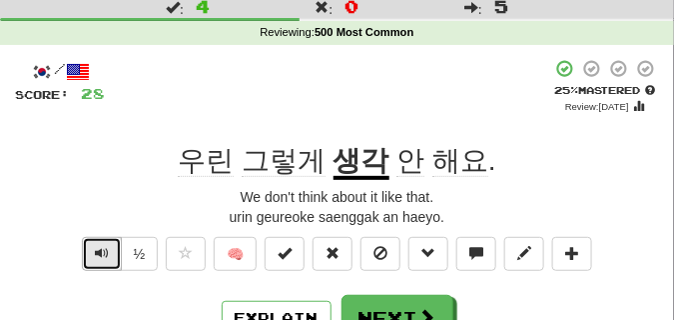
scroll to position [50, 0]
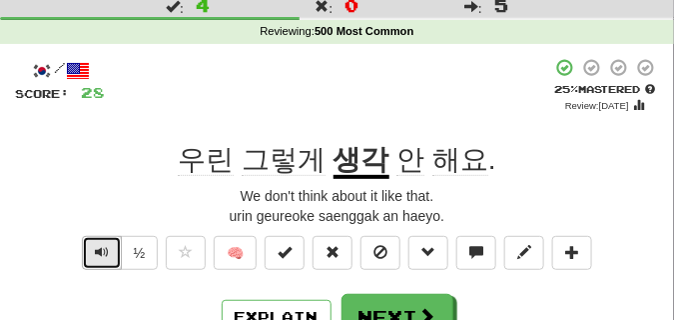
click at [108, 264] on button "Text-to-speech controls" at bounding box center [102, 253] width 40 height 34
click at [106, 252] on span "Text-to-speech controls" at bounding box center [102, 252] width 14 height 14
click at [105, 251] on span "Text-to-speech controls" at bounding box center [102, 252] width 14 height 14
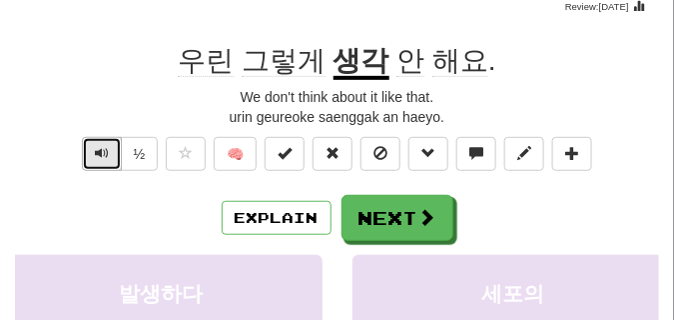
scroll to position [200, 0]
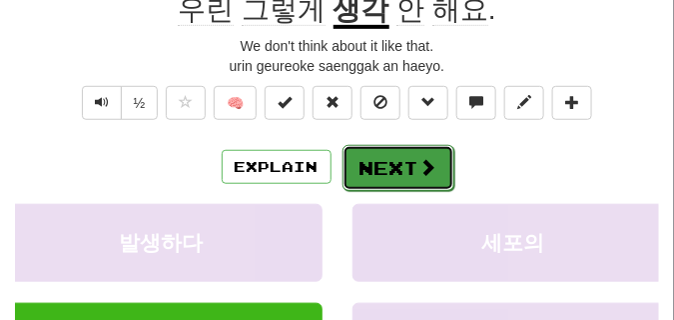
click at [386, 167] on button "Next" at bounding box center [399, 168] width 112 height 46
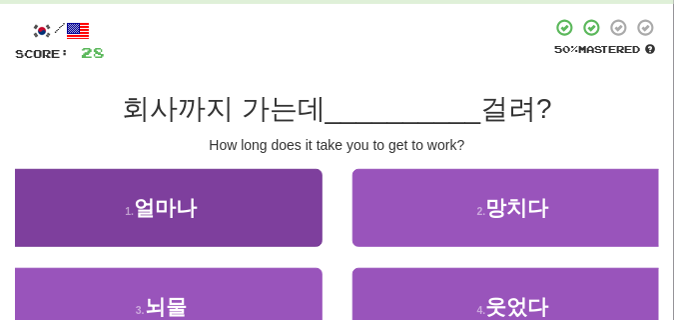
scroll to position [90, 0]
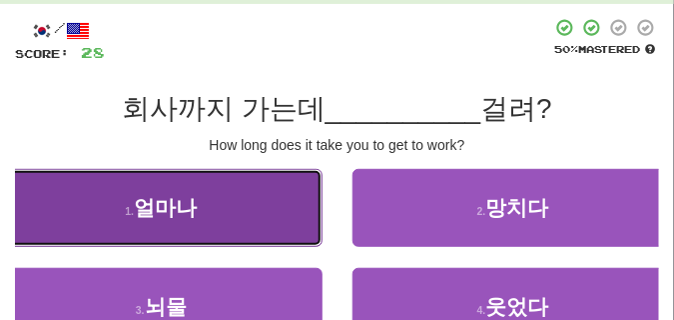
click at [220, 227] on button "1 . 얼마나" at bounding box center [161, 208] width 323 height 78
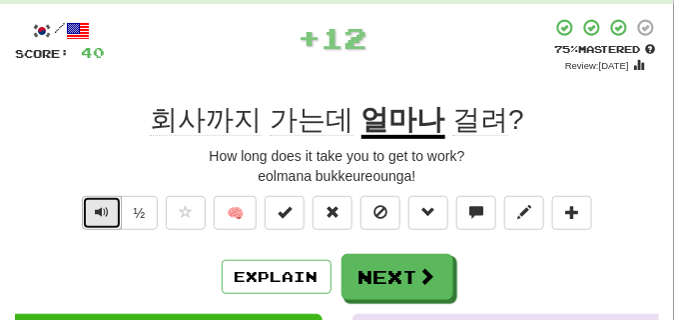
click at [109, 211] on button "Text-to-speech controls" at bounding box center [102, 213] width 40 height 34
click at [109, 210] on button "Text-to-speech controls" at bounding box center [102, 213] width 40 height 34
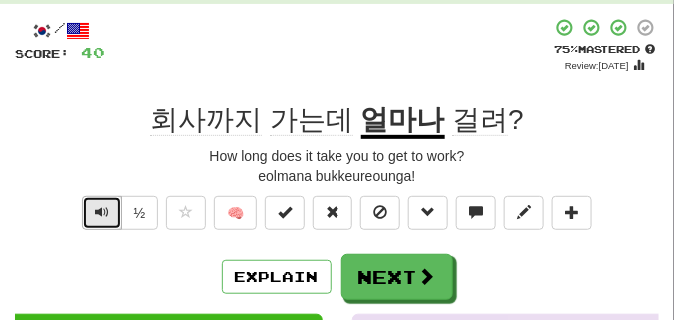
click at [109, 210] on button "Text-to-speech controls" at bounding box center [102, 213] width 40 height 34
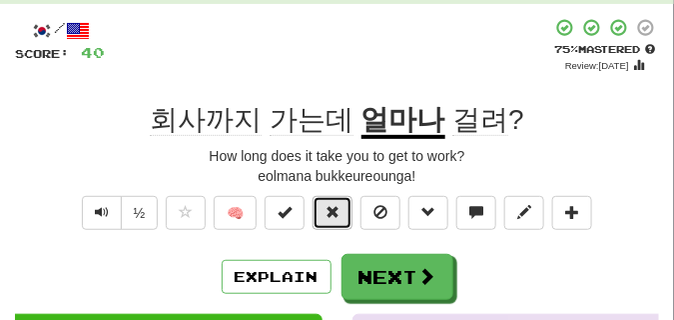
click at [330, 205] on span at bounding box center [333, 212] width 14 height 14
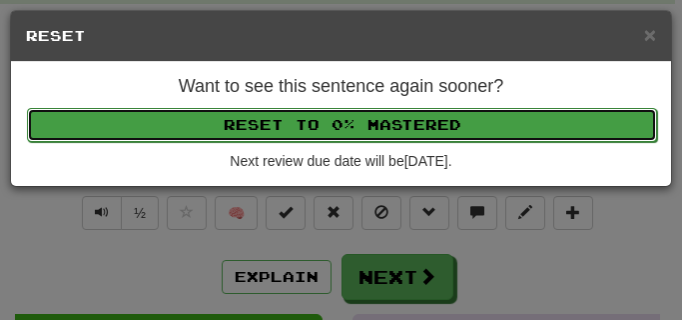
click at [310, 115] on button "Reset to 0% Mastered" at bounding box center [342, 125] width 630 height 34
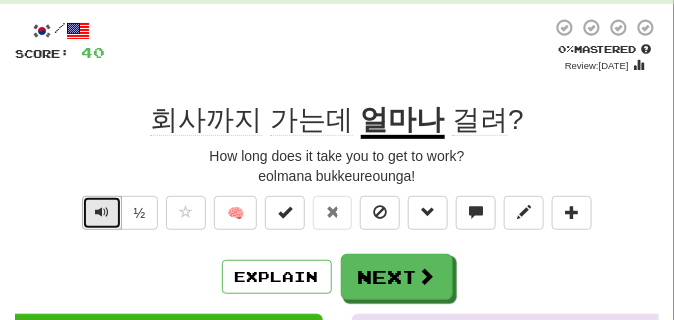
click at [106, 214] on span "Text-to-speech controls" at bounding box center [102, 212] width 14 height 14
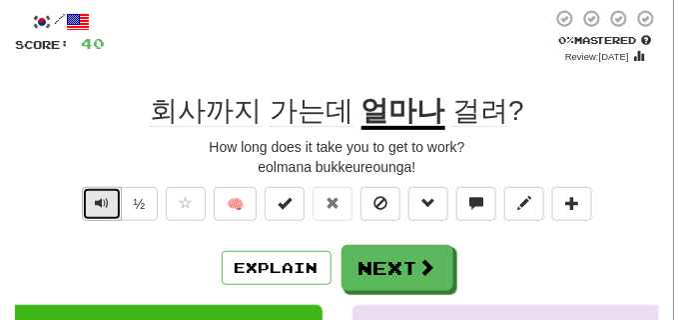
scroll to position [100, 0]
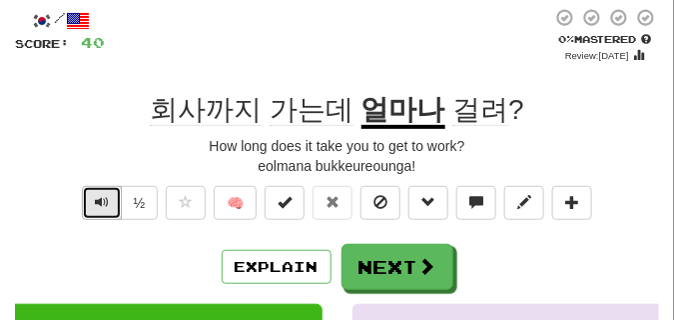
click at [107, 200] on span "Text-to-speech controls" at bounding box center [102, 202] width 14 height 14
click at [100, 201] on span "Text-to-speech controls" at bounding box center [102, 202] width 14 height 14
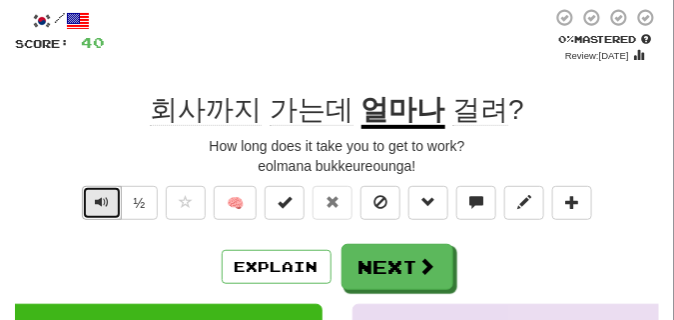
click at [100, 201] on span "Text-to-speech controls" at bounding box center [102, 202] width 14 height 14
click at [104, 205] on span "Text-to-speech controls" at bounding box center [102, 202] width 14 height 14
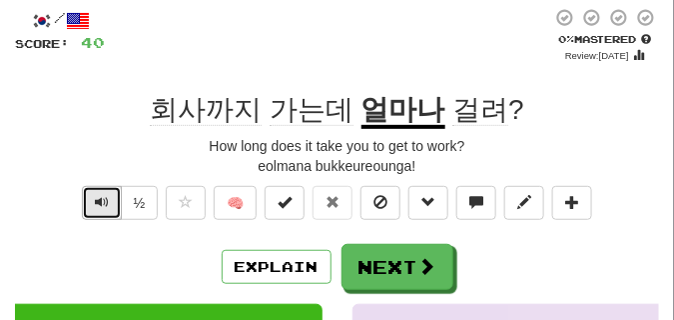
click at [104, 205] on span "Text-to-speech controls" at bounding box center [102, 202] width 14 height 14
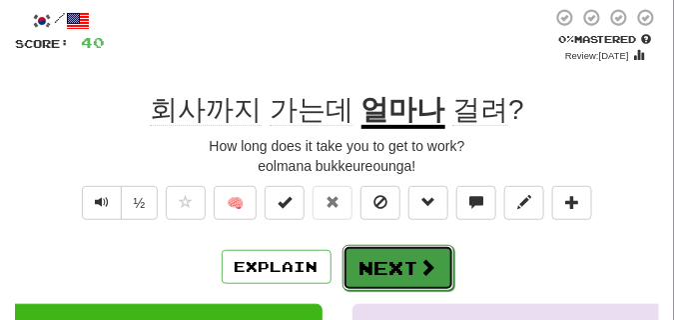
click at [413, 256] on button "Next" at bounding box center [399, 268] width 112 height 46
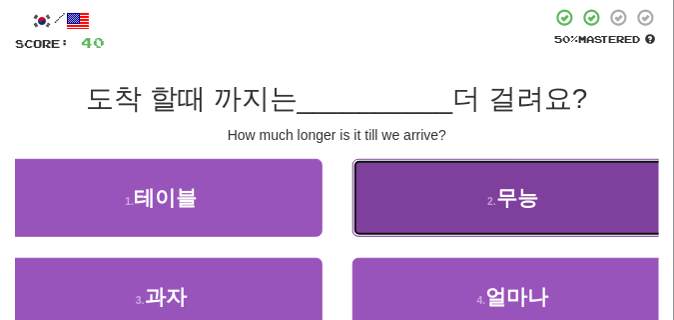
click at [390, 196] on button "2 . 무능" at bounding box center [514, 198] width 323 height 78
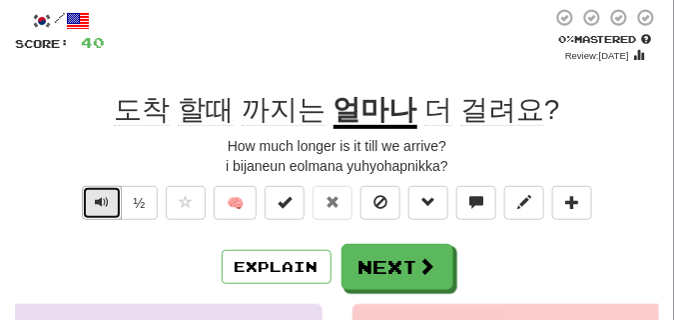
click at [113, 199] on button "Text-to-speech controls" at bounding box center [102, 203] width 40 height 34
click at [112, 199] on button "Text-to-speech controls" at bounding box center [102, 203] width 40 height 34
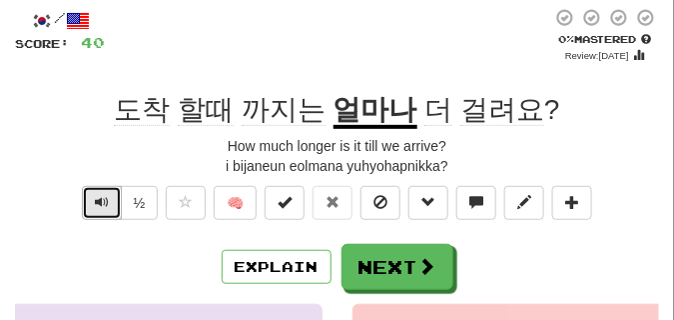
click at [112, 199] on button "Text-to-speech controls" at bounding box center [102, 203] width 40 height 34
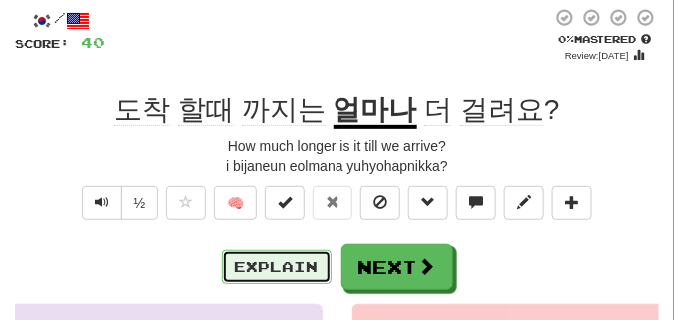
click at [311, 264] on button "Explain" at bounding box center [277, 267] width 110 height 34
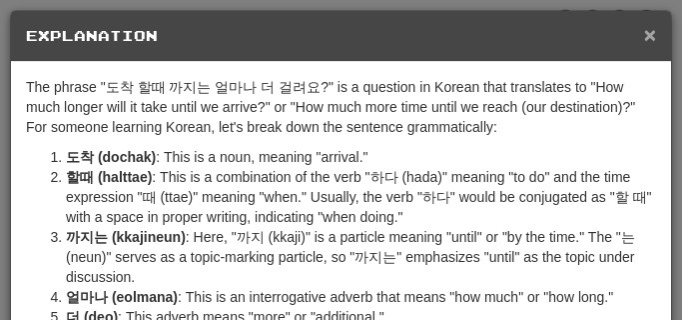
click at [644, 34] on span "×" at bounding box center [650, 34] width 12 height 23
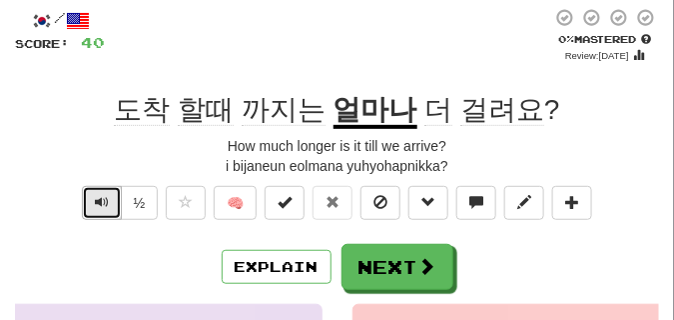
click at [102, 196] on span "Text-to-speech controls" at bounding box center [102, 202] width 14 height 14
click at [102, 195] on span "Text-to-speech controls" at bounding box center [102, 202] width 14 height 14
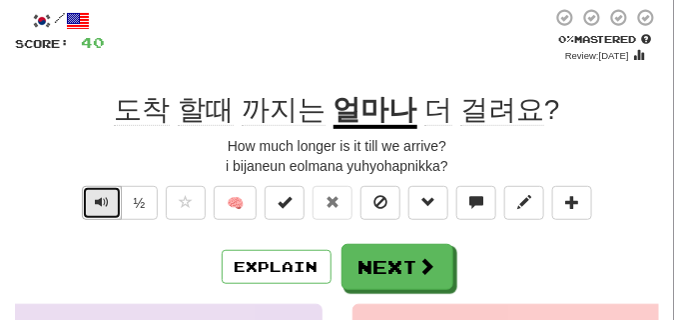
click at [103, 199] on span "Text-to-speech controls" at bounding box center [102, 202] width 14 height 14
